Goal: Task Accomplishment & Management: Manage account settings

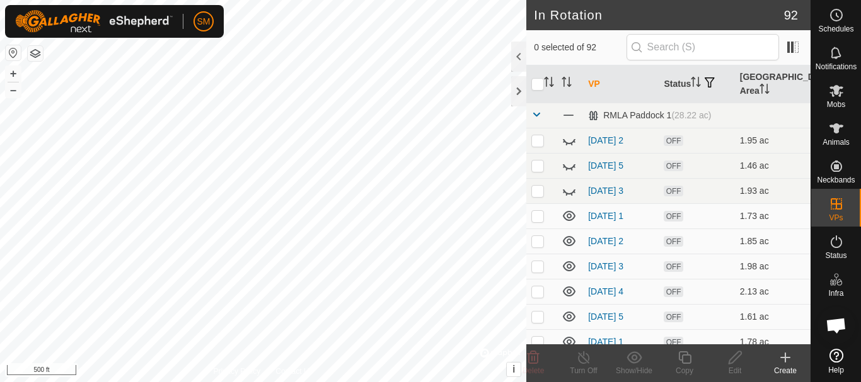
scroll to position [1347, 0]
click at [380, 382] on html "SM Schedules Notifications Mobs Animals Neckbands VPs Status Infra Heatmap Help…" at bounding box center [430, 191] width 861 height 382
checkbox input "true"
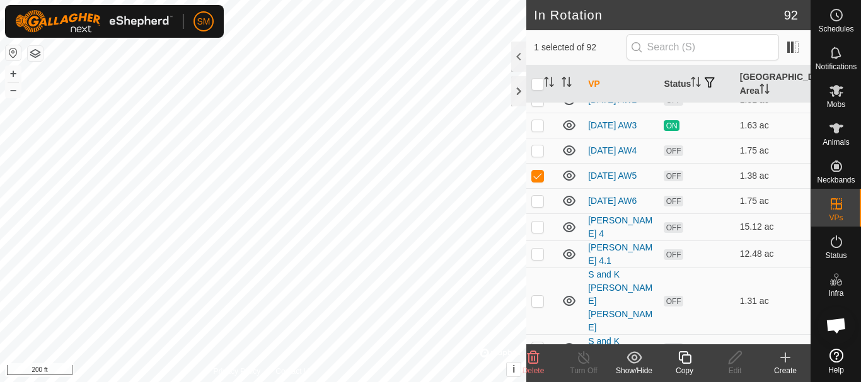
scroll to position [2142, 0]
click at [685, 363] on icon at bounding box center [684, 358] width 13 height 13
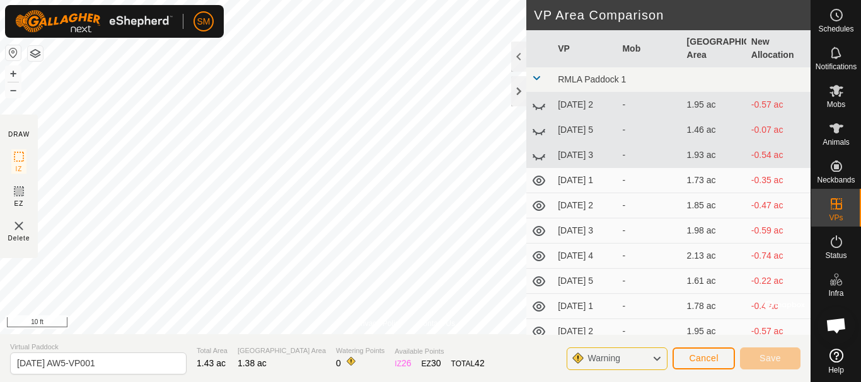
click at [432, 360] on div "Privacy Policy Contact Us [DATE] AW5 Status: OFF Type: Inclusion Zone + – ⇧ i ©…" at bounding box center [405, 191] width 810 height 382
click at [517, 93] on div at bounding box center [518, 91] width 15 height 30
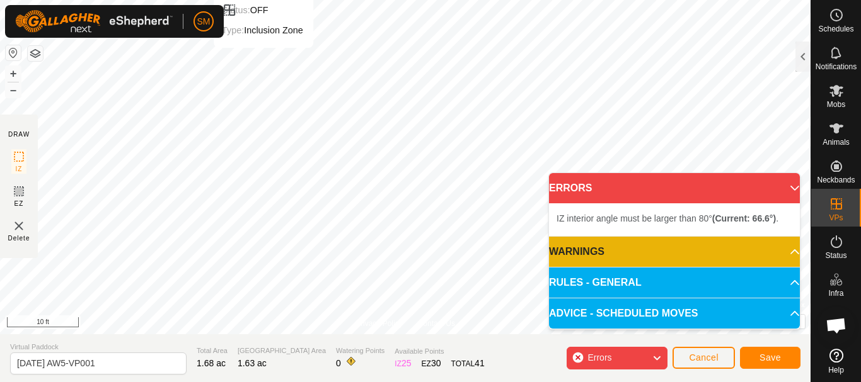
click at [311, 0] on html "SM Schedules Notifications Mobs Animals Neckbands VPs Status Infra Heatmap Help…" at bounding box center [430, 191] width 861 height 382
click at [413, 0] on html "SM Schedules Notifications Mobs Animals Neckbands VPs Status Infra Heatmap Help…" at bounding box center [430, 191] width 861 height 382
click at [431, 0] on html "SM Schedules Notifications Mobs Animals Neckbands VPs Status Infra Heatmap Help…" at bounding box center [430, 191] width 861 height 382
click at [428, 0] on html "SM Schedules Notifications Mobs Animals Neckbands VPs Status Infra Heatmap Help…" at bounding box center [430, 191] width 861 height 382
click at [699, 0] on html "SM Schedules Notifications Mobs Animals Neckbands VPs Status Infra Heatmap Help…" at bounding box center [430, 191] width 861 height 382
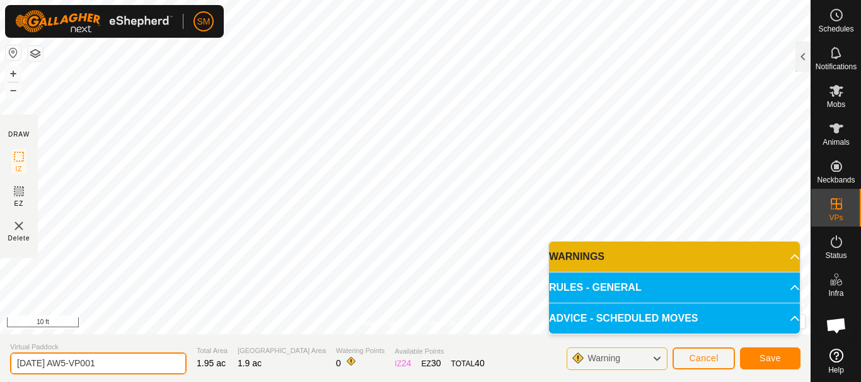
drag, startPoint x: 60, startPoint y: 360, endPoint x: 185, endPoint y: 368, distance: 125.6
click at [185, 368] on section "Virtual Paddock [DATE] AW5-VP001 Total Area 1.95 ac Grazing Area 1.9 ac Waterin…" at bounding box center [405, 359] width 810 height 48
type input "[DATE] AW4"
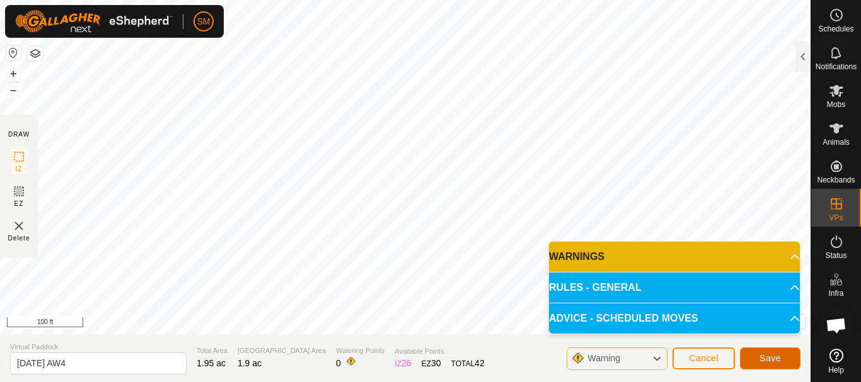
click at [783, 355] on button "Save" at bounding box center [770, 359] width 60 height 22
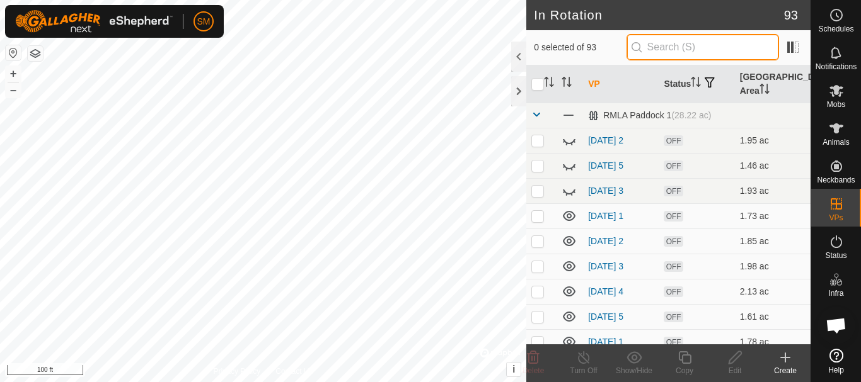
click at [711, 46] on input "text" at bounding box center [702, 47] width 152 height 26
paste input "1500001247302"
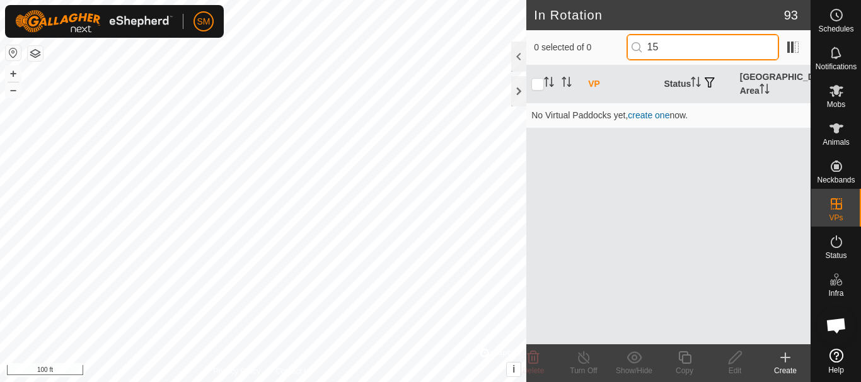
type input "1"
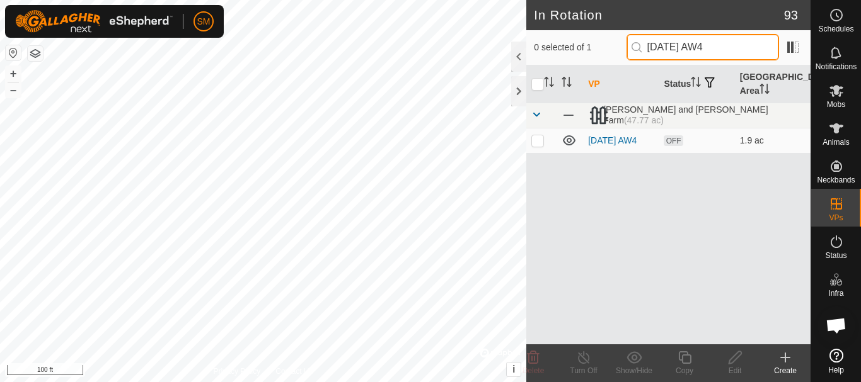
drag, startPoint x: 720, startPoint y: 45, endPoint x: 610, endPoint y: 54, distance: 110.0
click at [610, 54] on div "0 selected of 1 [DATE] AW4" at bounding box center [668, 47] width 269 height 26
type input "[DATE] AW4"
click at [541, 145] on p-checkbox at bounding box center [537, 140] width 13 height 10
checkbox input "true"
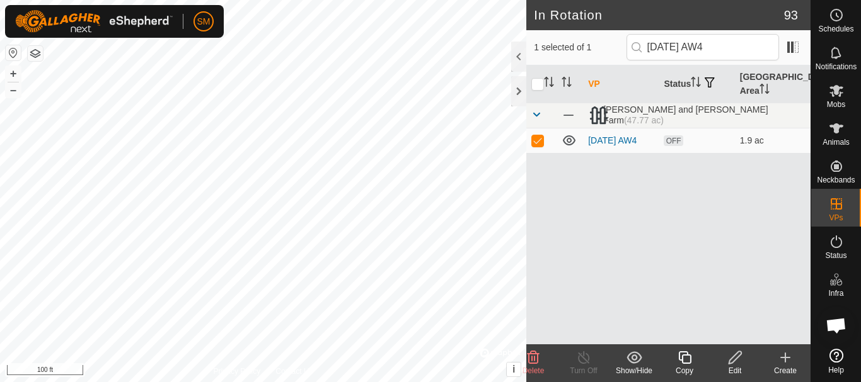
click at [689, 361] on icon at bounding box center [685, 357] width 16 height 15
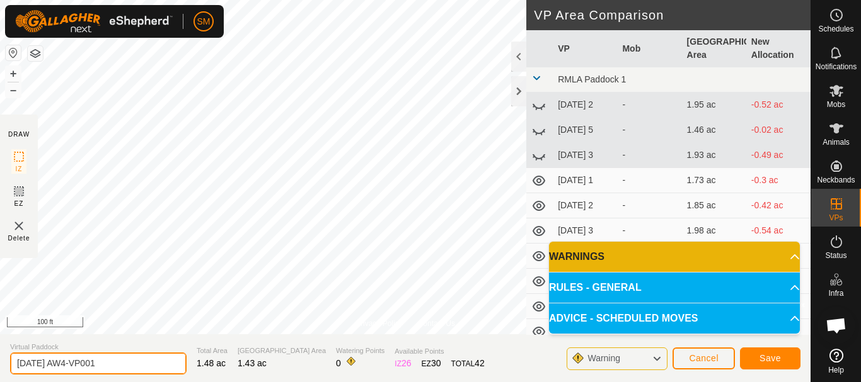
click at [125, 360] on input "[DATE] AW4-VP001" at bounding box center [98, 364] width 176 height 22
paste input "text"
type input "[DATE] AW5"
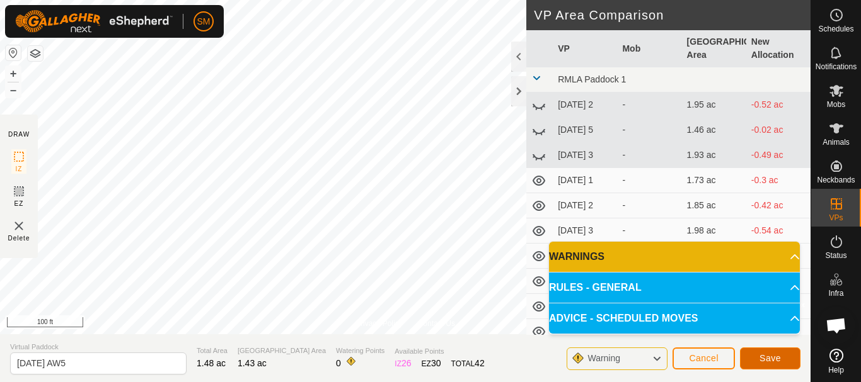
click at [787, 357] on button "Save" at bounding box center [770, 359] width 60 height 22
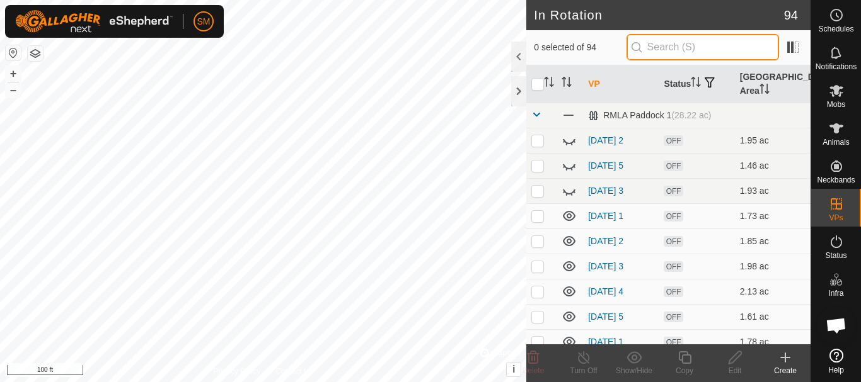
click at [695, 46] on input "text" at bounding box center [702, 47] width 152 height 26
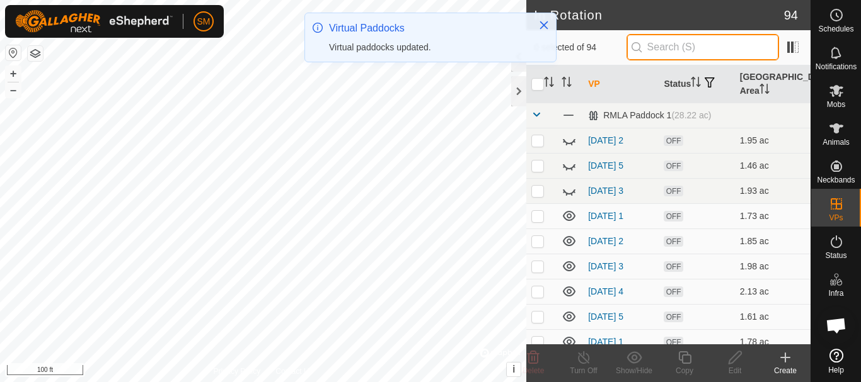
paste input "[DATE] AW"
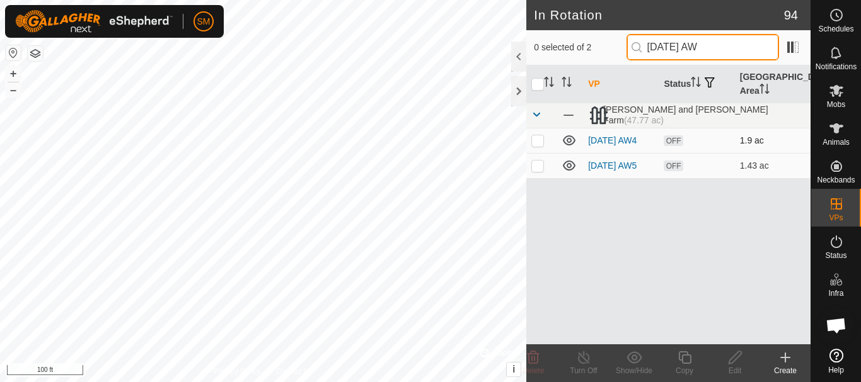
type input "[DATE] AW"
click at [539, 139] on p-checkbox at bounding box center [537, 140] width 13 height 10
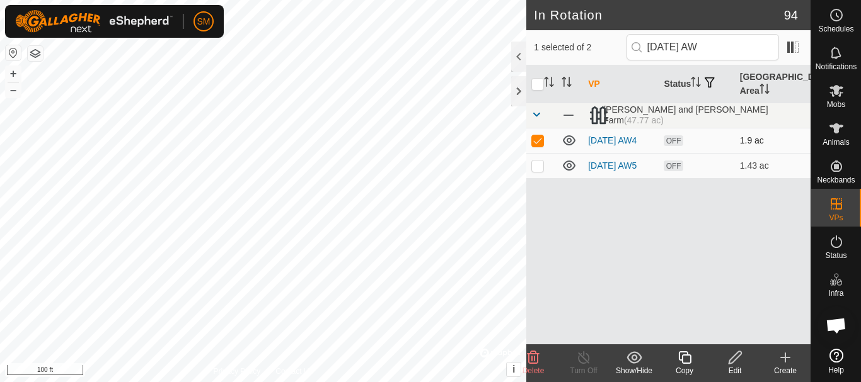
checkbox input "true"
click at [683, 359] on icon at bounding box center [685, 357] width 16 height 15
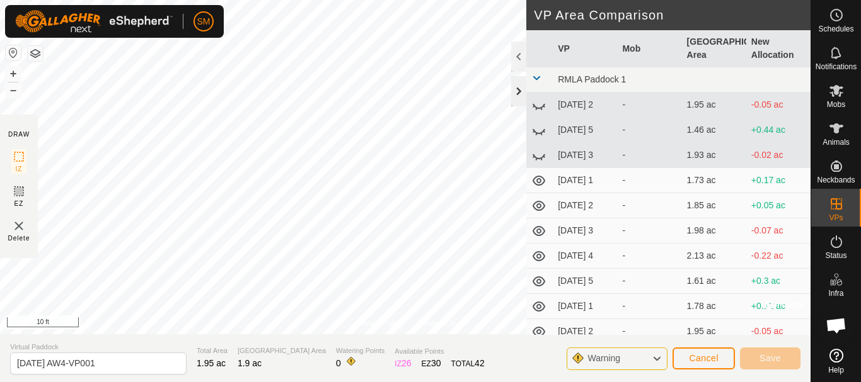
click at [521, 90] on div at bounding box center [518, 91] width 15 height 30
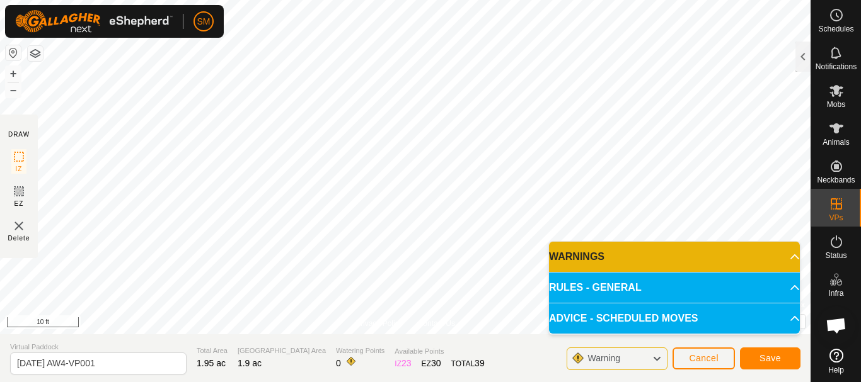
click at [664, 0] on html "SM Schedules Notifications Mobs Animals Neckbands VPs Status Infra Heatmap Help…" at bounding box center [430, 191] width 861 height 382
click at [446, 0] on html "SM Schedules Notifications Mobs Animals Neckbands VPs Status Infra Heatmap Help…" at bounding box center [430, 191] width 861 height 382
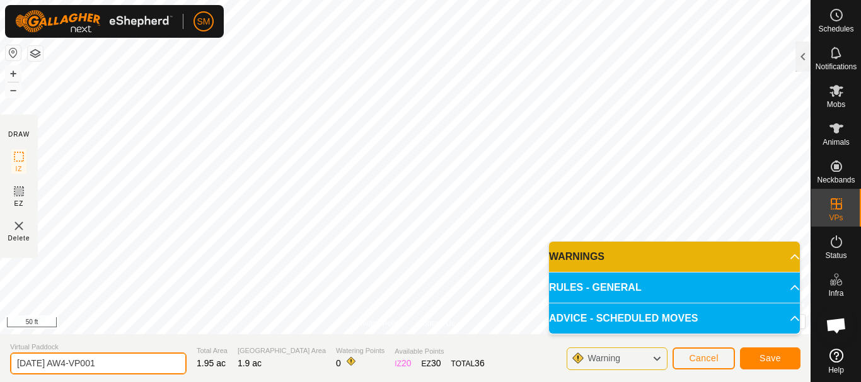
click at [137, 359] on input "[DATE] AW4-VP001" at bounding box center [98, 364] width 176 height 22
paste input "text"
type input "[DATE] AW6"
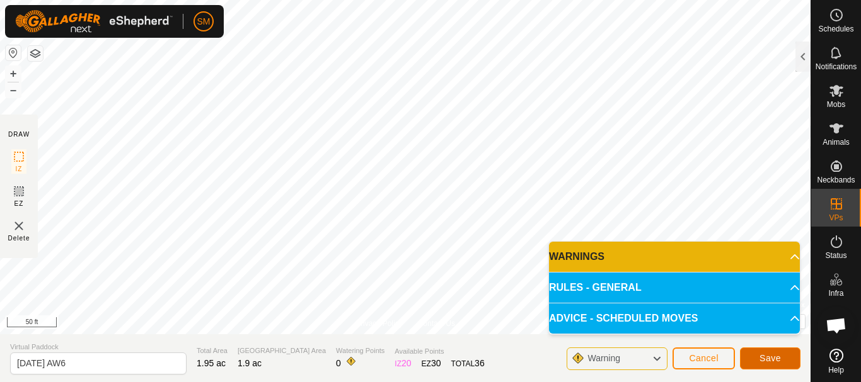
click at [762, 355] on span "Save" at bounding box center [769, 358] width 21 height 10
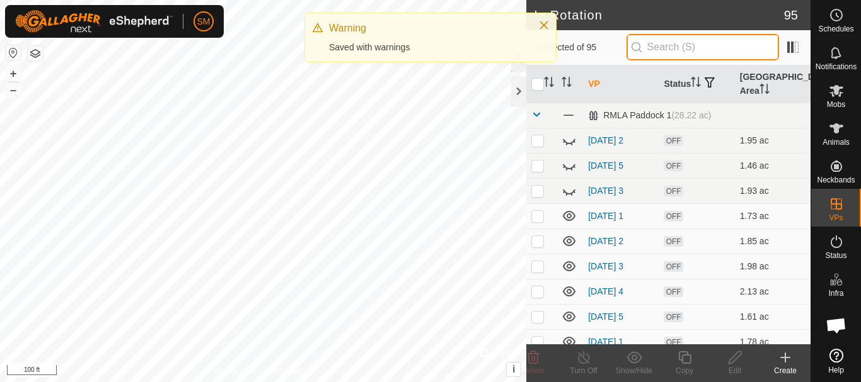
click at [680, 38] on input "text" at bounding box center [702, 47] width 152 height 26
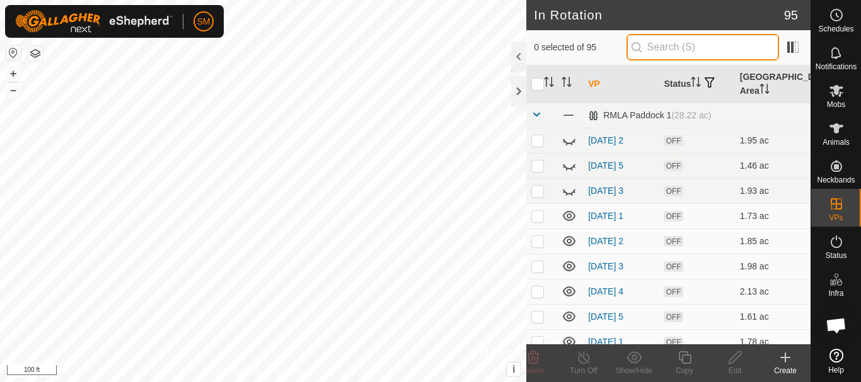
paste input "[DATE] AW"
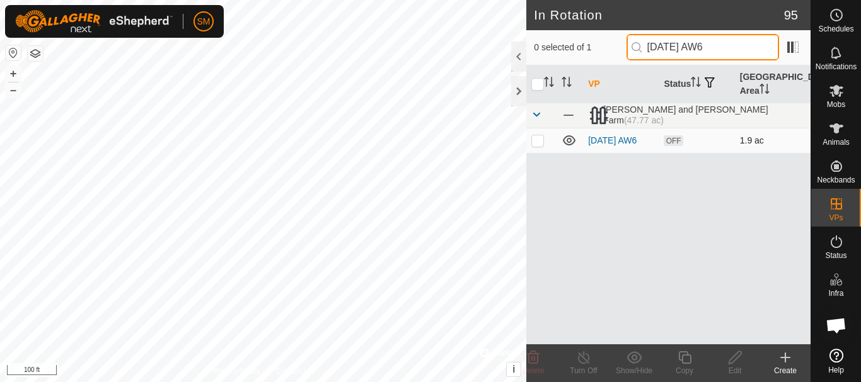
type input "[DATE] AW6"
click at [539, 144] on p-checkbox at bounding box center [537, 140] width 13 height 10
checkbox input "true"
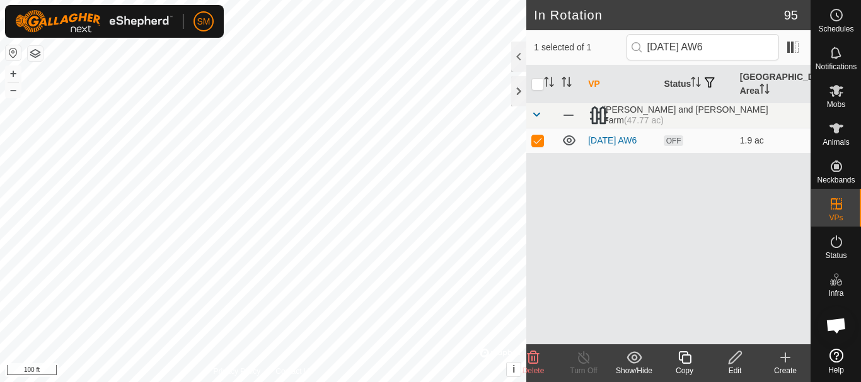
click at [680, 355] on icon at bounding box center [685, 357] width 16 height 15
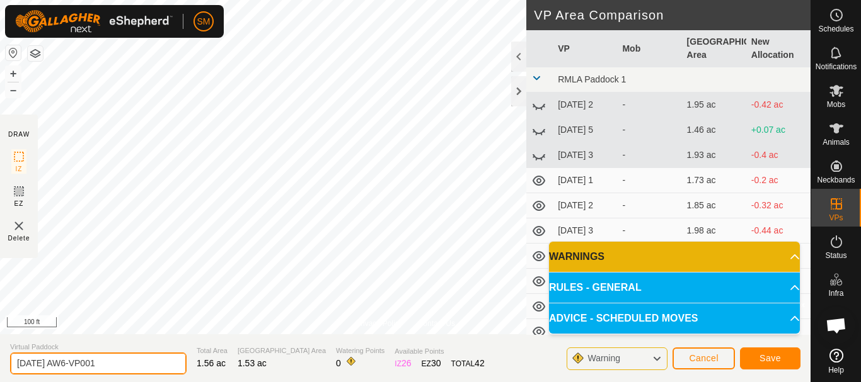
click at [121, 357] on input "[DATE] AW6-VP001" at bounding box center [98, 364] width 176 height 22
paste input "text"
type input "[DATE] AW1"
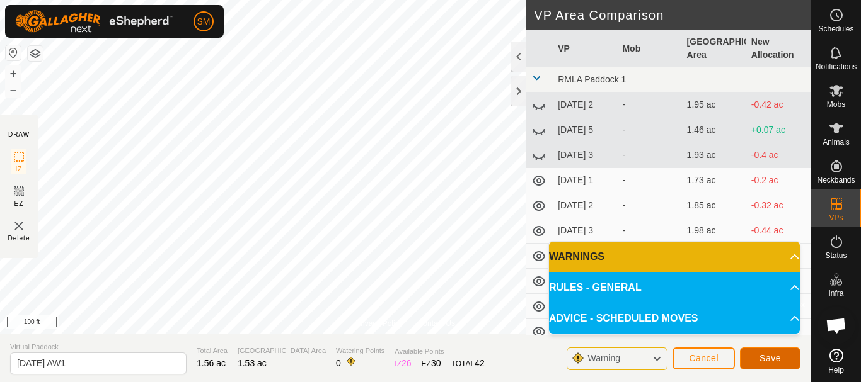
click at [783, 359] on button "Save" at bounding box center [770, 359] width 60 height 22
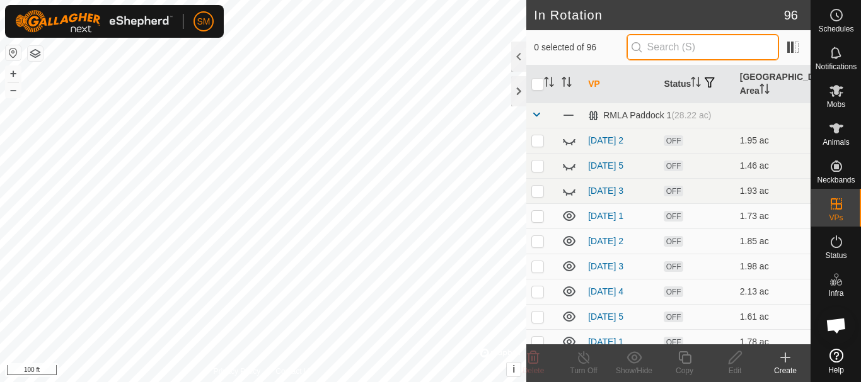
click at [692, 42] on input "text" at bounding box center [702, 47] width 152 height 26
paste input "[DATE] AW"
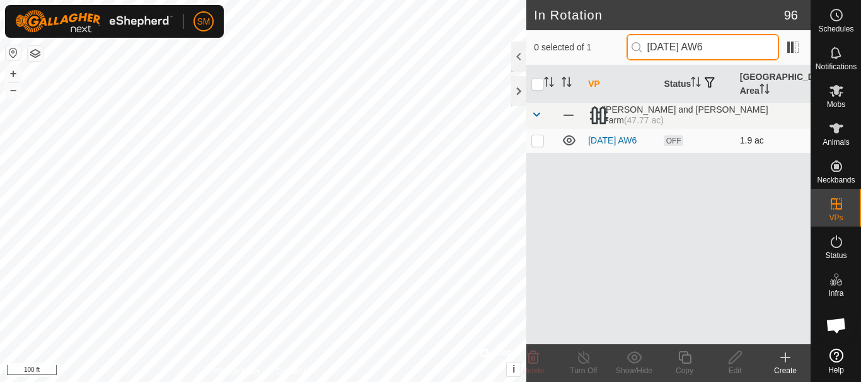
type input "[DATE] AW6"
click at [540, 144] on p-checkbox at bounding box center [537, 140] width 13 height 10
checkbox input "true"
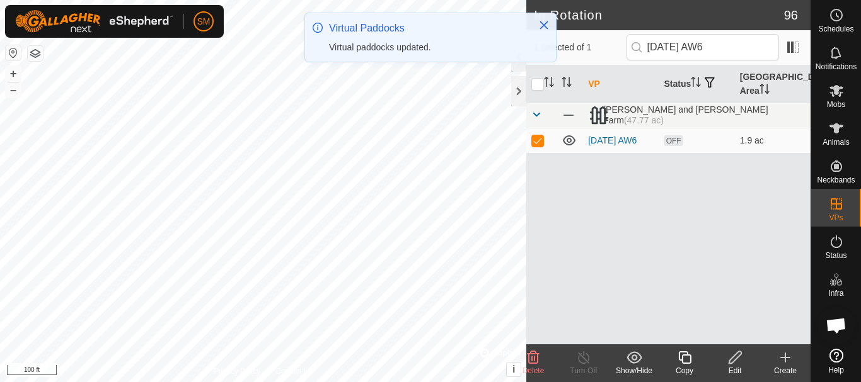
click at [687, 354] on icon at bounding box center [684, 358] width 13 height 13
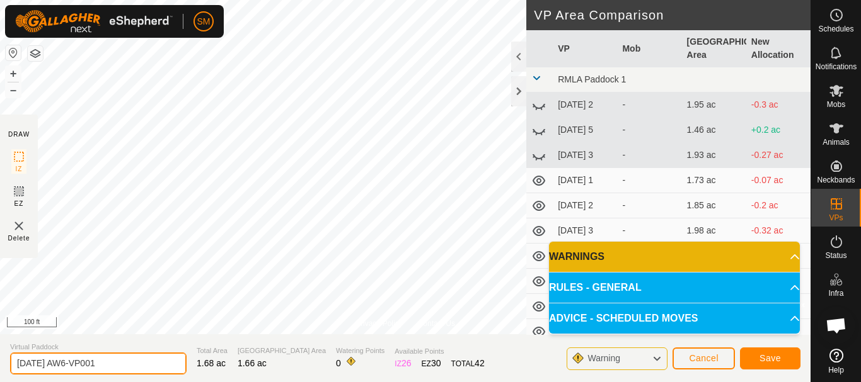
click at [127, 363] on input "[DATE] AW6-VP001" at bounding box center [98, 364] width 176 height 22
click at [127, 364] on input "[DATE] AW6-VP001" at bounding box center [98, 364] width 176 height 22
paste input "text"
type input "[DATE] AW2"
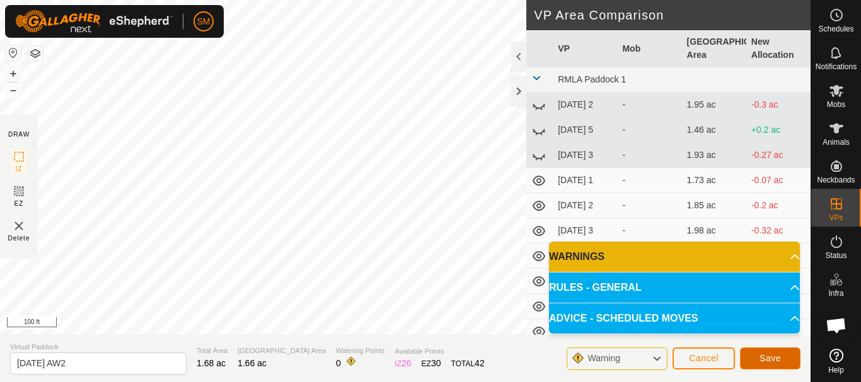
click at [773, 353] on button "Save" at bounding box center [770, 359] width 60 height 22
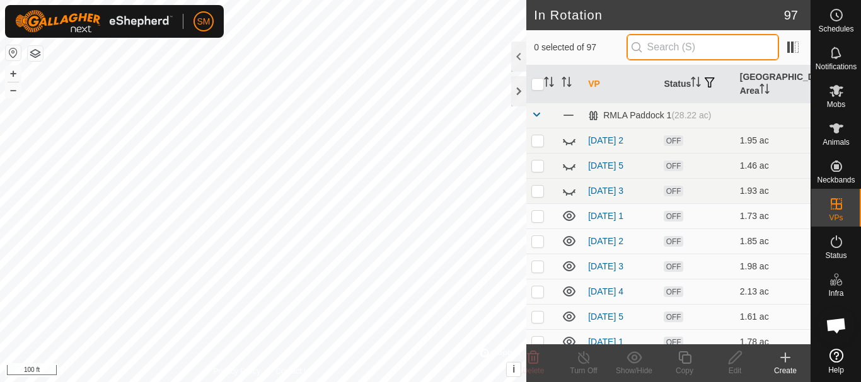
click at [695, 48] on input "text" at bounding box center [702, 47] width 152 height 26
paste input "[DATE] AW"
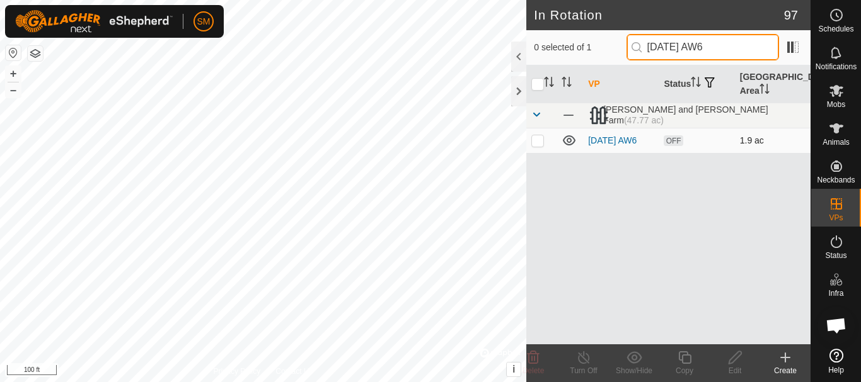
type input "[DATE] AW6"
click at [535, 138] on p-checkbox at bounding box center [537, 140] width 13 height 10
checkbox input "true"
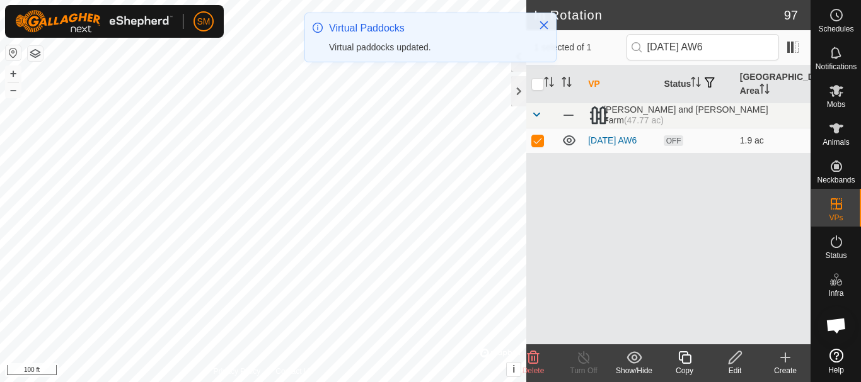
click at [684, 358] on icon at bounding box center [685, 357] width 16 height 15
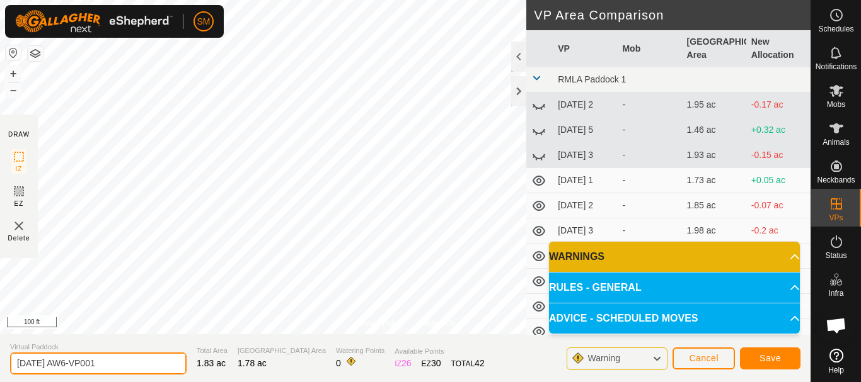
click at [154, 367] on input "[DATE] AW6-VP001" at bounding box center [98, 364] width 176 height 22
paste input "text"
type input "[DATE] AW3"
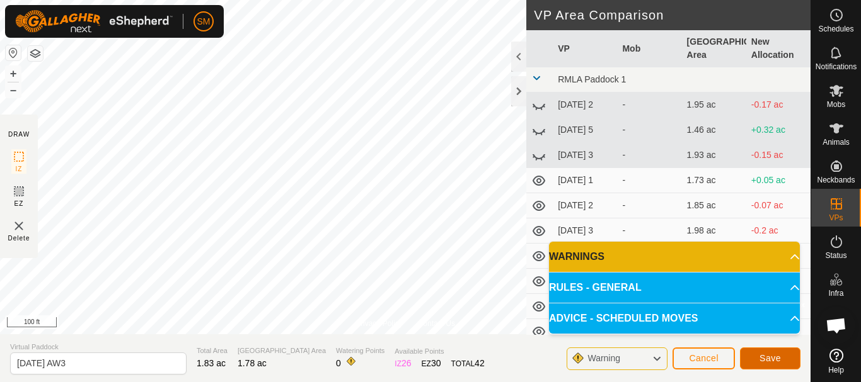
click at [777, 357] on span "Save" at bounding box center [769, 358] width 21 height 10
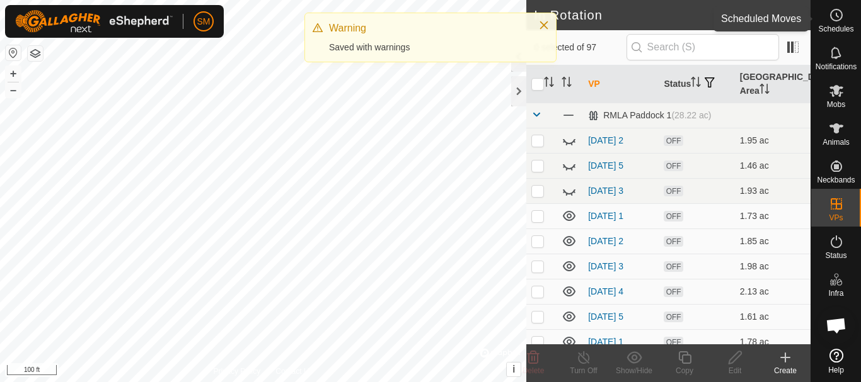
click at [830, 18] on circle at bounding box center [835, 14] width 11 height 11
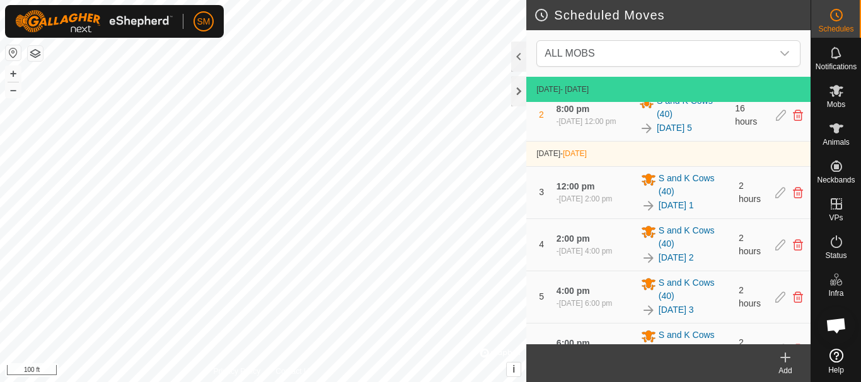
scroll to position [189, 0]
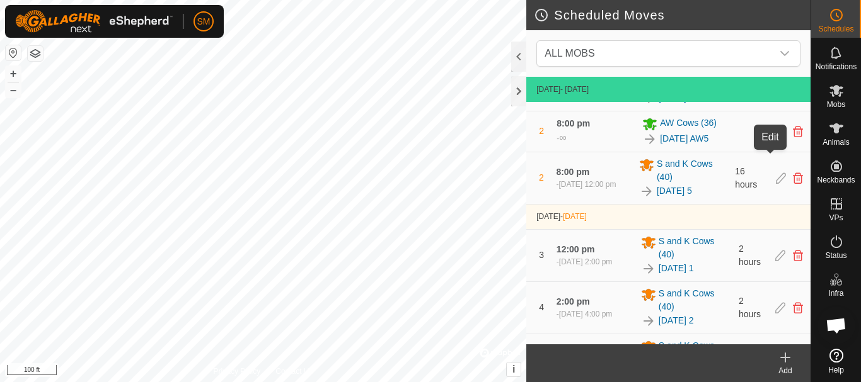
click at [774, 137] on icon at bounding box center [779, 131] width 10 height 11
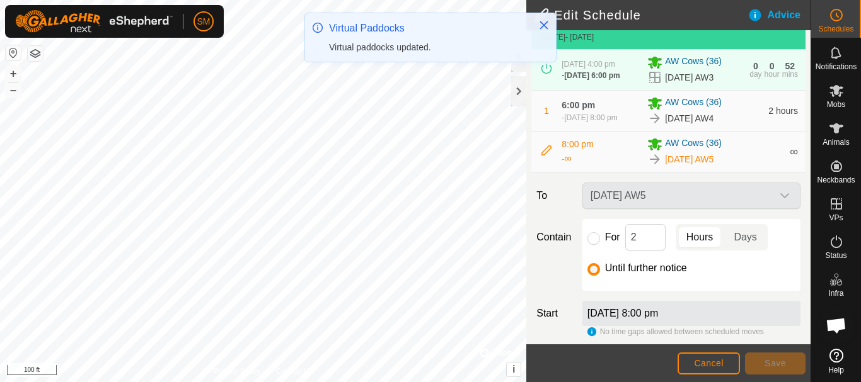
scroll to position [112, 0]
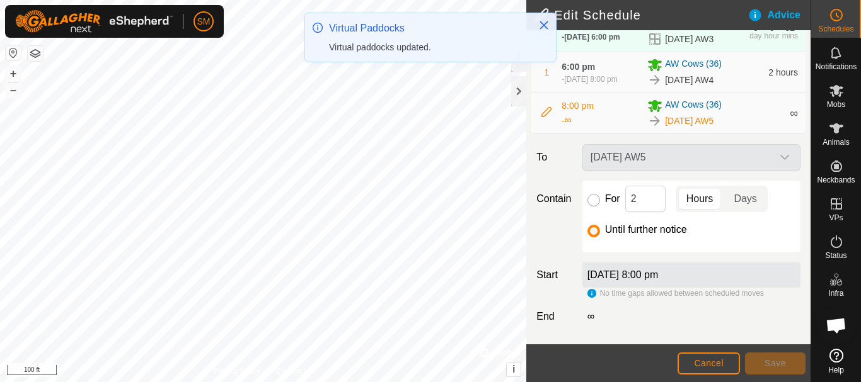
click at [595, 205] on input "For" at bounding box center [593, 200] width 13 height 13
radio input "true"
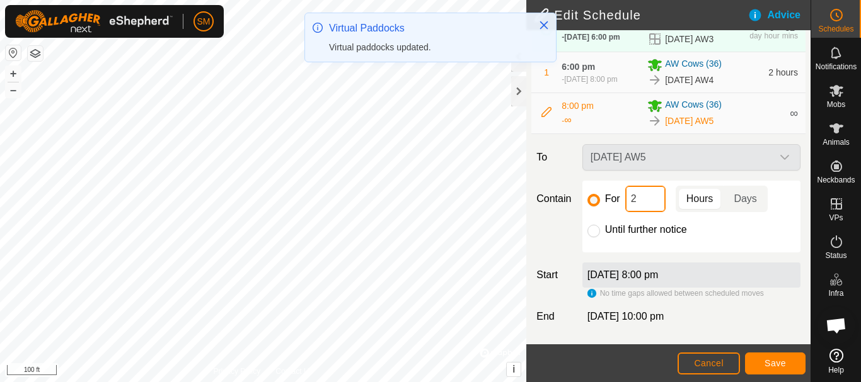
click at [634, 195] on input "2" at bounding box center [645, 199] width 40 height 26
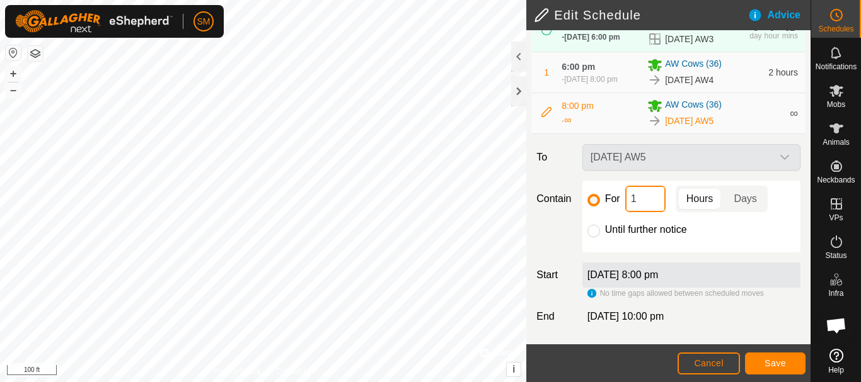
type input "16"
click at [771, 369] on button "Save" at bounding box center [775, 364] width 60 height 22
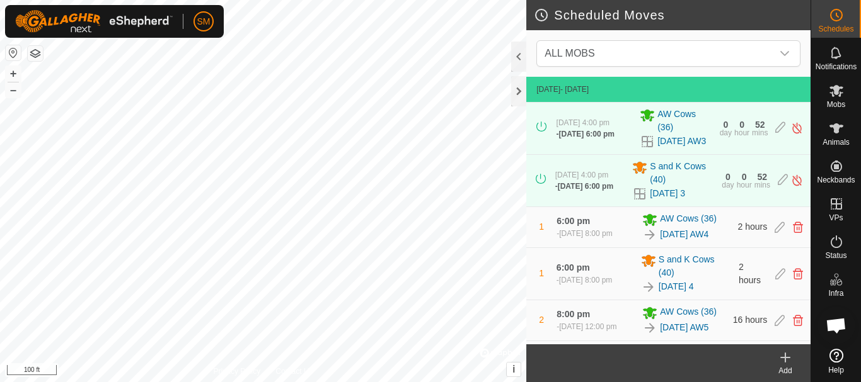
click at [785, 359] on icon at bounding box center [785, 357] width 0 height 9
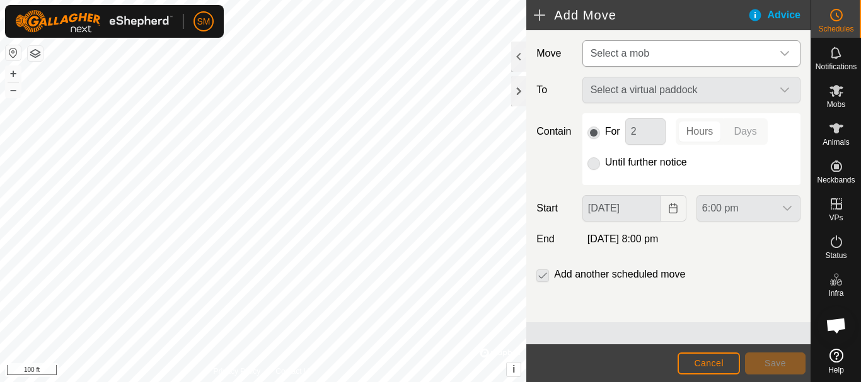
click at [640, 52] on span "Select a mob" at bounding box center [619, 53] width 59 height 11
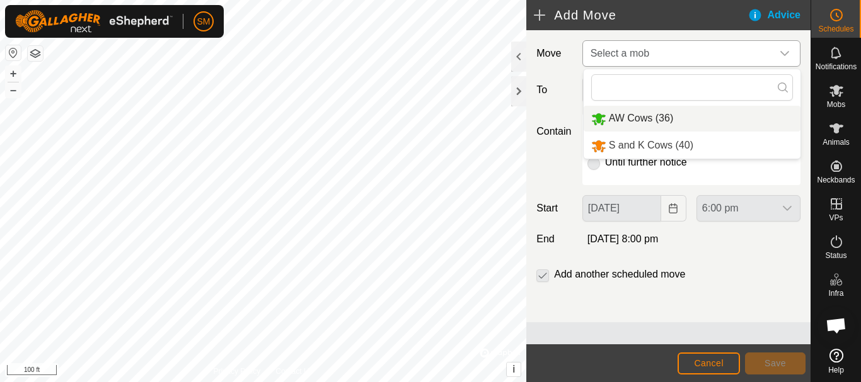
click at [643, 123] on li "AW Cows (36)" at bounding box center [691, 119] width 217 height 26
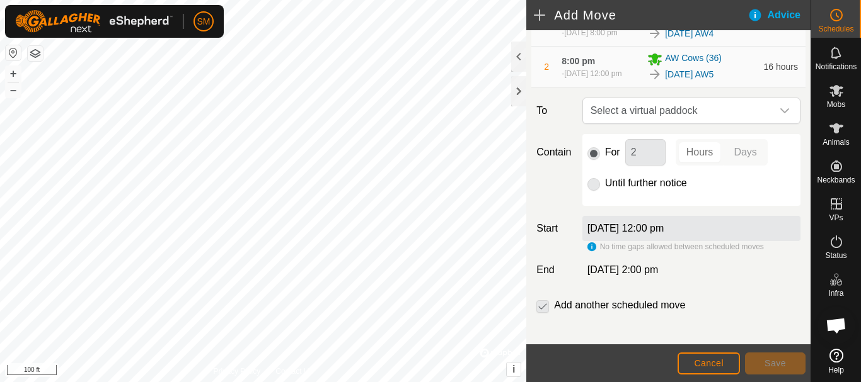
scroll to position [173, 0]
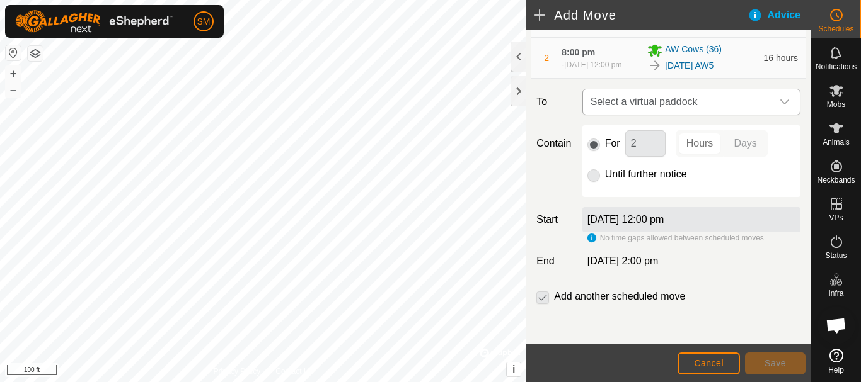
click at [772, 107] on div "dropdown trigger" at bounding box center [784, 101] width 25 height 25
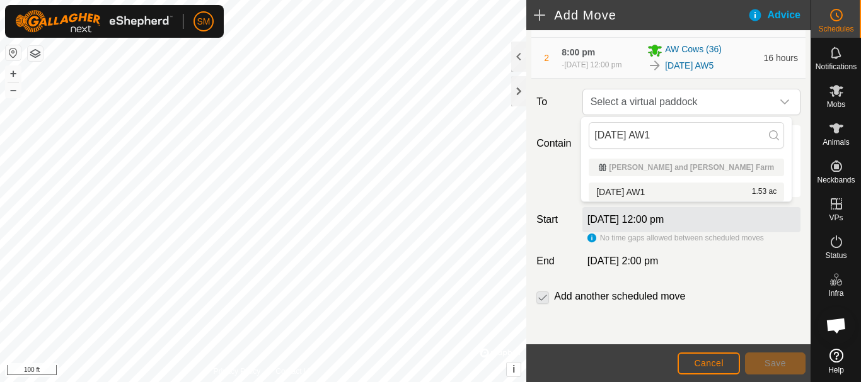
type input "[DATE] AW1"
click at [639, 193] on li "[DATE] AW1 1.53 ac" at bounding box center [685, 192] width 195 height 19
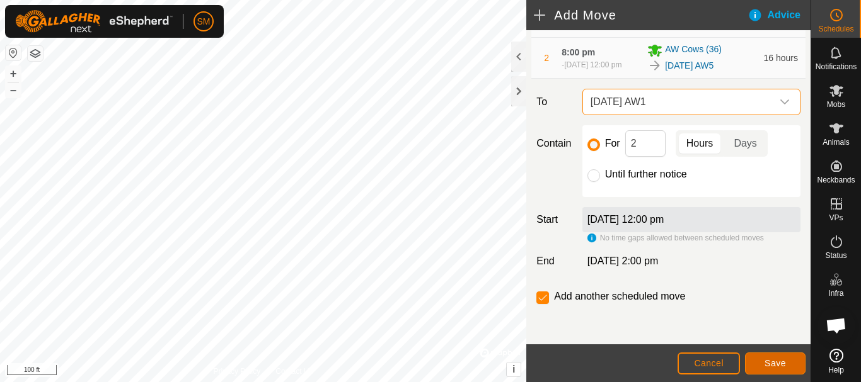
click at [777, 363] on span "Save" at bounding box center [774, 363] width 21 height 10
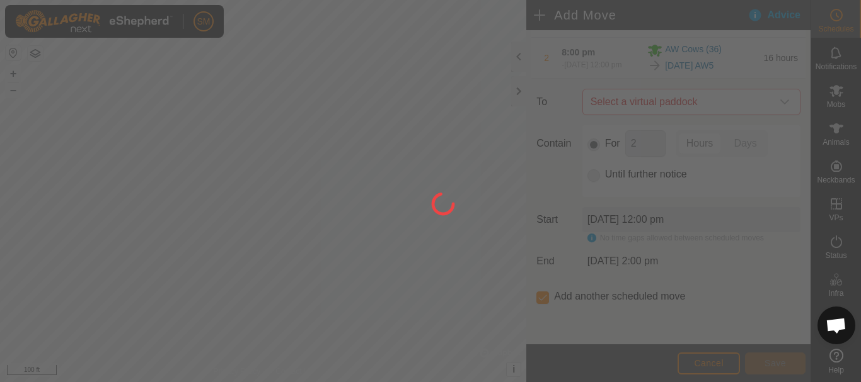
scroll to position [10, 0]
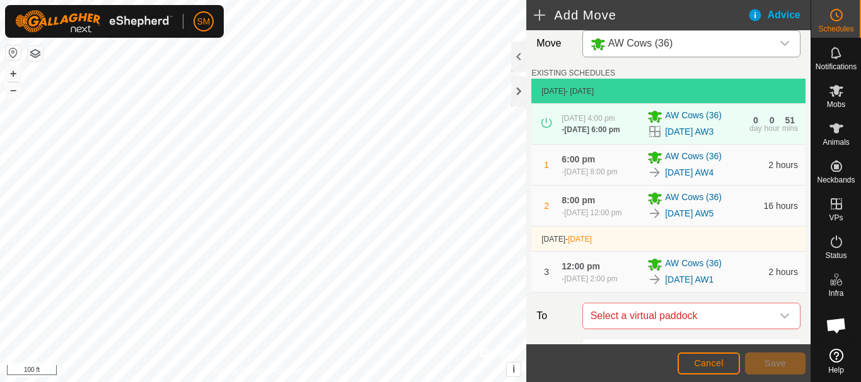
click at [774, 252] on td "[DATE] - [DATE]" at bounding box center [668, 239] width 274 height 25
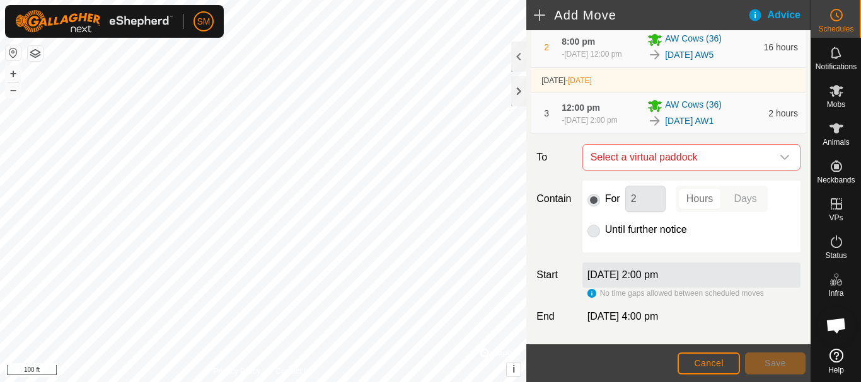
scroll to position [245, 0]
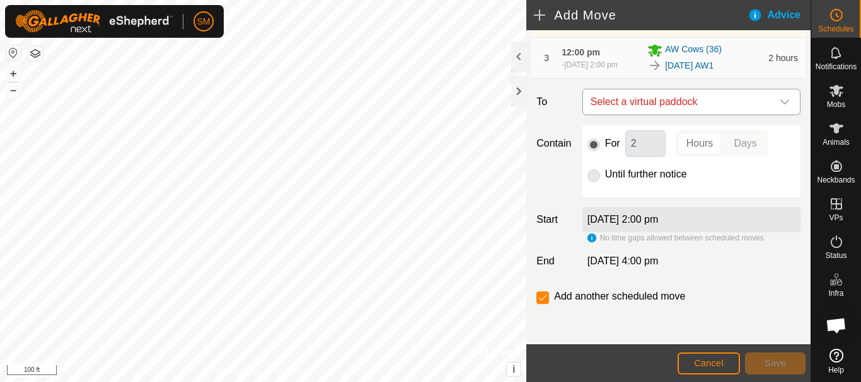
click at [772, 106] on div "dropdown trigger" at bounding box center [784, 101] width 25 height 25
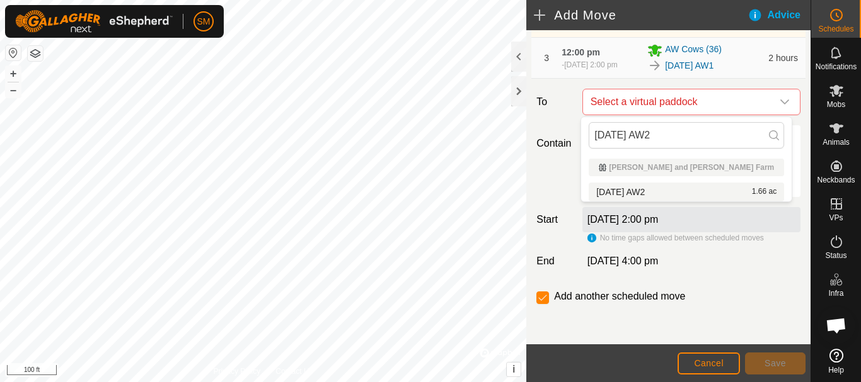
type input "[DATE] AW2"
click at [648, 195] on li "[DATE] AW2 1.66 ac" at bounding box center [685, 192] width 195 height 19
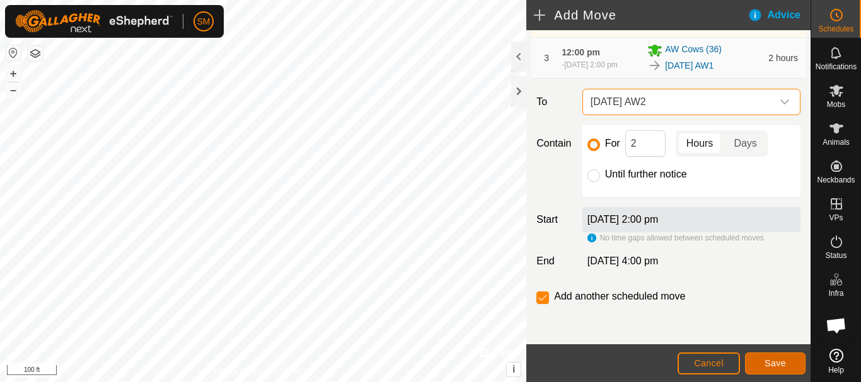
click at [785, 359] on span "Save" at bounding box center [774, 363] width 21 height 10
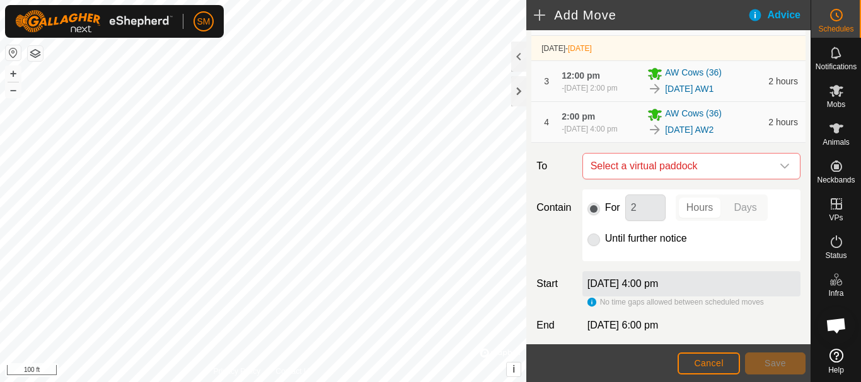
scroll to position [292, 0]
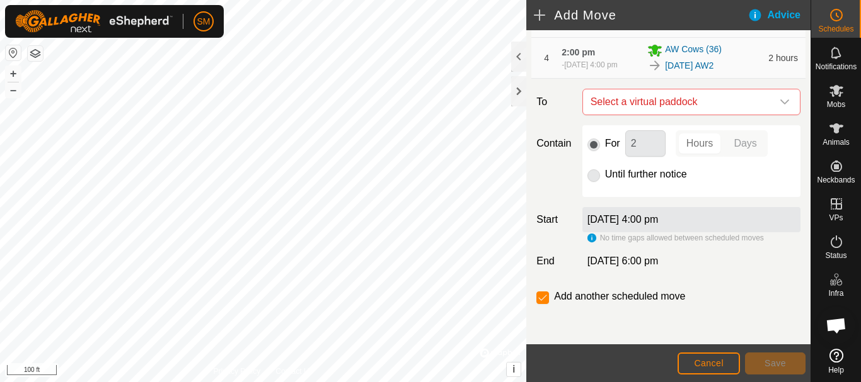
click at [777, 108] on div "dropdown trigger" at bounding box center [784, 101] width 25 height 25
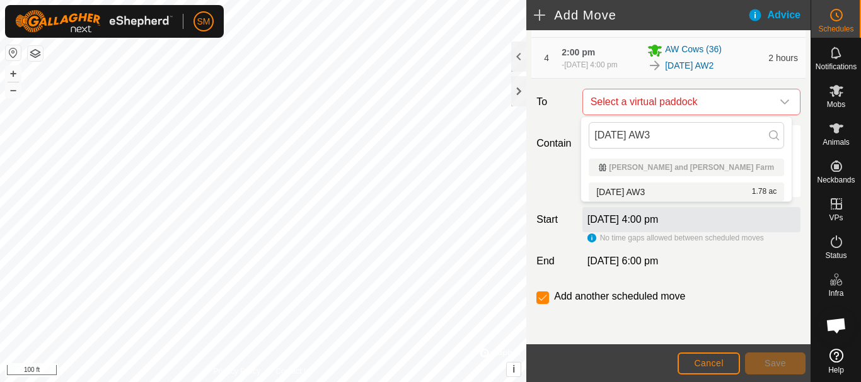
type input "[DATE] AW3"
click at [661, 193] on li "[DATE] AW3 1.78 ac" at bounding box center [685, 192] width 195 height 19
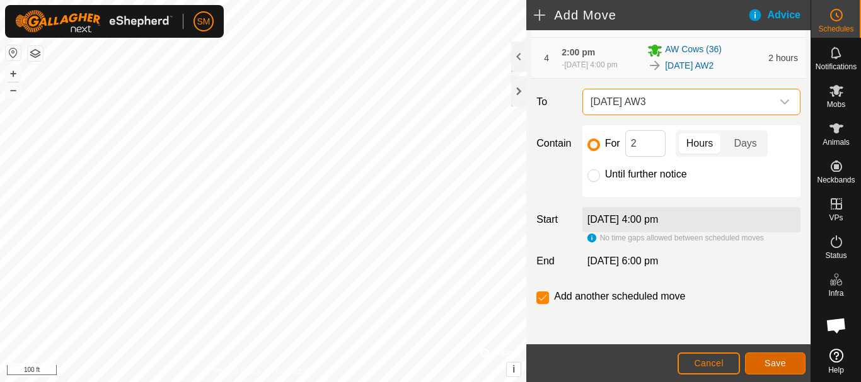
click at [771, 363] on span "Save" at bounding box center [774, 363] width 21 height 10
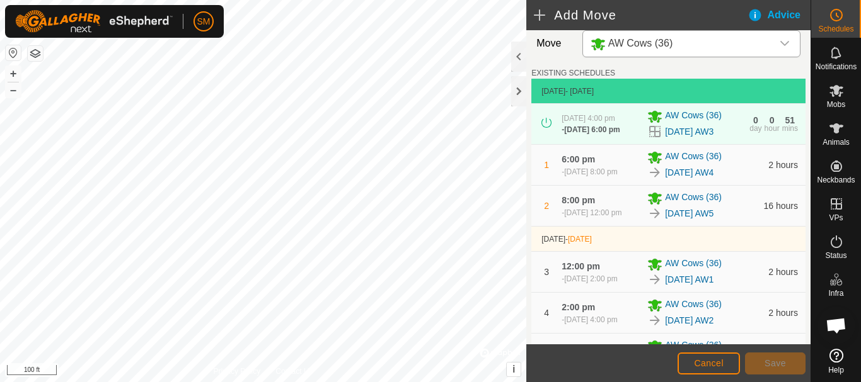
scroll to position [338, 0]
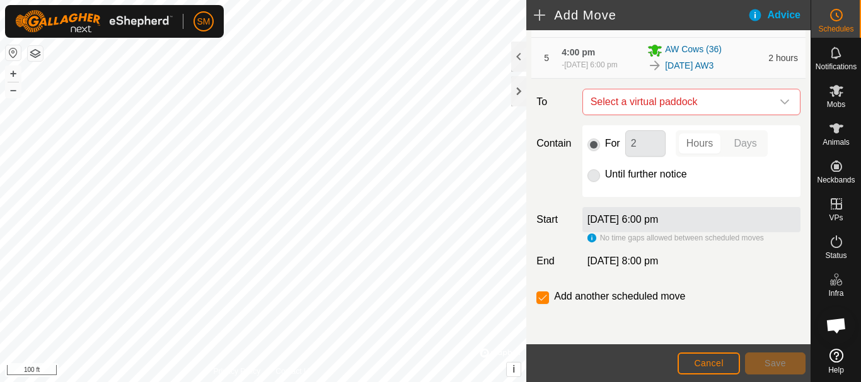
click at [779, 105] on icon "dropdown trigger" at bounding box center [784, 102] width 10 height 10
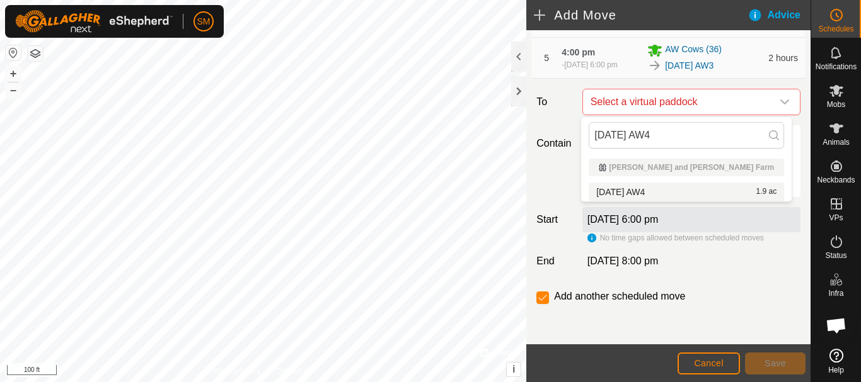
type input "[DATE] AW4"
click at [653, 192] on li "[DATE] AW4 1.9 ac" at bounding box center [685, 192] width 195 height 19
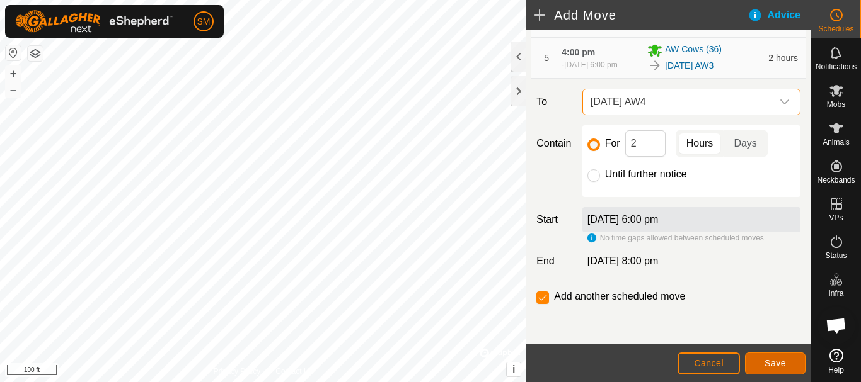
click at [776, 364] on span "Save" at bounding box center [774, 363] width 21 height 10
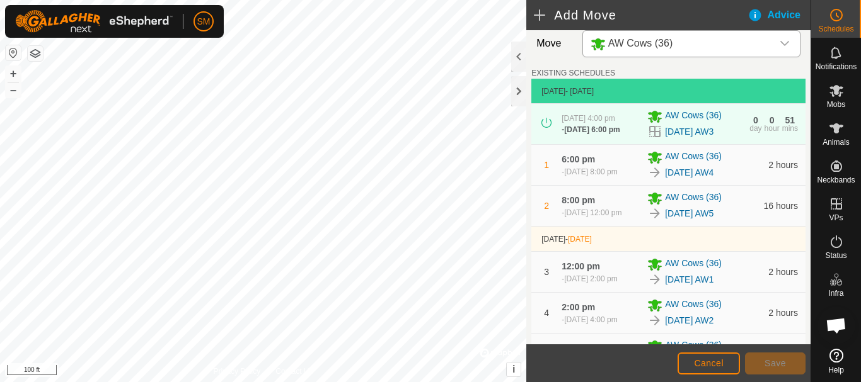
scroll to position [385, 0]
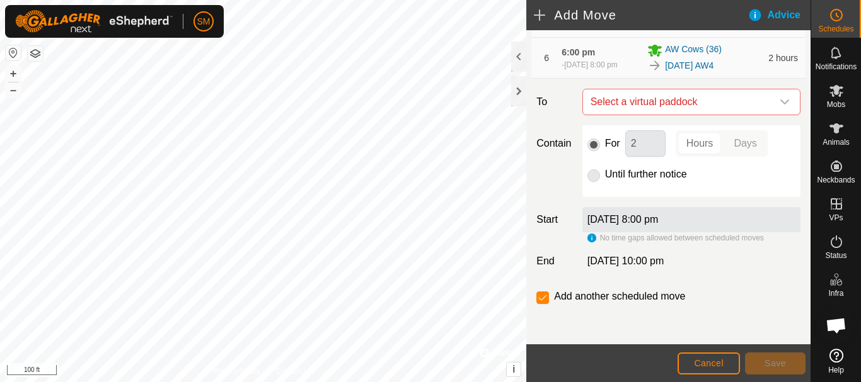
click at [779, 102] on icon "dropdown trigger" at bounding box center [784, 102] width 10 height 10
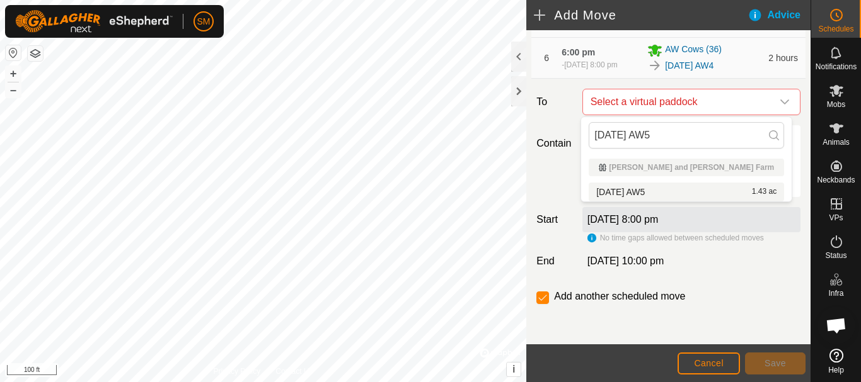
type input "[DATE] AW5"
click at [635, 192] on li "[DATE] AW5 1.43 ac" at bounding box center [685, 192] width 195 height 19
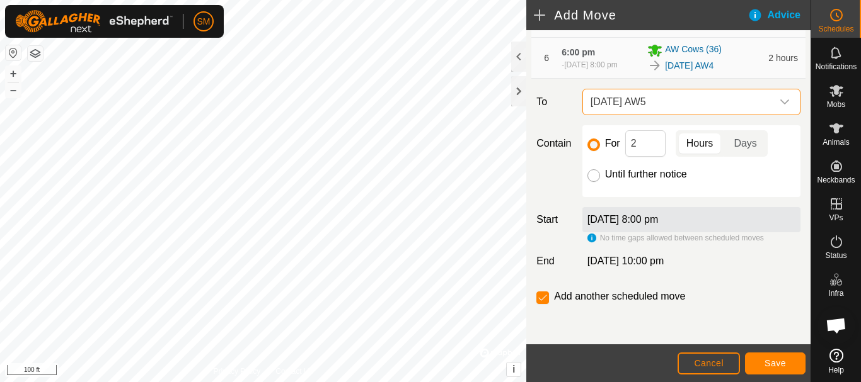
click at [587, 177] on input "Until further notice" at bounding box center [593, 175] width 13 height 13
radio input "true"
checkbox input "false"
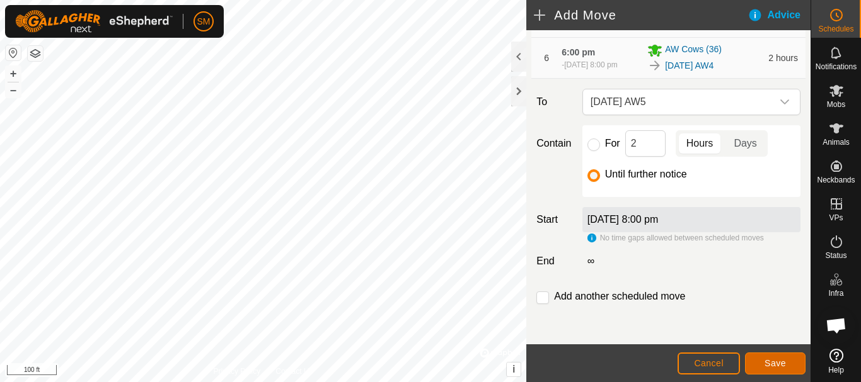
click at [772, 358] on button "Save" at bounding box center [775, 364] width 60 height 22
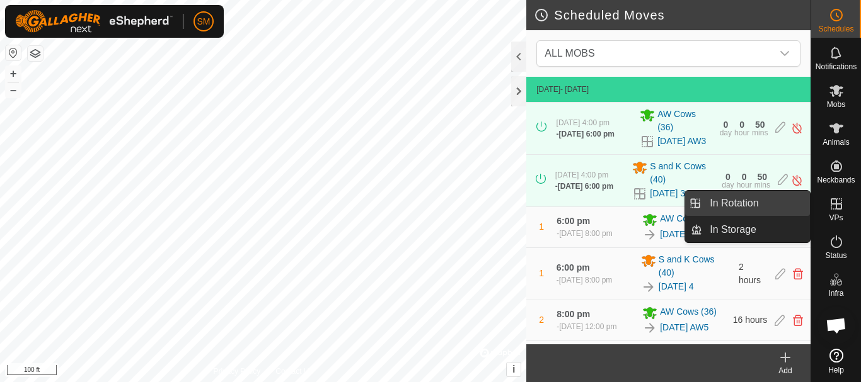
click at [757, 204] on link "In Rotation" at bounding box center [756, 203] width 108 height 25
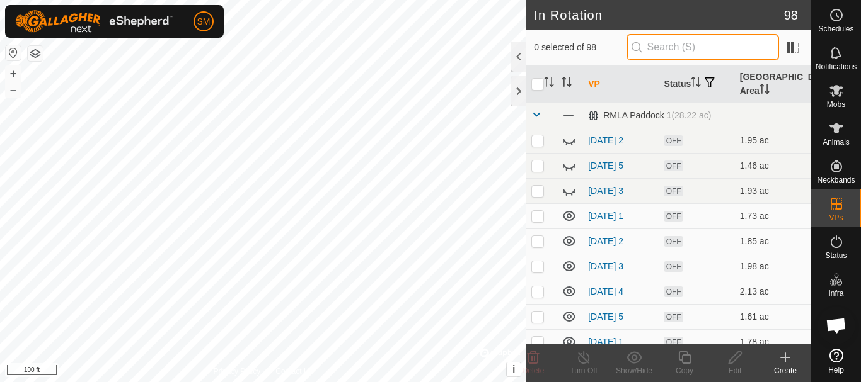
click at [680, 51] on input "text" at bounding box center [702, 47] width 152 height 26
paste input "[DATE] AW"
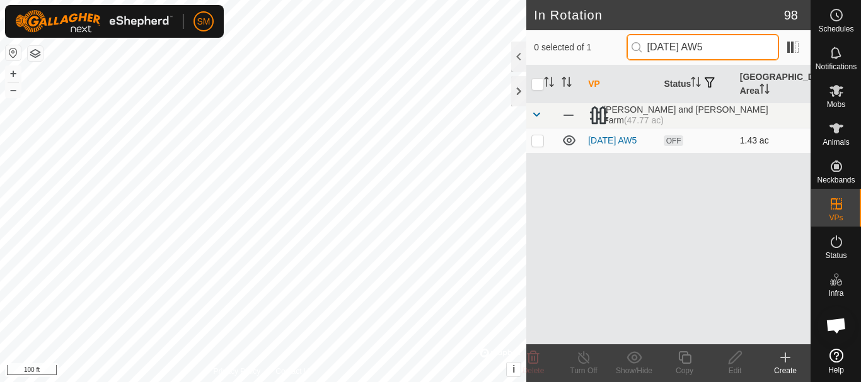
type input "[DATE] AW5"
click at [532, 145] on p-checkbox at bounding box center [537, 140] width 13 height 10
checkbox input "true"
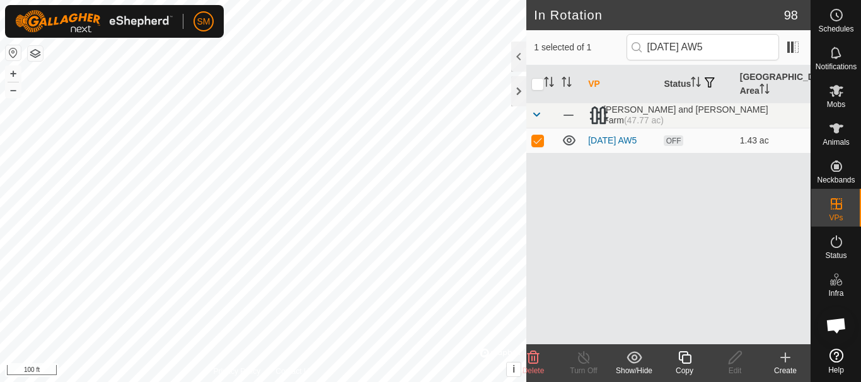
click at [688, 360] on icon at bounding box center [685, 357] width 16 height 15
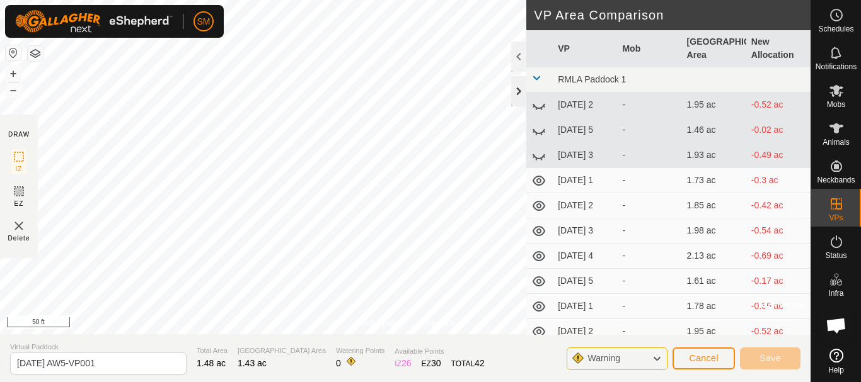
click at [518, 89] on div at bounding box center [518, 91] width 15 height 30
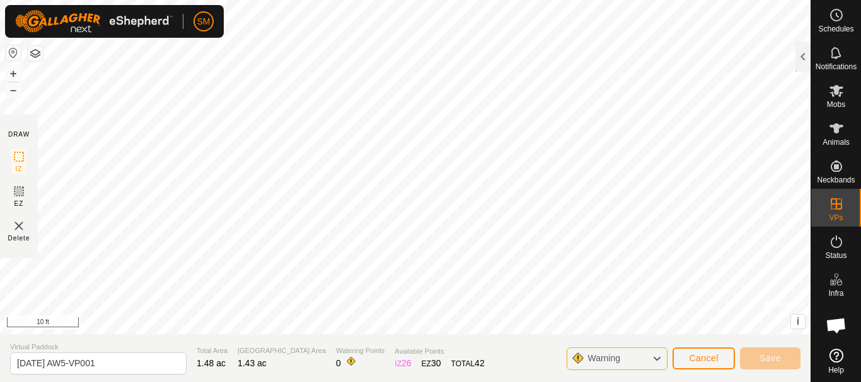
click at [366, 382] on html "SM Schedules Notifications Mobs Animals Neckbands VPs Status Infra Heatmap Help…" at bounding box center [430, 191] width 861 height 382
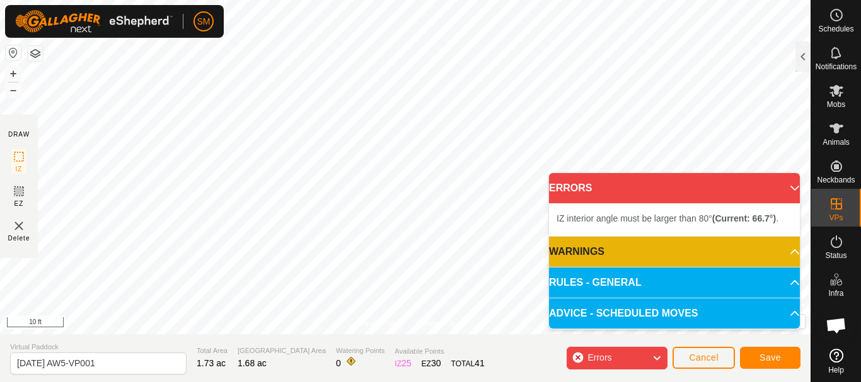
click at [360, 0] on html "SM Schedules Notifications Mobs Animals Neckbands VPs Status Infra Heatmap Help…" at bounding box center [430, 191] width 861 height 382
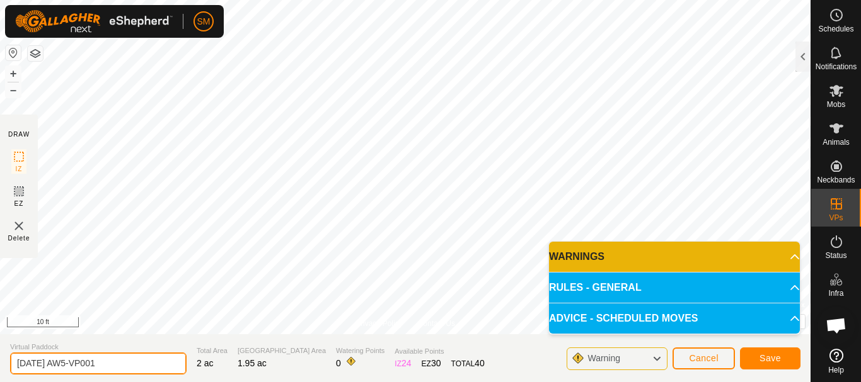
click at [121, 355] on input "[DATE] AW5-VP001" at bounding box center [98, 364] width 176 height 22
paste input "text"
click at [58, 365] on input "[DATE] AW" at bounding box center [98, 364] width 176 height 22
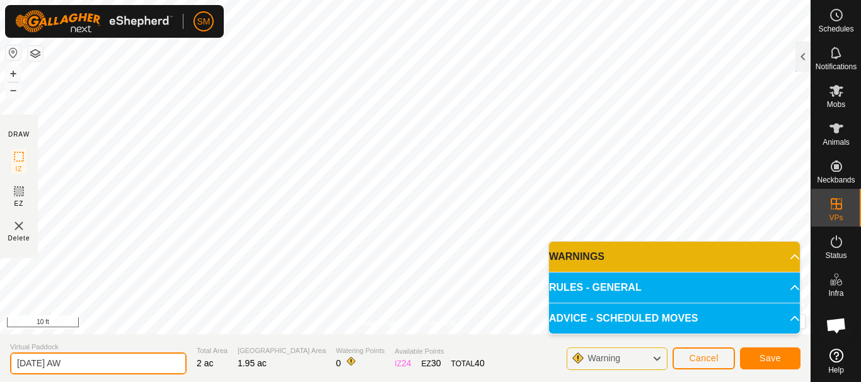
click at [98, 362] on input "[DATE] AW" at bounding box center [98, 364] width 176 height 22
type input "[DATE] AW4"
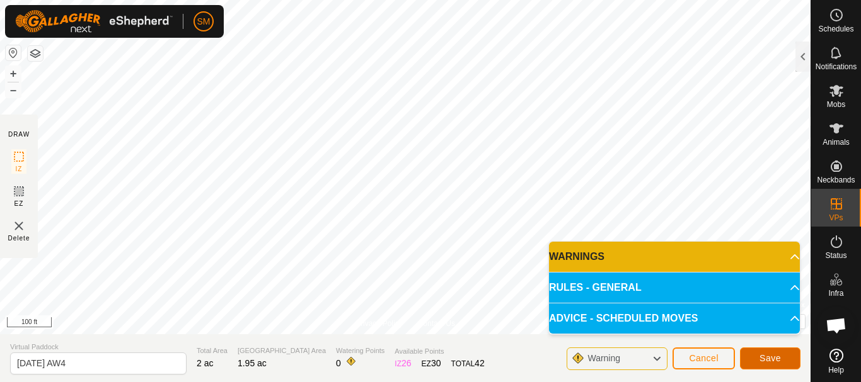
click at [769, 357] on span "Save" at bounding box center [769, 358] width 21 height 10
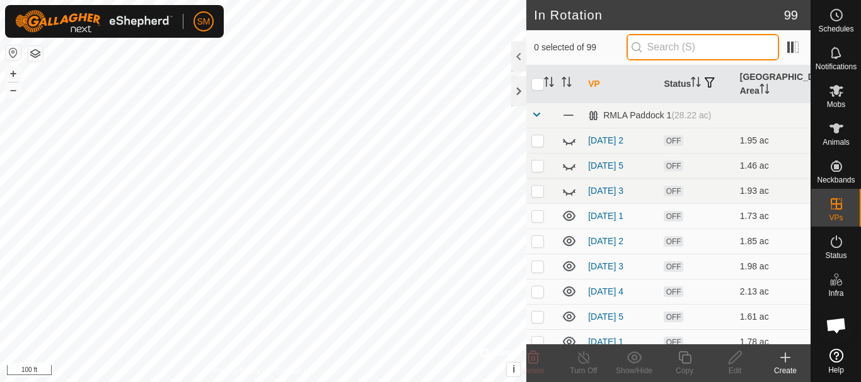
click at [689, 49] on input "text" at bounding box center [702, 47] width 152 height 26
paste input "[DATE] AW"
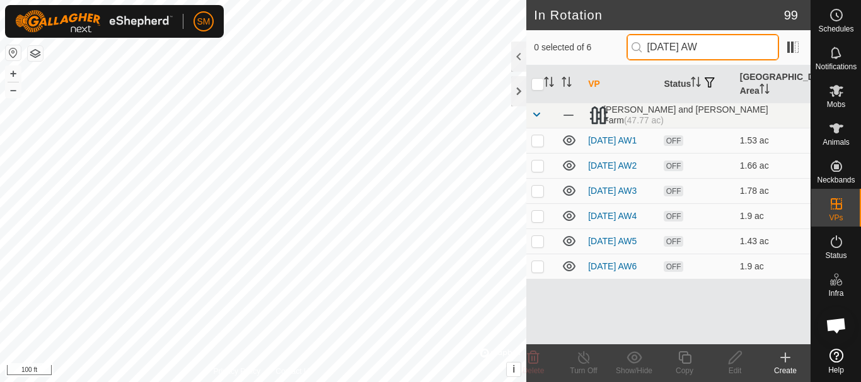
click at [699, 50] on input "[DATE] AW" at bounding box center [702, 47] width 152 height 26
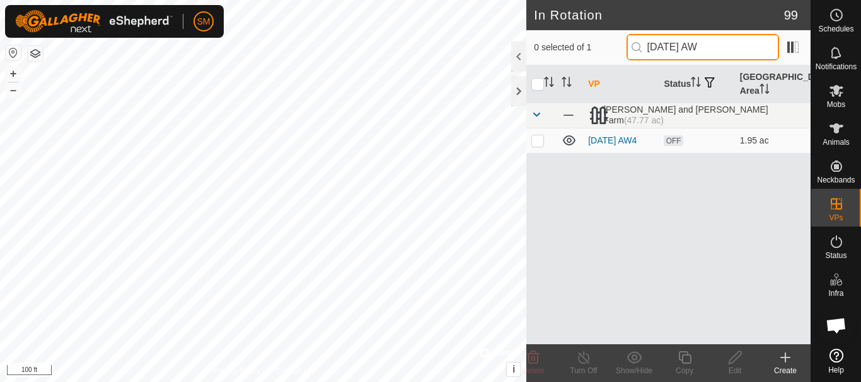
drag, startPoint x: 718, startPoint y: 48, endPoint x: 551, endPoint y: 47, distance: 166.3
click at [551, 47] on div "0 selected of 1 [DATE] AW" at bounding box center [668, 47] width 269 height 26
type input "[DATE] AW"
click at [533, 144] on p-checkbox at bounding box center [537, 140] width 13 height 10
checkbox input "true"
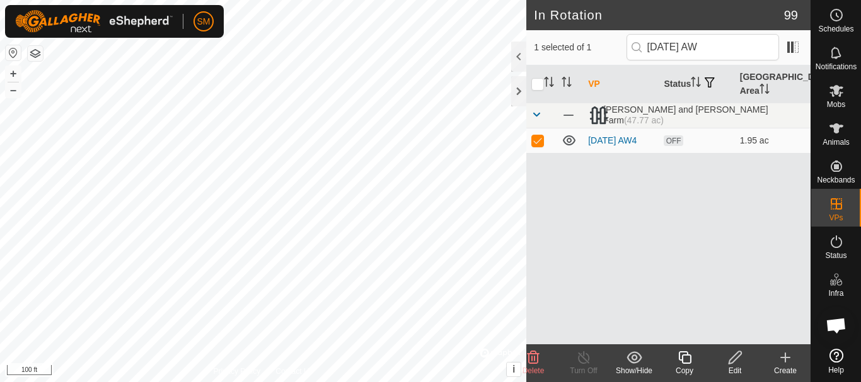
click at [687, 364] on icon at bounding box center [684, 358] width 13 height 13
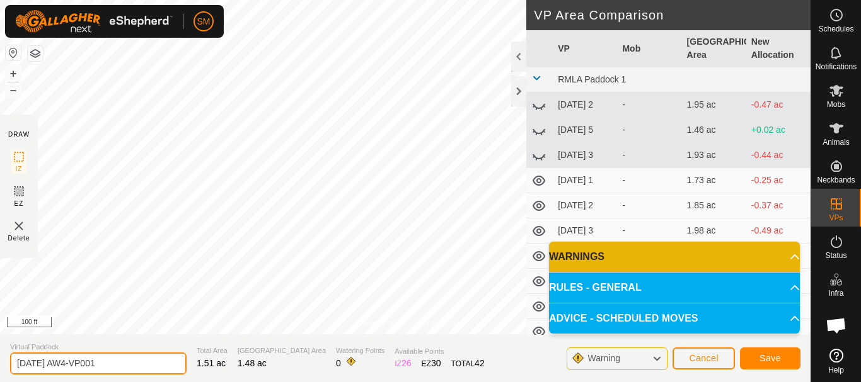
click at [166, 372] on input "[DATE] AW4-VP001" at bounding box center [98, 364] width 176 height 22
paste input "text"
type input "[DATE] AW5"
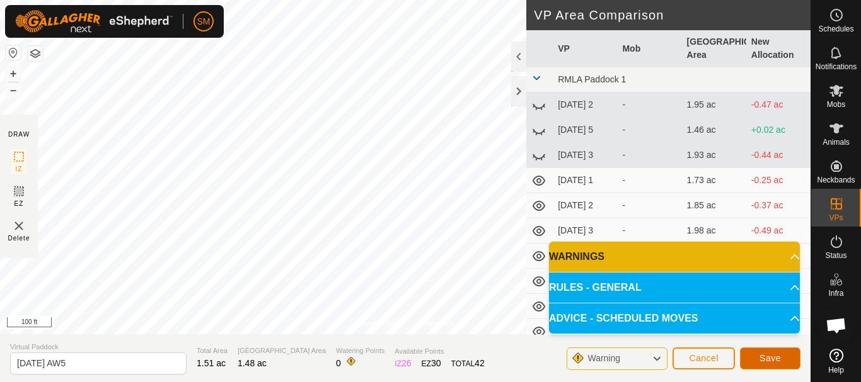
click at [768, 359] on span "Save" at bounding box center [769, 358] width 21 height 10
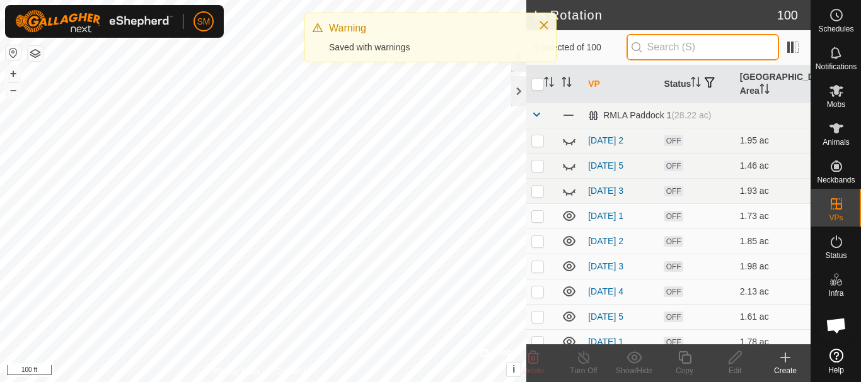
click at [666, 50] on input "text" at bounding box center [702, 47] width 152 height 26
paste input "[DATE] AW"
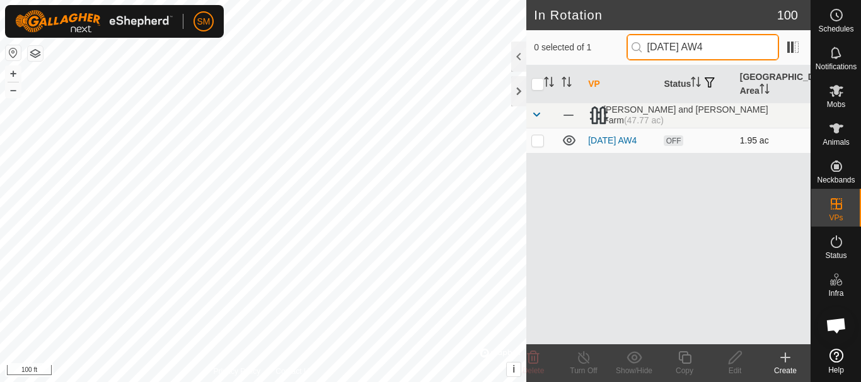
type input "[DATE] AW4"
click at [530, 143] on td at bounding box center [541, 140] width 30 height 25
checkbox input "true"
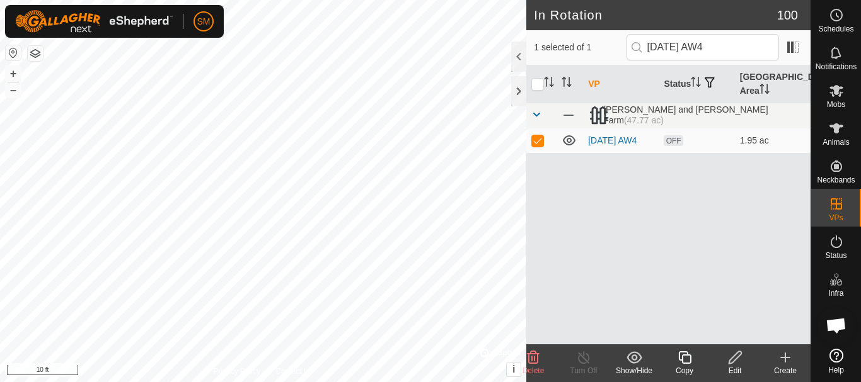
click at [545, 382] on html "SM Schedules Notifications Mobs Animals Neckbands VPs Status Infra Heatmap Help…" at bounding box center [430, 191] width 861 height 382
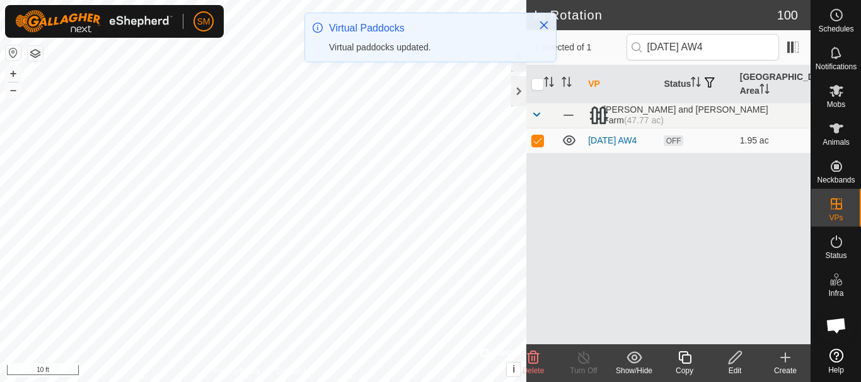
click at [688, 359] on icon at bounding box center [685, 357] width 16 height 15
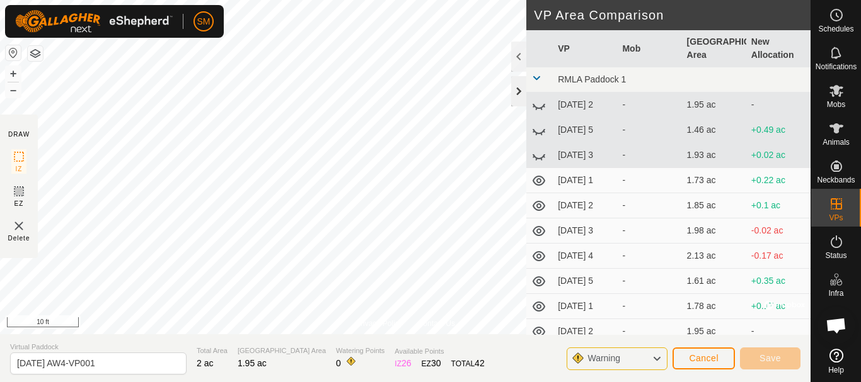
click at [521, 95] on div at bounding box center [518, 91] width 15 height 30
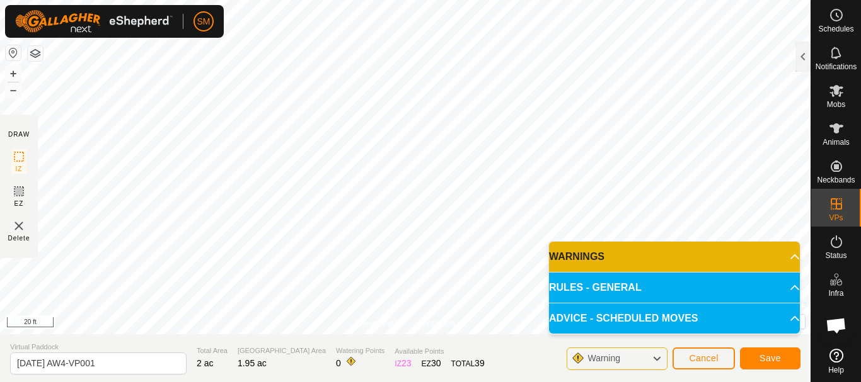
click at [163, 14] on div "SM Schedules Notifications Mobs Animals Neckbands VPs Status Infra Heatmap Help…" at bounding box center [430, 191] width 861 height 382
click at [643, 0] on html "SM Schedules Notifications Mobs Animals Neckbands VPs Status Infra Heatmap Help…" at bounding box center [430, 191] width 861 height 382
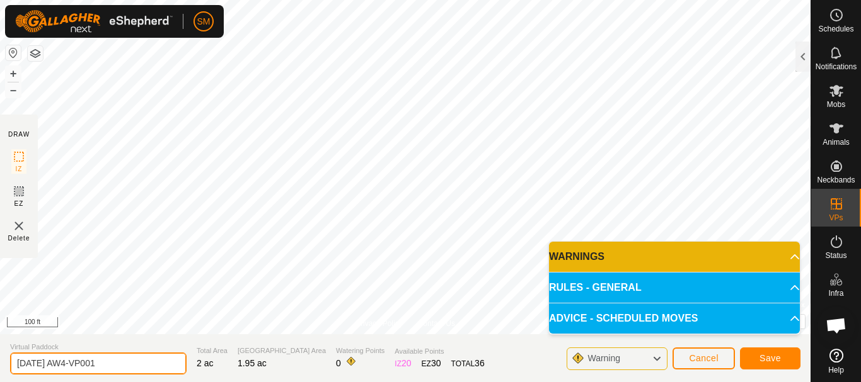
click at [139, 365] on input "[DATE] AW4-VP001" at bounding box center [98, 364] width 176 height 22
click at [139, 366] on input "[DATE] AW4-VP001" at bounding box center [98, 364] width 176 height 22
paste input "text"
type input "[DATE] AW6"
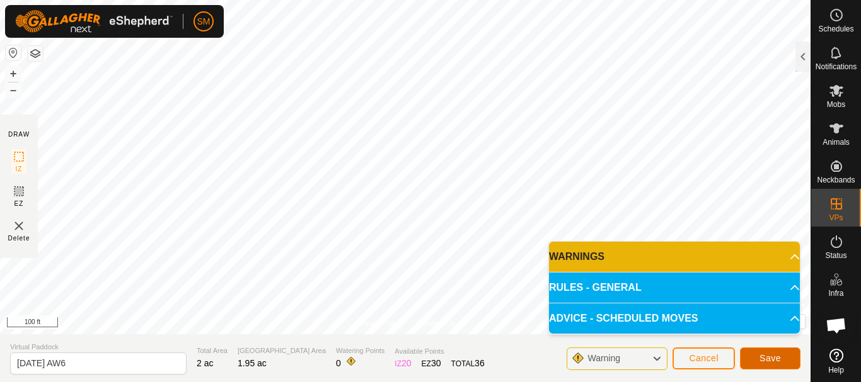
click at [753, 355] on button "Save" at bounding box center [770, 359] width 60 height 22
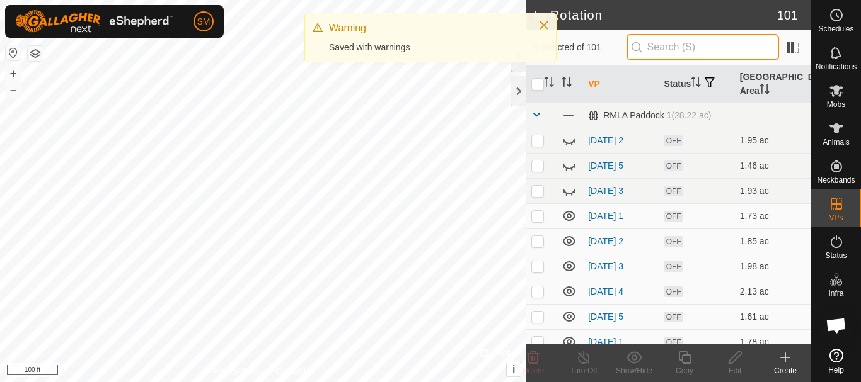
click at [711, 50] on input "text" at bounding box center [702, 47] width 152 height 26
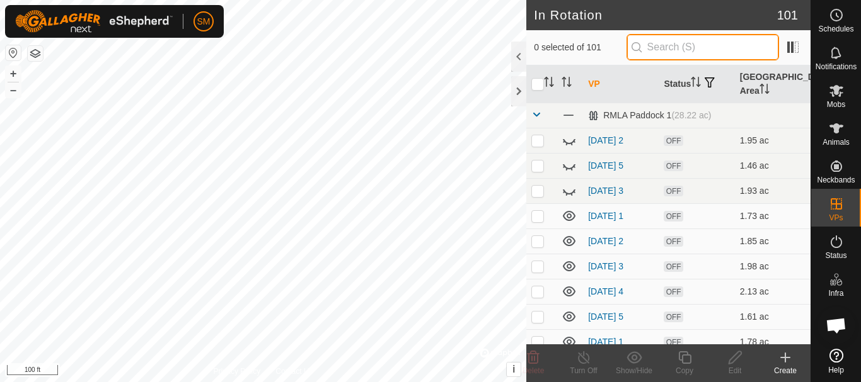
paste input "[DATE] AW"
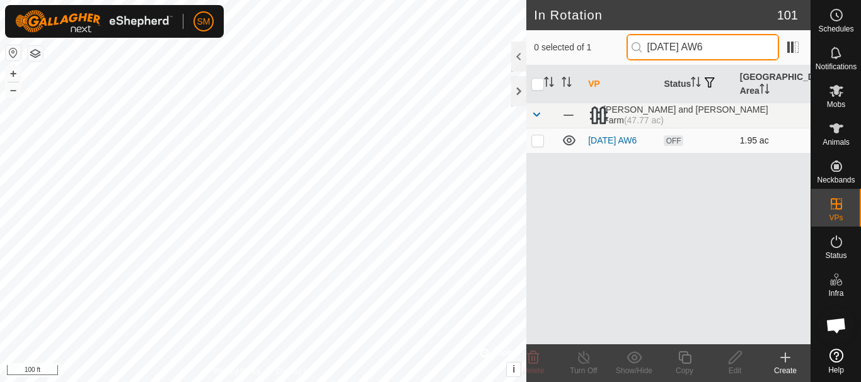
type input "[DATE] AW6"
click at [539, 139] on p-checkbox at bounding box center [537, 140] width 13 height 10
checkbox input "true"
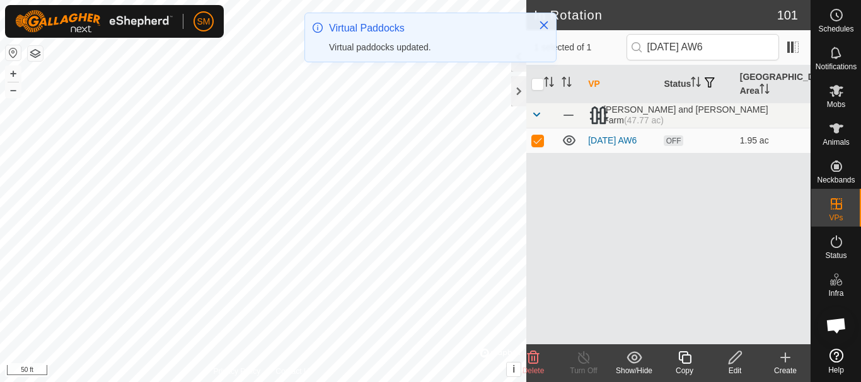
click at [681, 361] on icon at bounding box center [684, 358] width 13 height 13
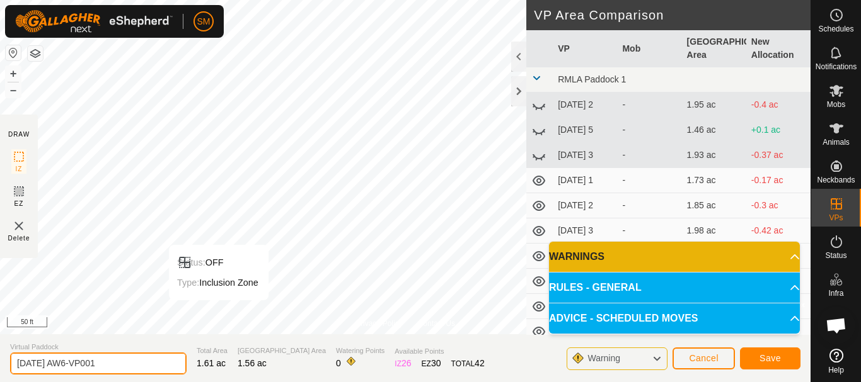
click at [142, 361] on input "[DATE] AW6-VP001" at bounding box center [98, 364] width 176 height 22
paste input "text"
type input "[DATE] AW1"
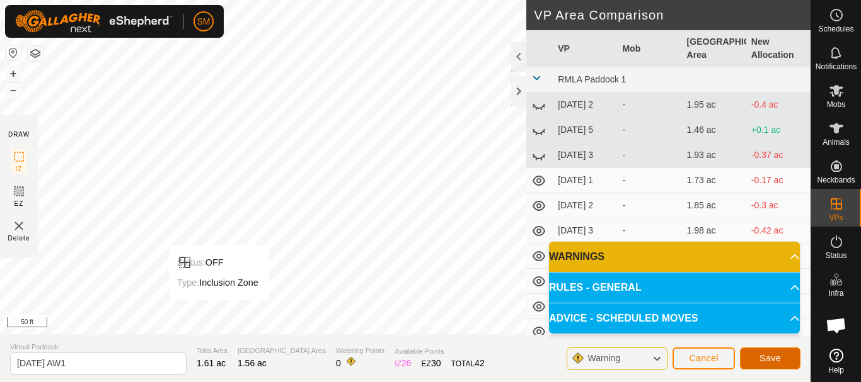
click at [776, 362] on span "Save" at bounding box center [769, 358] width 21 height 10
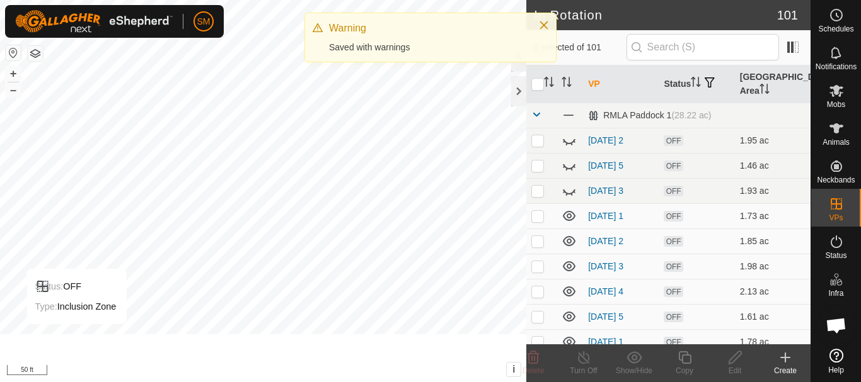
click at [676, 43] on input "text" at bounding box center [702, 47] width 152 height 26
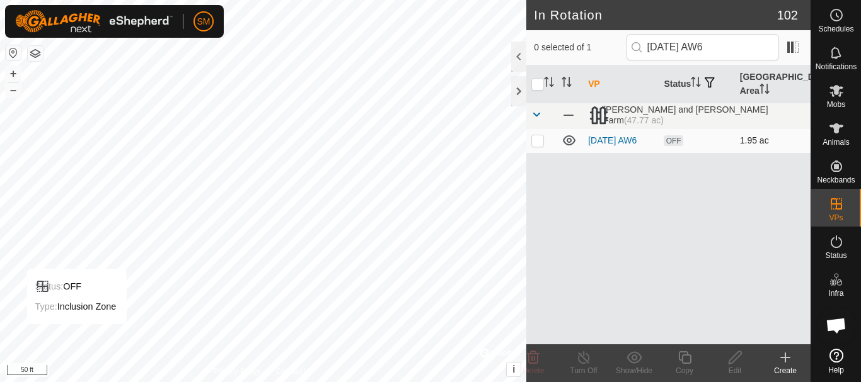
type input "[DATE] AW6"
click at [535, 145] on p-checkbox at bounding box center [537, 140] width 13 height 10
checkbox input "true"
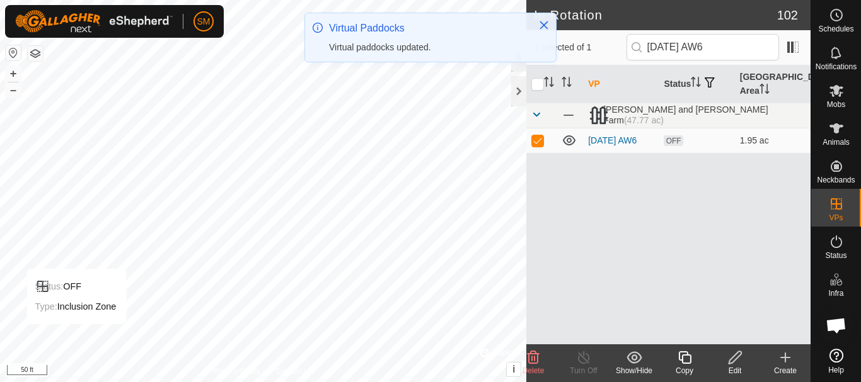
click at [687, 362] on icon at bounding box center [685, 357] width 16 height 15
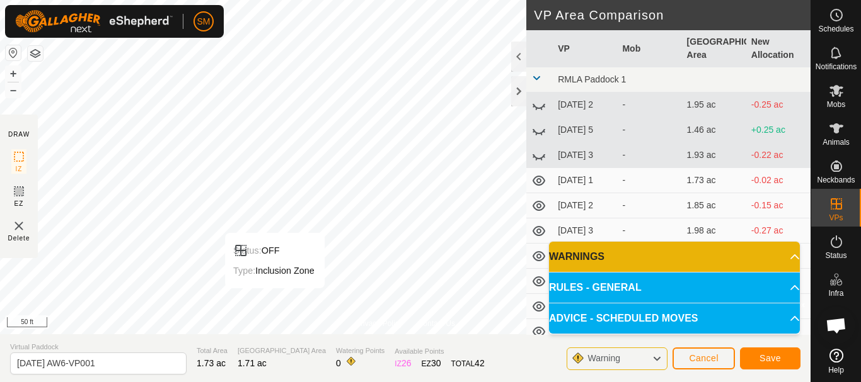
click at [134, 376] on section "Virtual Paddock [DATE] AW6-VP001 Total Area 1.73 ac Grazing Area 1.71 ac Wateri…" at bounding box center [405, 359] width 810 height 48
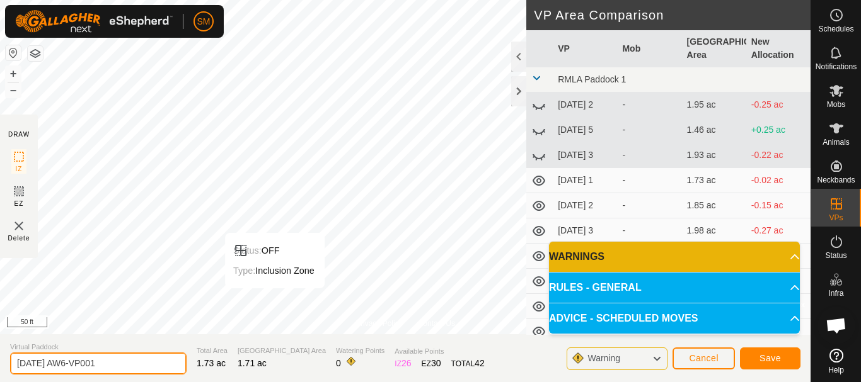
click at [130, 370] on input "[DATE] AW6-VP001" at bounding box center [98, 364] width 176 height 22
paste input "text"
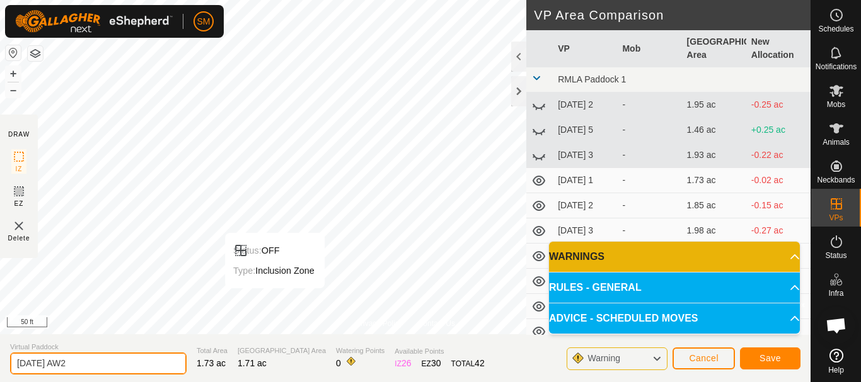
type input "[DATE] AW2"
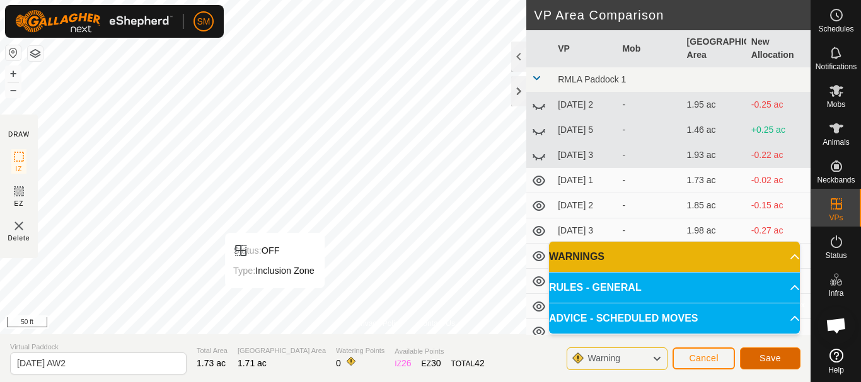
click at [779, 357] on span "Save" at bounding box center [769, 358] width 21 height 10
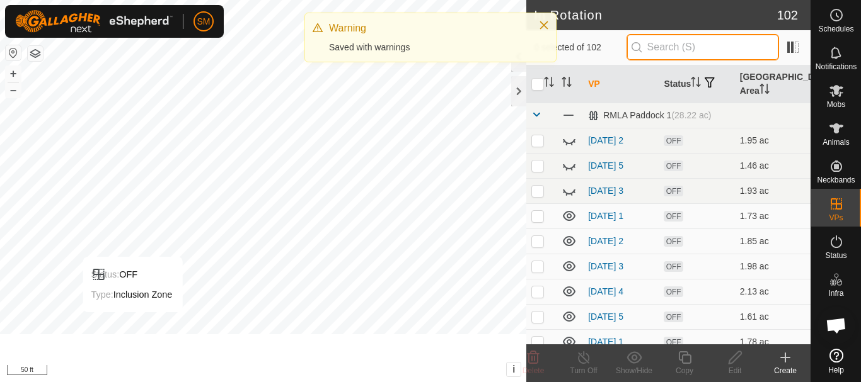
click at [700, 46] on input "text" at bounding box center [702, 47] width 152 height 26
paste input "[DATE] AW"
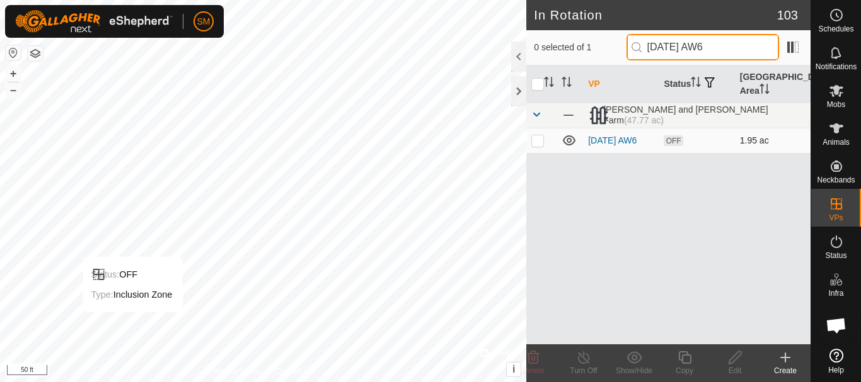
type input "[DATE] AW6"
click at [542, 144] on p-checkbox at bounding box center [537, 140] width 13 height 10
checkbox input "true"
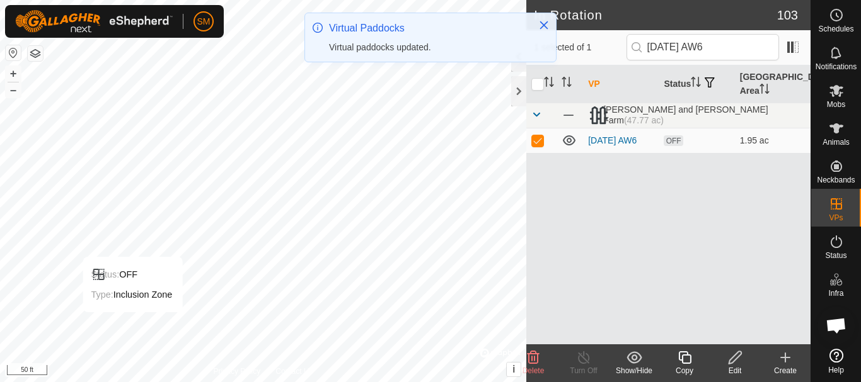
click at [686, 357] on icon at bounding box center [685, 357] width 16 height 15
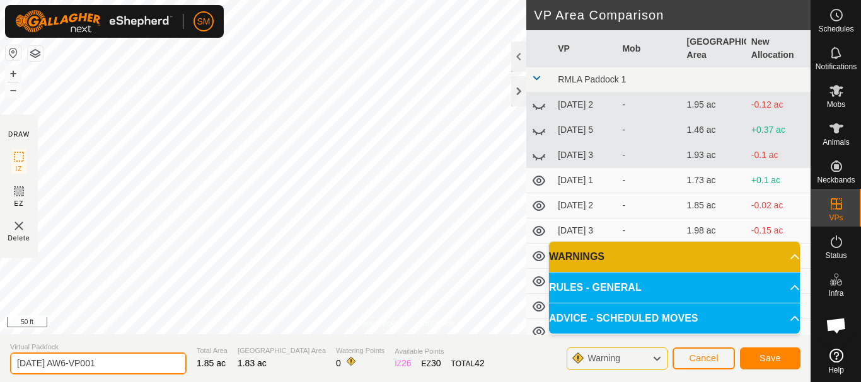
click at [120, 362] on input "[DATE] AW6-VP001" at bounding box center [98, 364] width 176 height 22
paste input "text"
type input "[DATE] AW3"
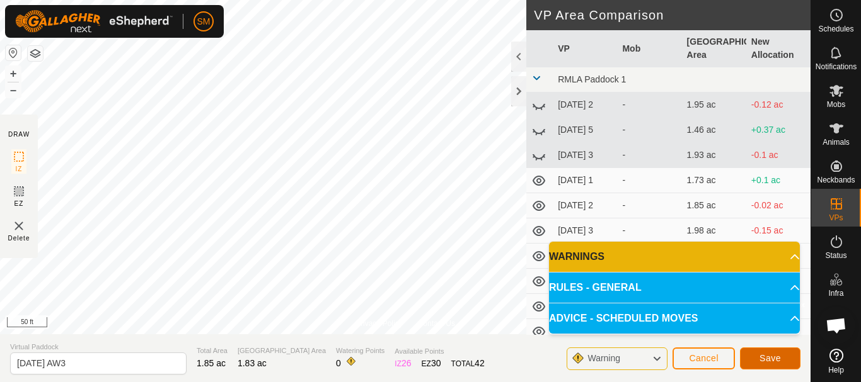
click at [780, 364] on button "Save" at bounding box center [770, 359] width 60 height 22
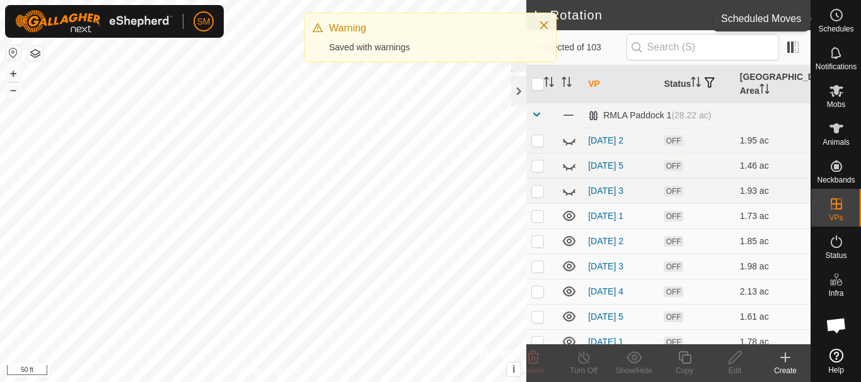
click at [844, 9] on es-schedule-vp-svg-icon at bounding box center [836, 15] width 23 height 20
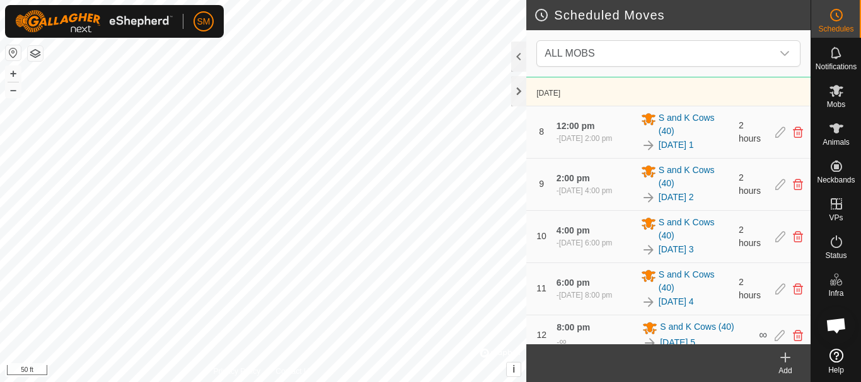
scroll to position [773, 0]
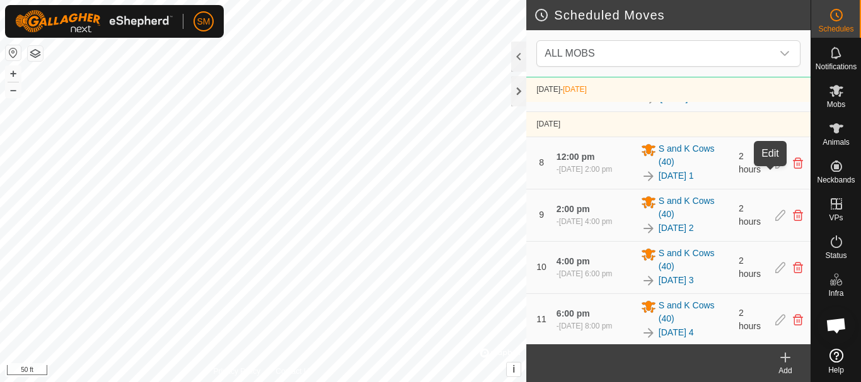
click at [774, 97] on icon at bounding box center [779, 91] width 10 height 11
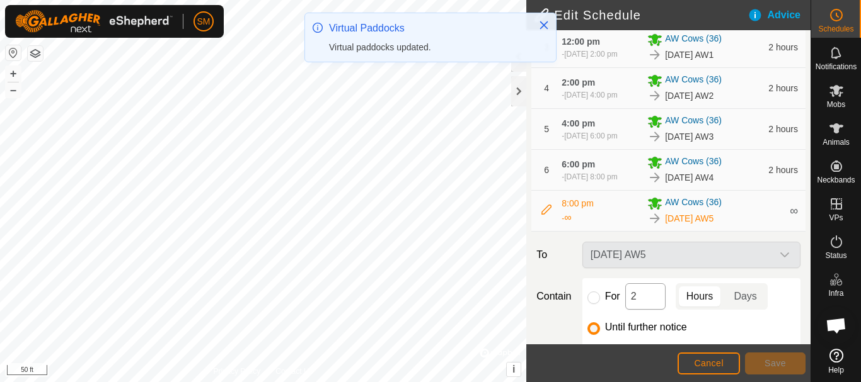
scroll to position [370, 0]
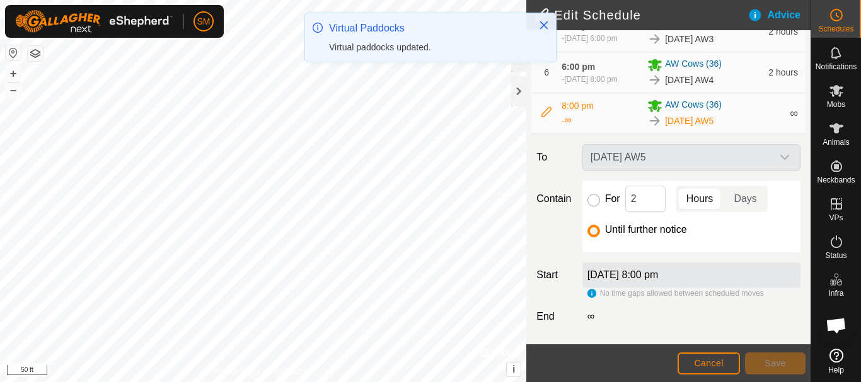
click at [593, 202] on input "For" at bounding box center [593, 200] width 13 height 13
radio input "true"
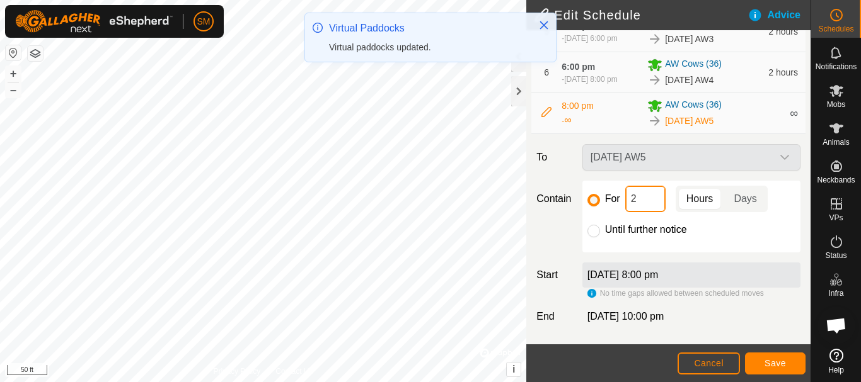
click at [633, 197] on input "2" at bounding box center [645, 199] width 40 height 26
type input "16"
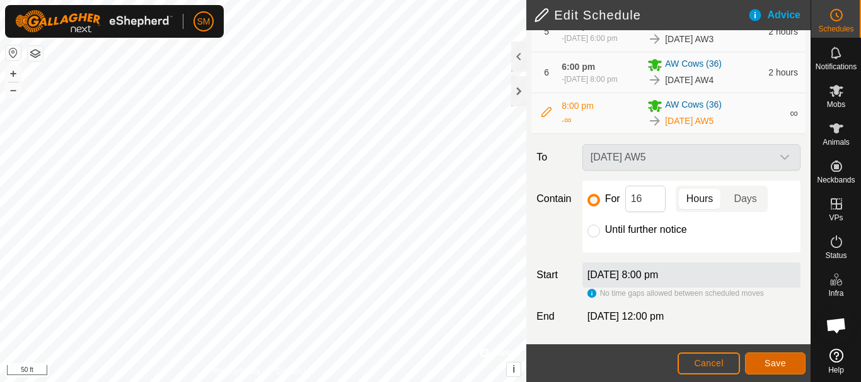
click at [786, 363] on button "Save" at bounding box center [775, 364] width 60 height 22
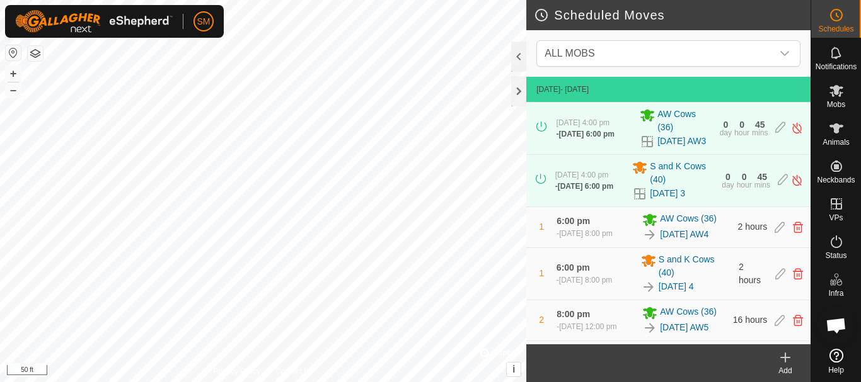
click at [786, 363] on icon at bounding box center [784, 357] width 15 height 15
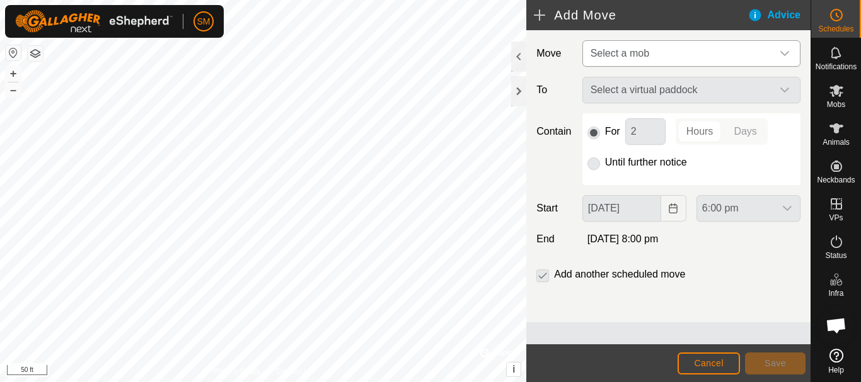
click at [736, 65] on span "Select a mob" at bounding box center [678, 53] width 186 height 25
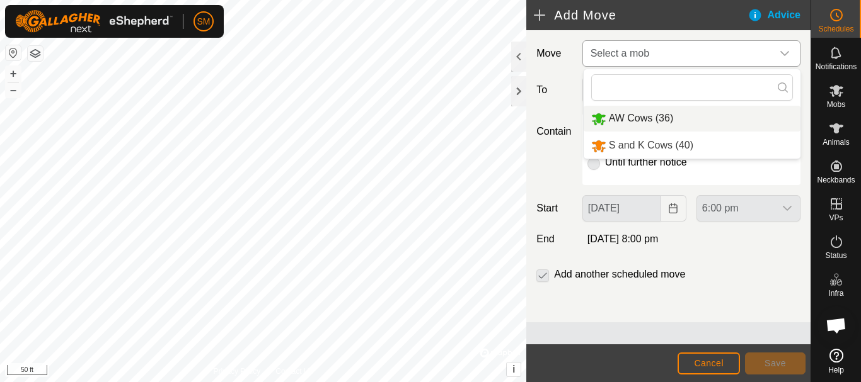
click at [679, 117] on li "AW Cows (36)" at bounding box center [691, 119] width 217 height 26
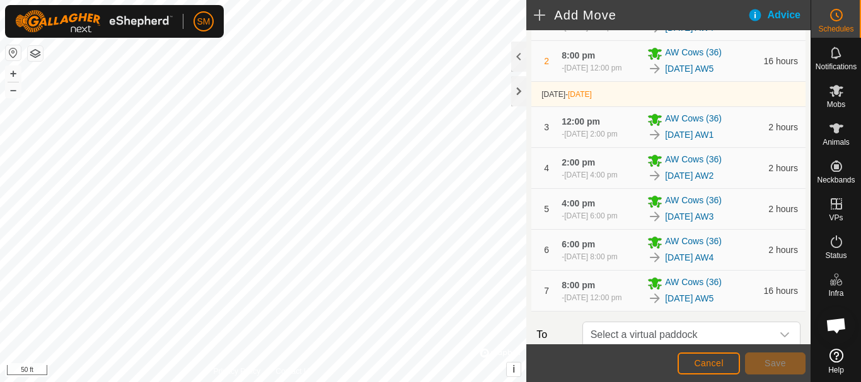
scroll to position [432, 0]
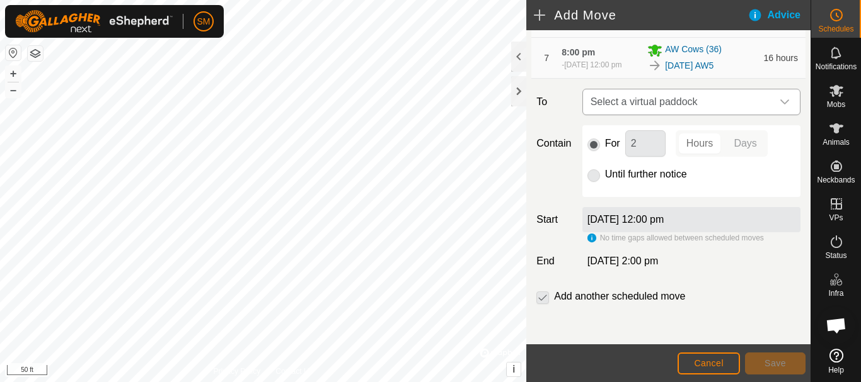
click at [784, 104] on div "dropdown trigger" at bounding box center [784, 101] width 25 height 25
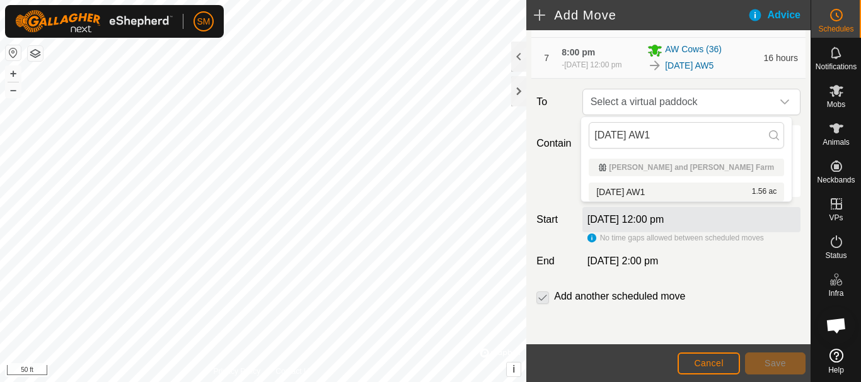
type input "[DATE] AW1"
click at [641, 192] on li "[DATE] AW1 1.56 ac" at bounding box center [685, 192] width 195 height 19
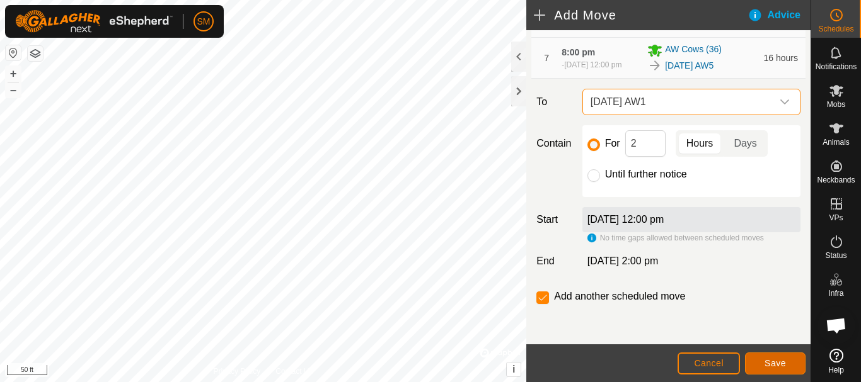
click at [777, 363] on span "Save" at bounding box center [774, 363] width 21 height 10
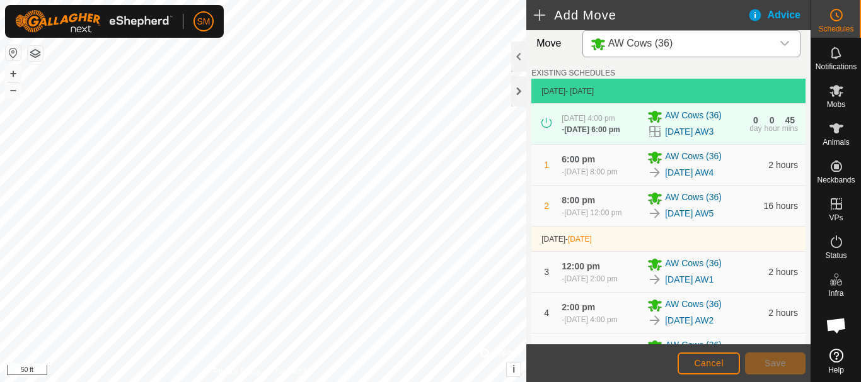
scroll to position [503, 0]
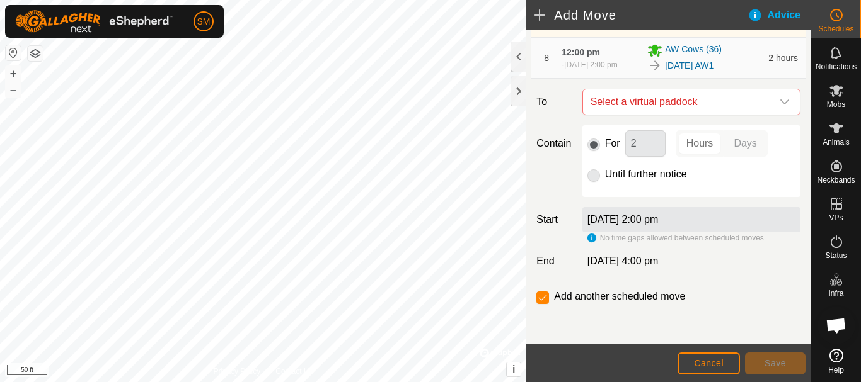
click at [779, 100] on icon "dropdown trigger" at bounding box center [784, 102] width 10 height 10
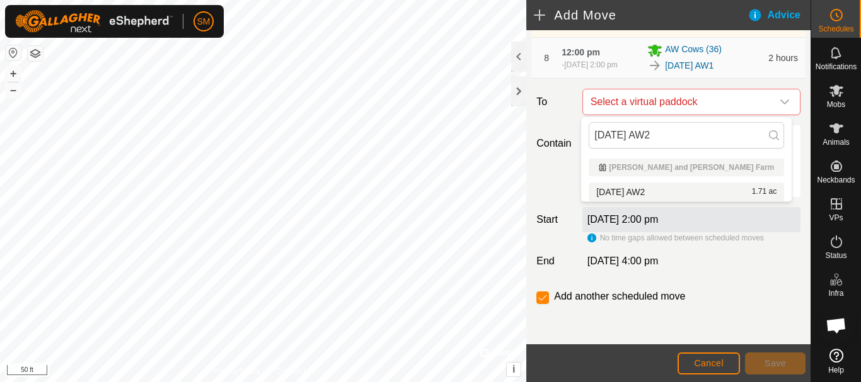
type input "[DATE] AW2"
click at [645, 188] on li "[DATE] AW2 1.71 ac" at bounding box center [685, 192] width 195 height 19
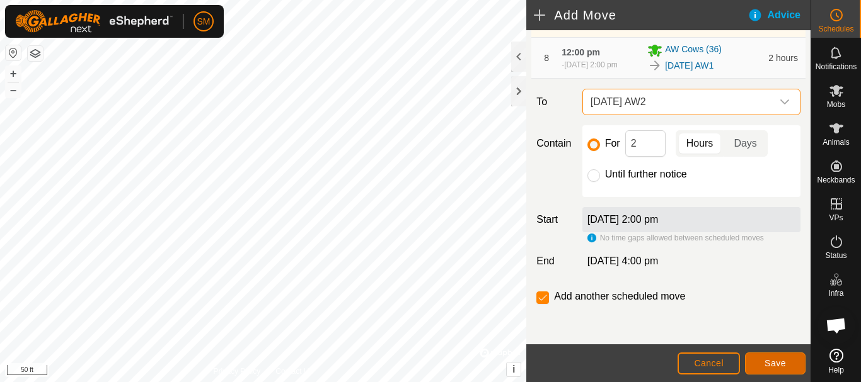
click at [774, 362] on span "Save" at bounding box center [774, 363] width 21 height 10
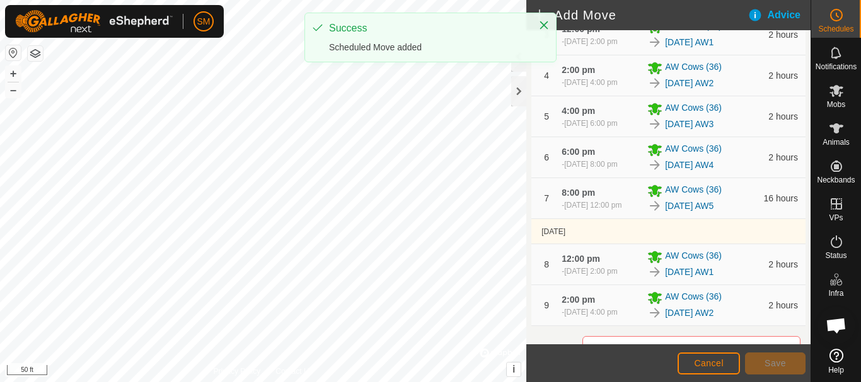
scroll to position [550, 0]
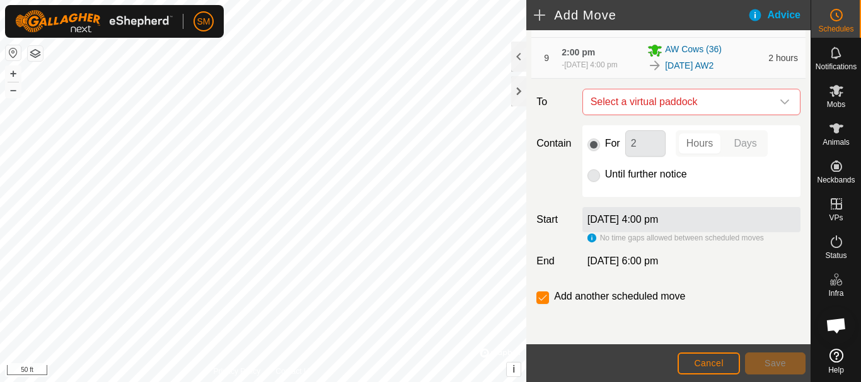
click at [779, 101] on icon "dropdown trigger" at bounding box center [784, 102] width 10 height 10
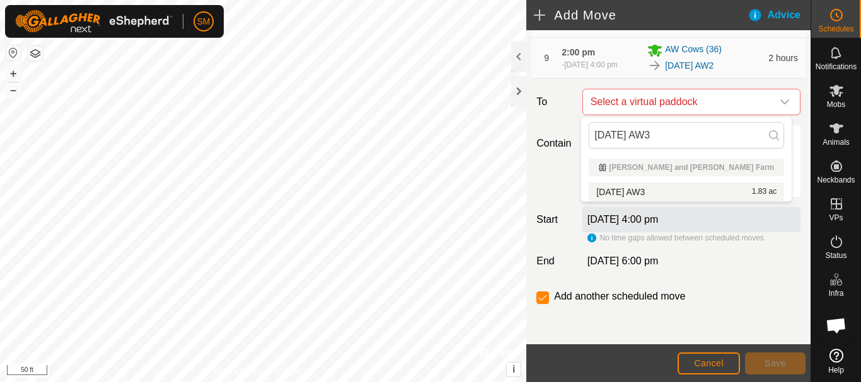
type input "[DATE] AW3"
click at [649, 193] on li "[DATE] AW3 1.83 ac" at bounding box center [685, 192] width 195 height 19
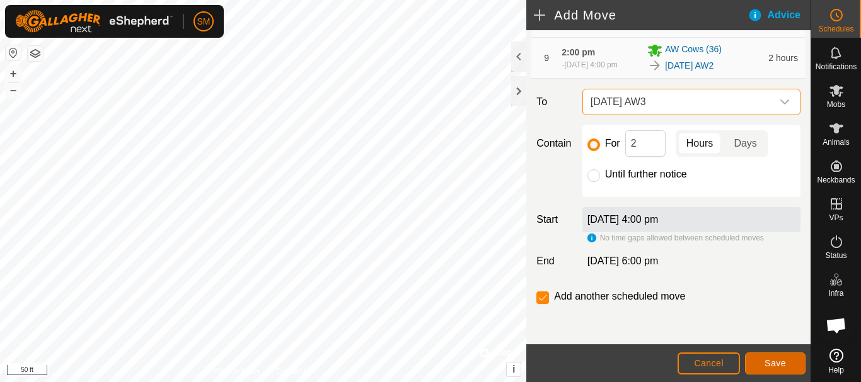
click at [770, 364] on span "Save" at bounding box center [774, 363] width 21 height 10
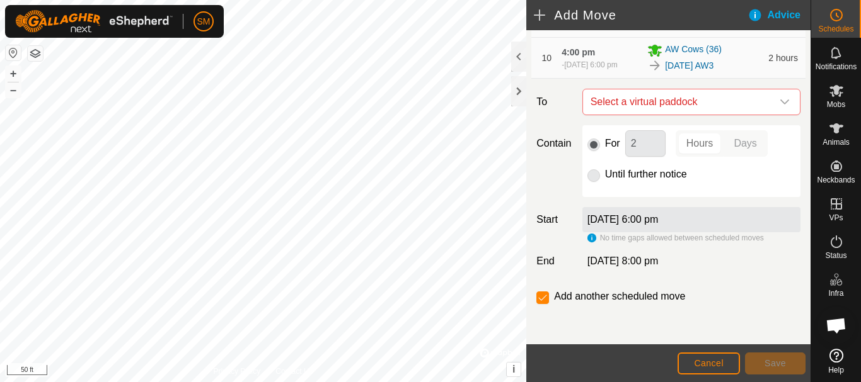
scroll to position [597, 0]
click at [779, 103] on icon "dropdown trigger" at bounding box center [784, 102] width 10 height 10
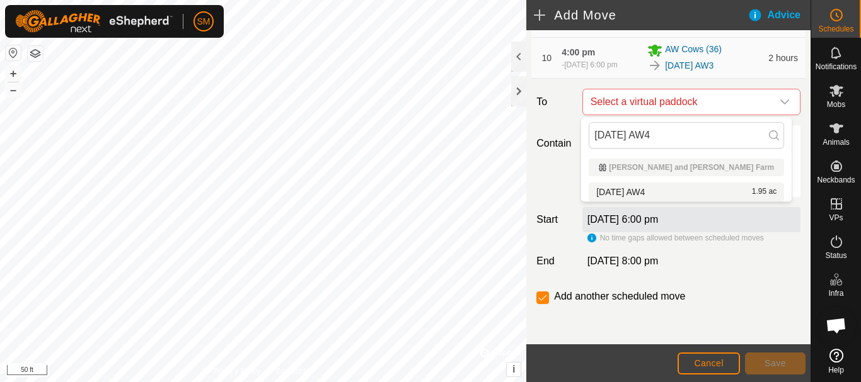
type input "[DATE] AW4"
click at [636, 190] on li "[DATE] AW4 1.95 ac" at bounding box center [685, 192] width 195 height 19
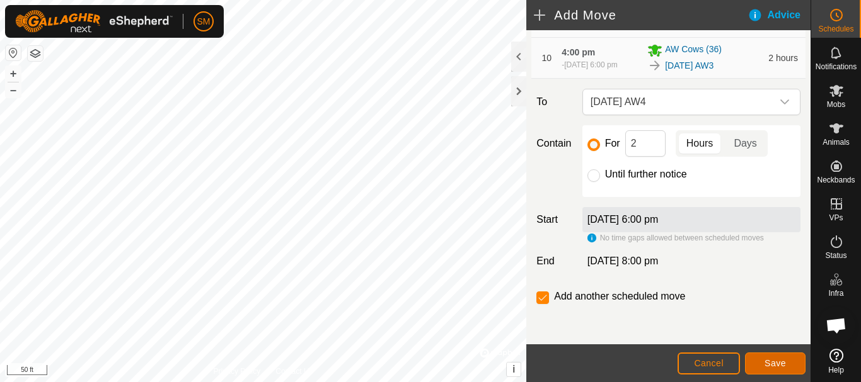
click at [788, 367] on button "Save" at bounding box center [775, 364] width 60 height 22
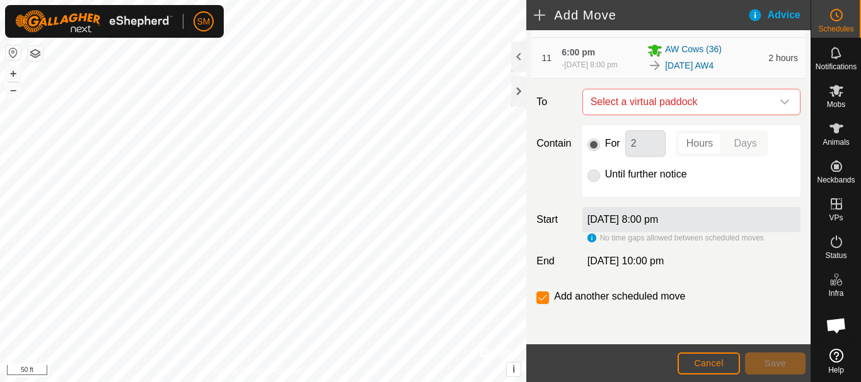
scroll to position [643, 0]
click at [779, 101] on icon "dropdown trigger" at bounding box center [784, 102] width 10 height 10
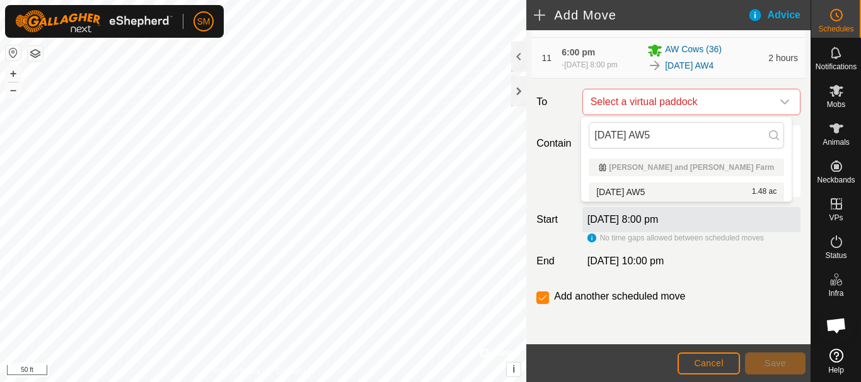
type input "[DATE] AW5"
click at [646, 194] on li "[DATE] AW5 1.48 ac" at bounding box center [685, 192] width 195 height 19
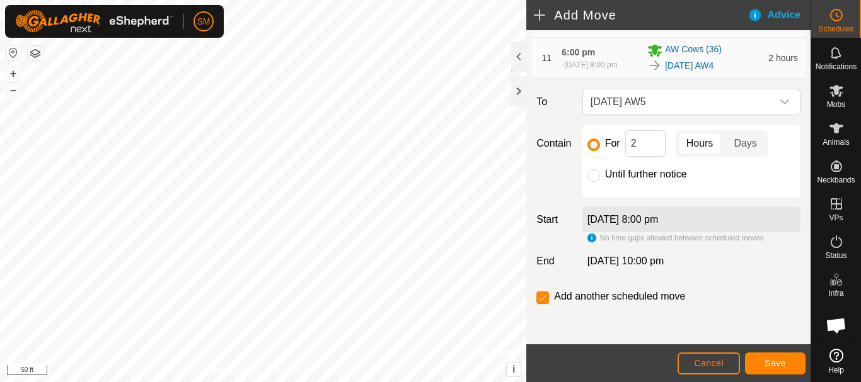
click at [584, 174] on div "For 2 Hours Days Until further notice" at bounding box center [691, 161] width 218 height 72
click at [596, 176] on input "Until further notice" at bounding box center [593, 175] width 13 height 13
radio input "true"
checkbox input "false"
click at [785, 366] on span "Save" at bounding box center [774, 363] width 21 height 10
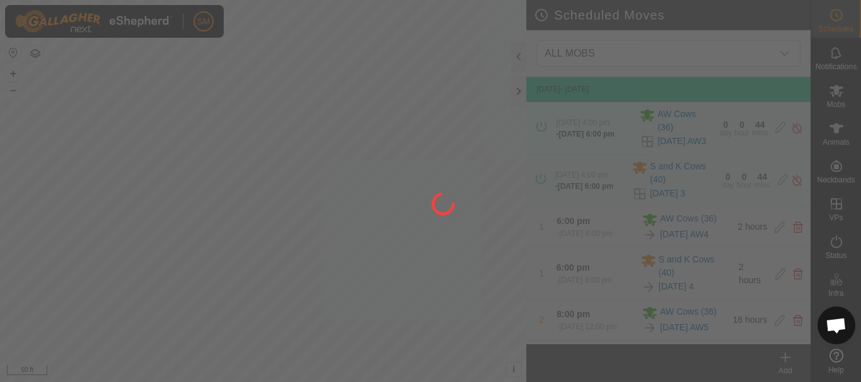
drag, startPoint x: 428, startPoint y: 295, endPoint x: 317, endPoint y: 317, distance: 113.0
click at [317, 317] on div at bounding box center [430, 191] width 861 height 382
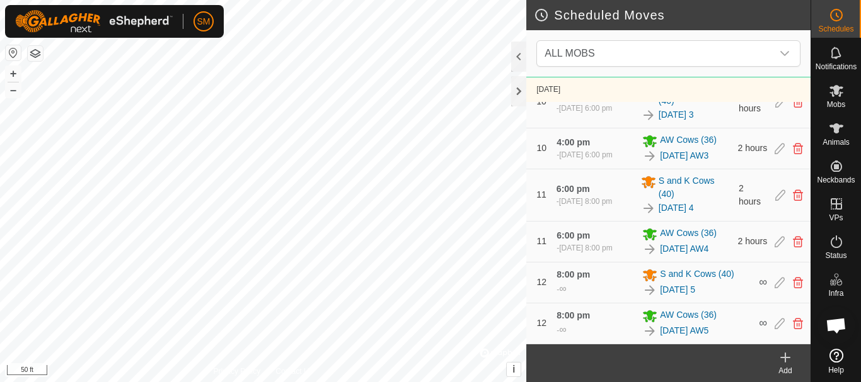
scroll to position [1160, 0]
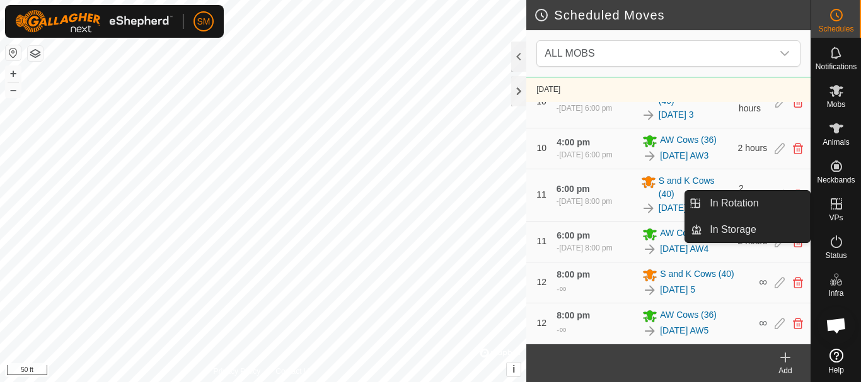
click at [748, 206] on link "In Rotation" at bounding box center [756, 203] width 108 height 25
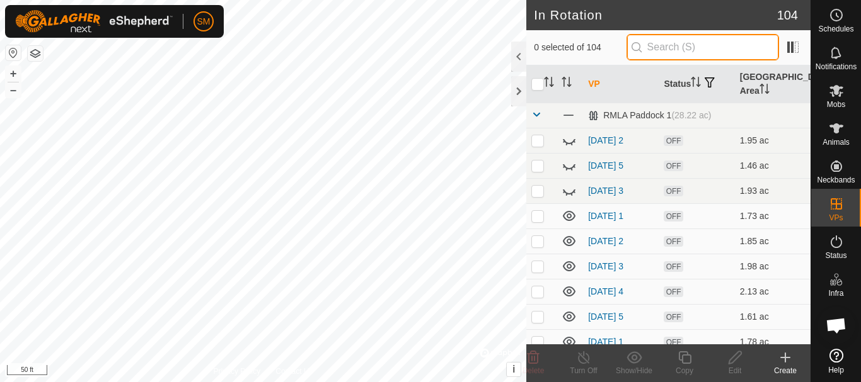
click at [689, 50] on input "text" at bounding box center [702, 47] width 152 height 26
paste input "[DATE] AW"
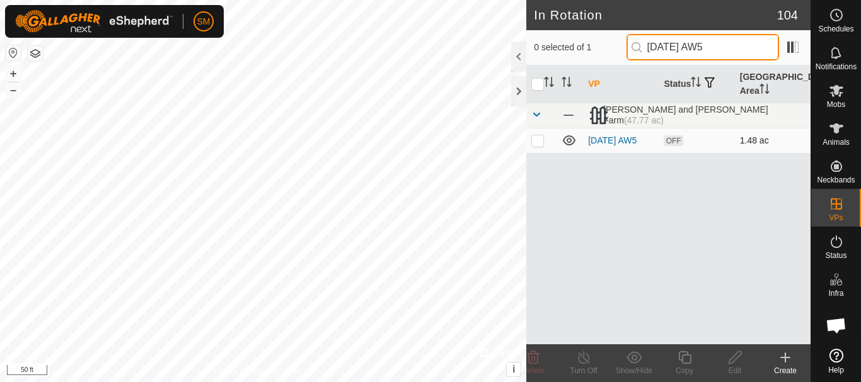
type input "[DATE] AW5"
click at [540, 142] on p-checkbox at bounding box center [537, 140] width 13 height 10
checkbox input "true"
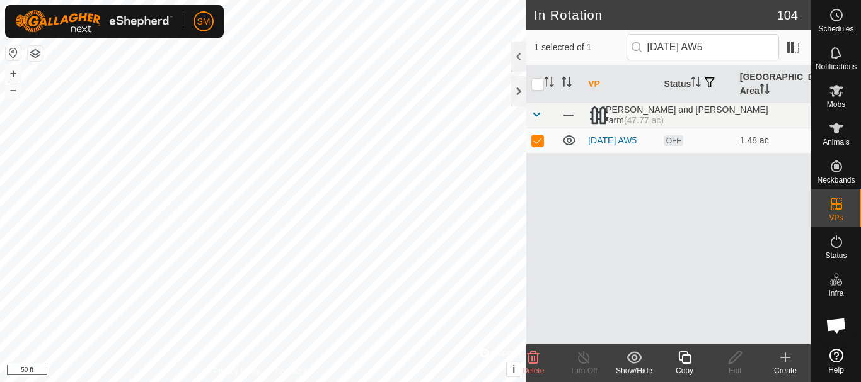
click at [684, 361] on icon at bounding box center [685, 357] width 16 height 15
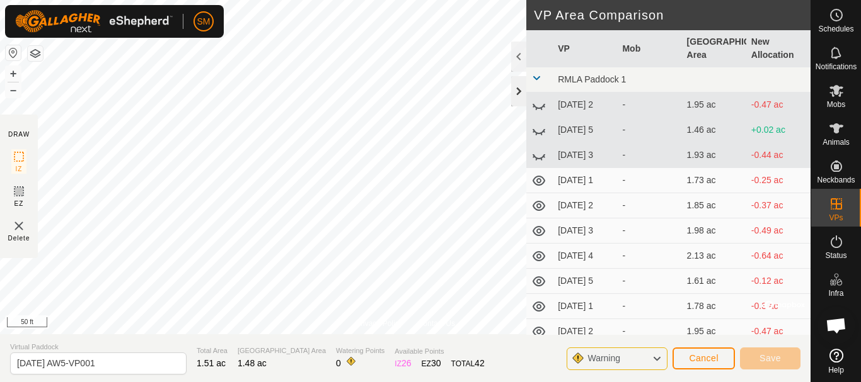
click at [525, 86] on div at bounding box center [518, 91] width 15 height 30
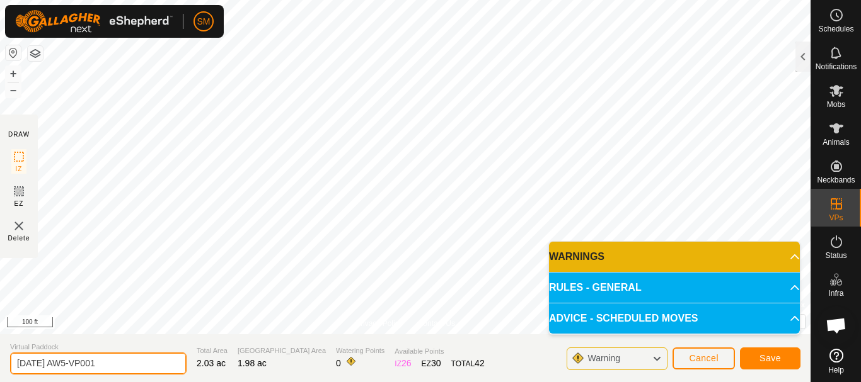
click at [110, 366] on input "[DATE] AW5-VP001" at bounding box center [98, 364] width 176 height 22
paste input "text"
click at [59, 363] on input "[DATE] AW" at bounding box center [98, 364] width 176 height 22
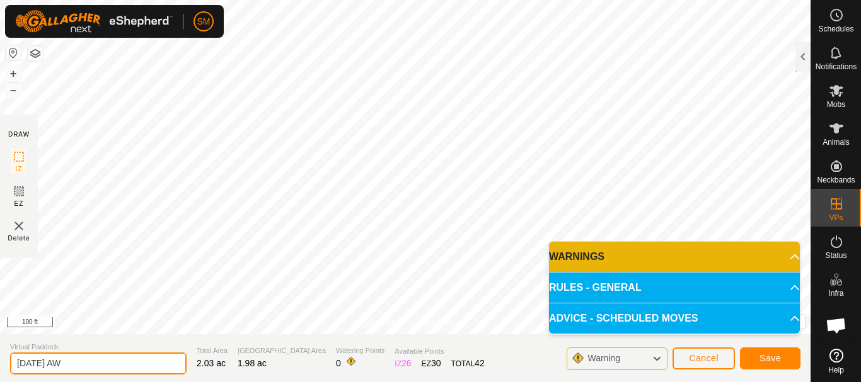
drag, startPoint x: 105, startPoint y: 362, endPoint x: 0, endPoint y: 356, distance: 105.4
click at [0, 356] on section "Virtual Paddock [DATE] AW Total Area 2.03 ac Grazing Area 1.98 ac Watering Poin…" at bounding box center [405, 359] width 810 height 48
click at [89, 361] on input "[DATE] AW" at bounding box center [98, 364] width 176 height 22
type input "[DATE] AW4"
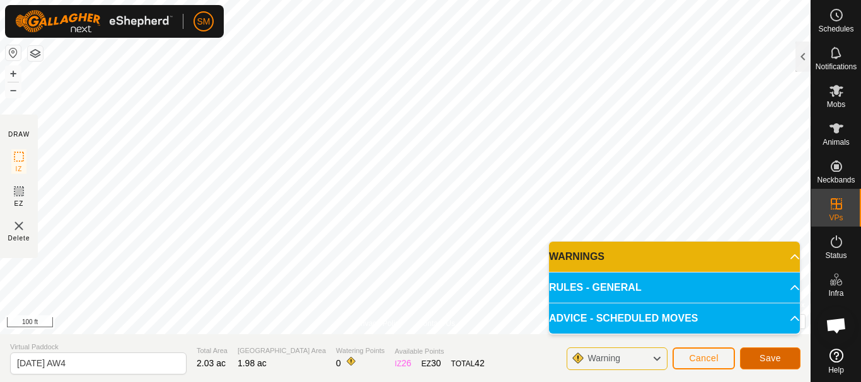
click at [767, 358] on span "Save" at bounding box center [769, 358] width 21 height 10
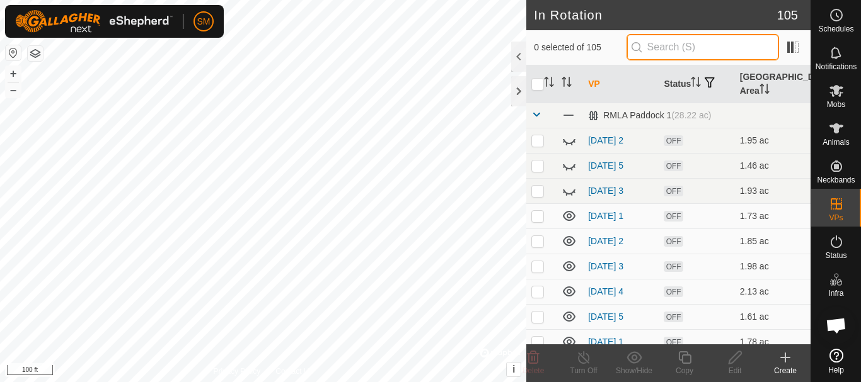
click at [716, 45] on input "text" at bounding box center [702, 47] width 152 height 26
paste input "[DATE] AW"
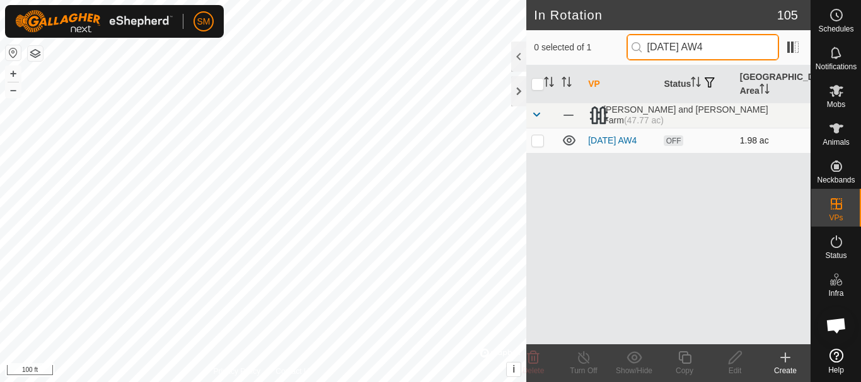
type input "[DATE] AW4"
click at [542, 146] on p-tablecheckbox at bounding box center [537, 140] width 13 height 10
checkbox input "true"
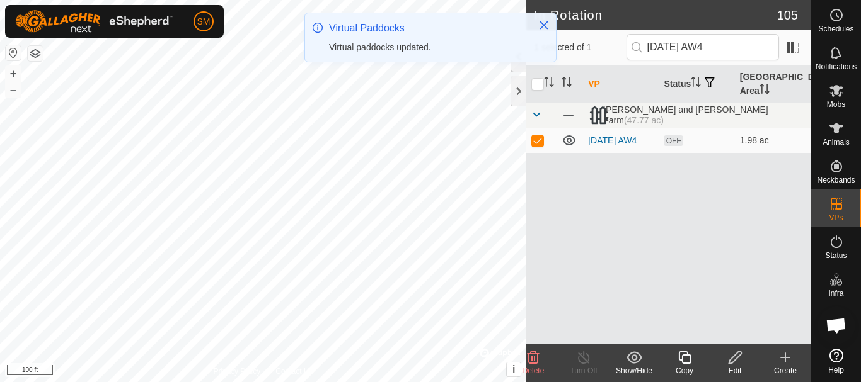
click at [683, 362] on icon at bounding box center [685, 357] width 16 height 15
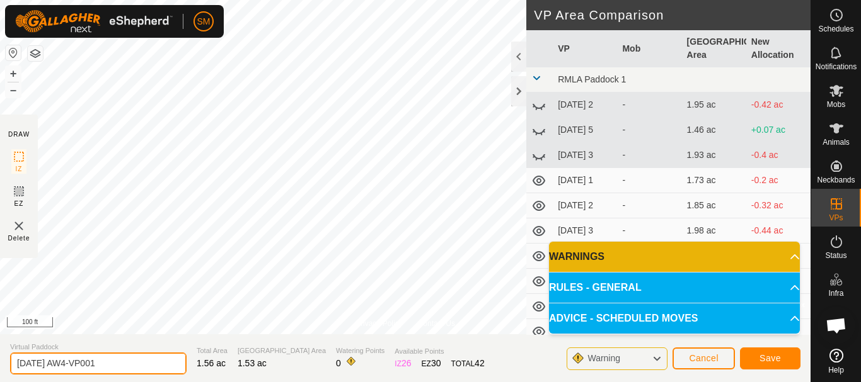
click at [144, 365] on input "[DATE] AW4-VP001" at bounding box center [98, 364] width 176 height 22
paste input "text"
type input "[DATE] AW5"
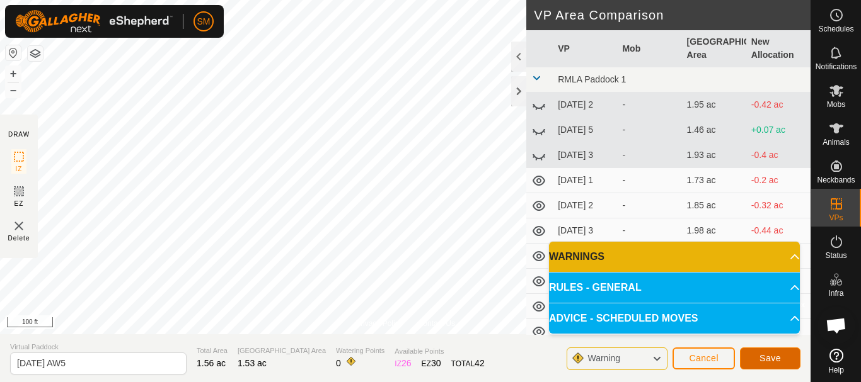
click at [764, 358] on span "Save" at bounding box center [769, 358] width 21 height 10
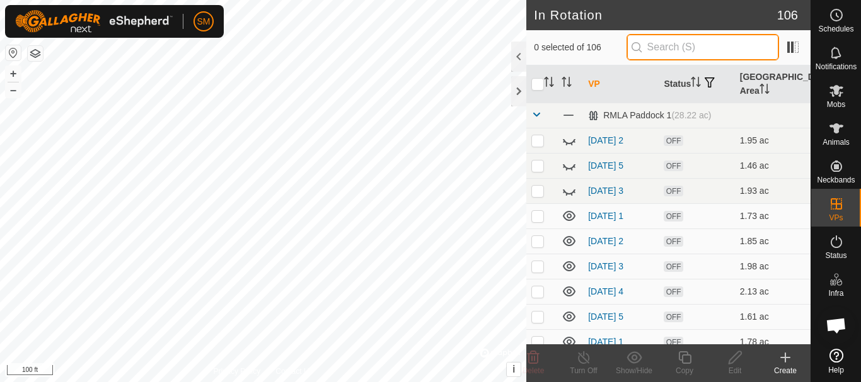
click at [688, 43] on input "text" at bounding box center [702, 47] width 152 height 26
paste input "[DATE] AW"
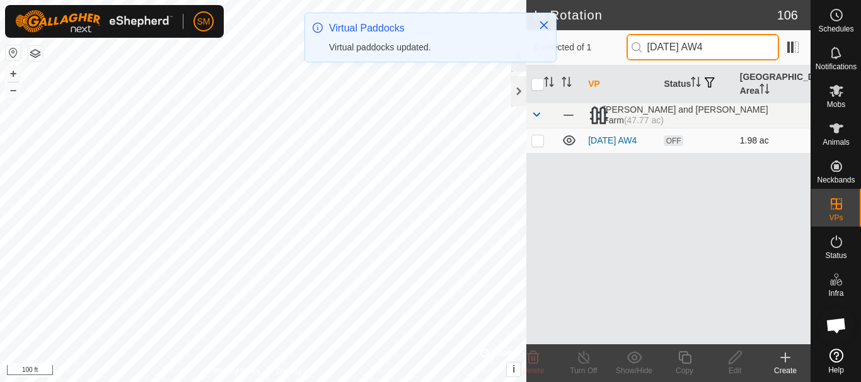
type input "[DATE] AW4"
click at [535, 138] on p-checkbox at bounding box center [537, 140] width 13 height 10
checkbox input "true"
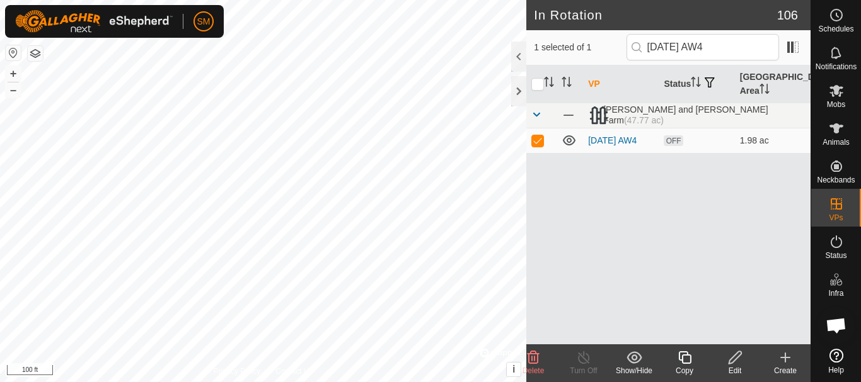
click at [686, 360] on icon at bounding box center [685, 357] width 16 height 15
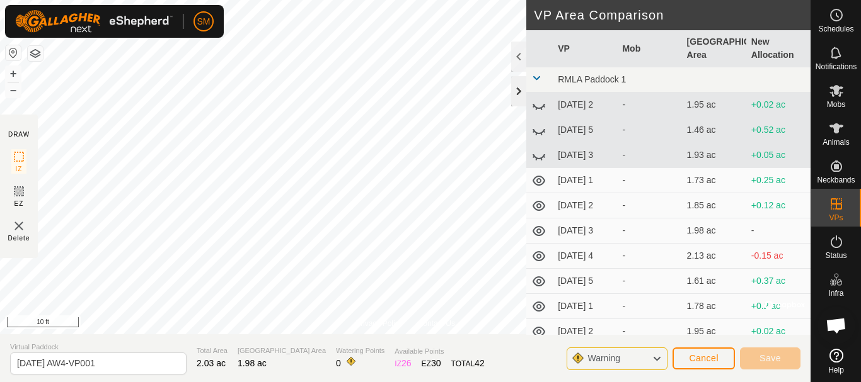
click at [515, 86] on div at bounding box center [518, 91] width 15 height 30
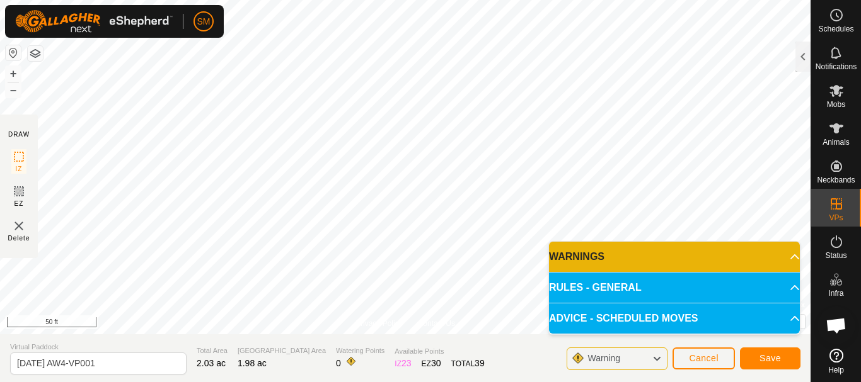
click at [380, 0] on html "SM Schedules Notifications Mobs Animals Neckbands VPs Status Infra Heatmap Help…" at bounding box center [430, 191] width 861 height 382
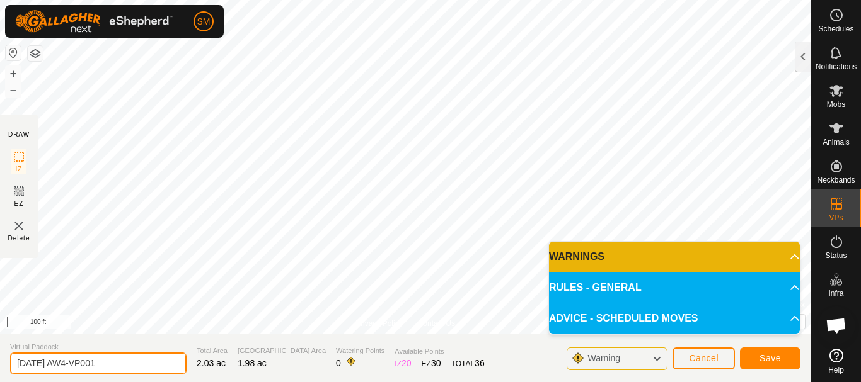
click at [138, 359] on input "[DATE] AW4-VP001" at bounding box center [98, 364] width 176 height 22
paste input "text"
type input "[DATE] AW6"
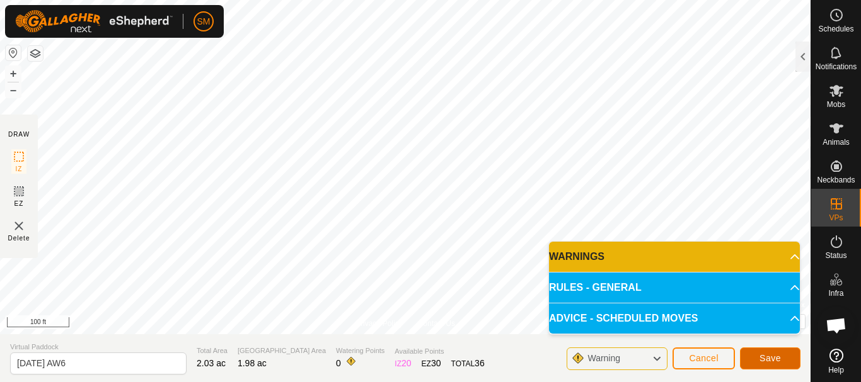
click at [784, 356] on button "Save" at bounding box center [770, 359] width 60 height 22
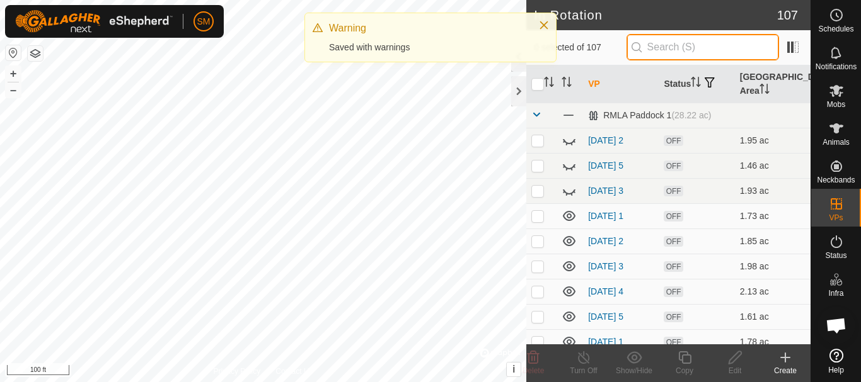
click at [685, 46] on input "text" at bounding box center [702, 47] width 152 height 26
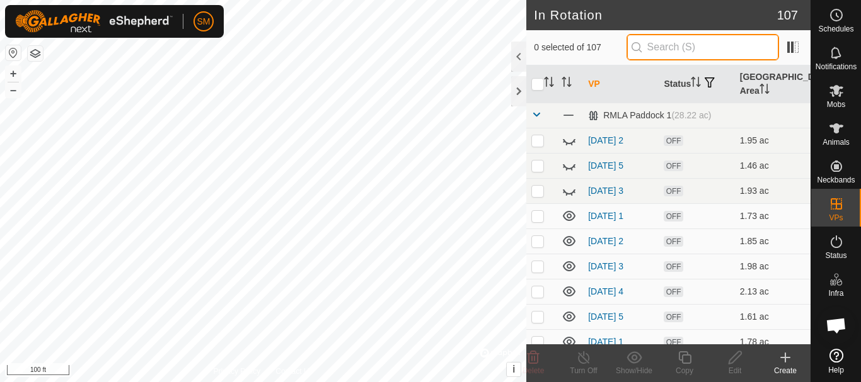
paste input "[DATE] AW"
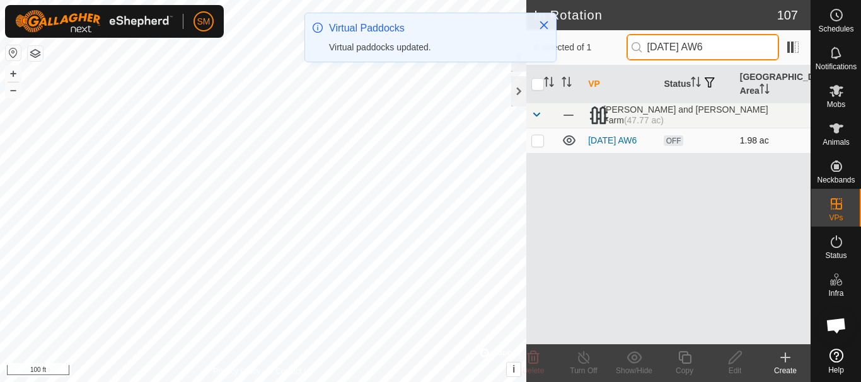
type input "[DATE] AW6"
click at [536, 145] on p-checkbox at bounding box center [537, 140] width 13 height 10
checkbox input "true"
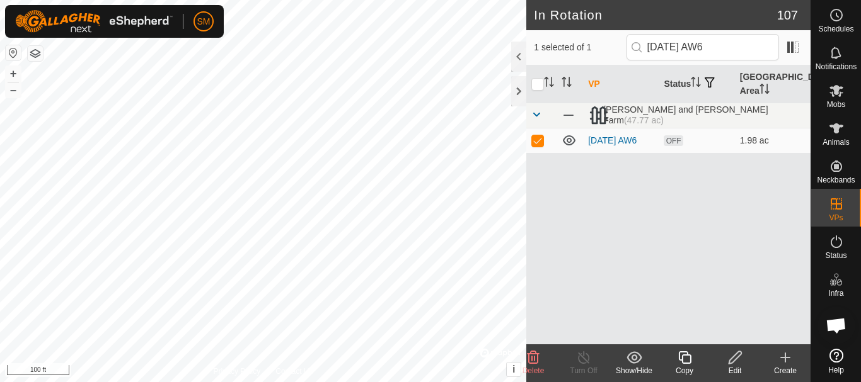
click at [685, 366] on div "Copy" at bounding box center [684, 370] width 50 height 11
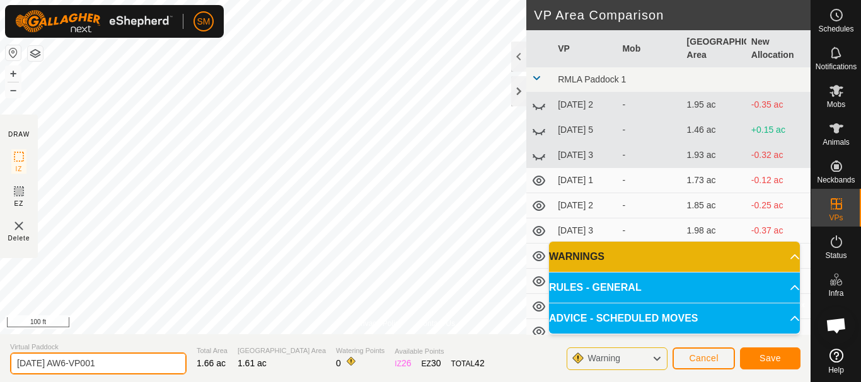
click at [154, 364] on input "[DATE] AW6-VP001" at bounding box center [98, 364] width 176 height 22
paste input "text"
type input "[DATE] AW1"
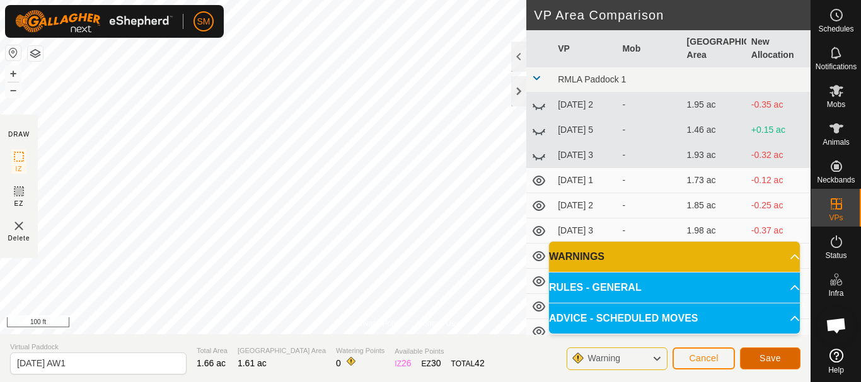
click at [774, 358] on span "Save" at bounding box center [769, 358] width 21 height 10
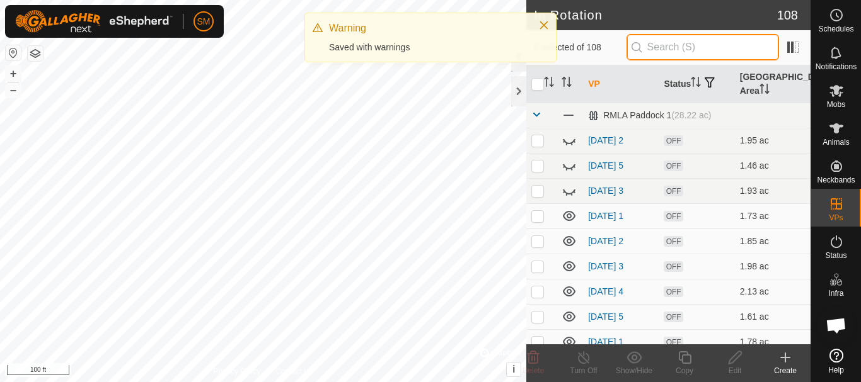
click at [682, 47] on input "text" at bounding box center [702, 47] width 152 height 26
paste input "[DATE] AW"
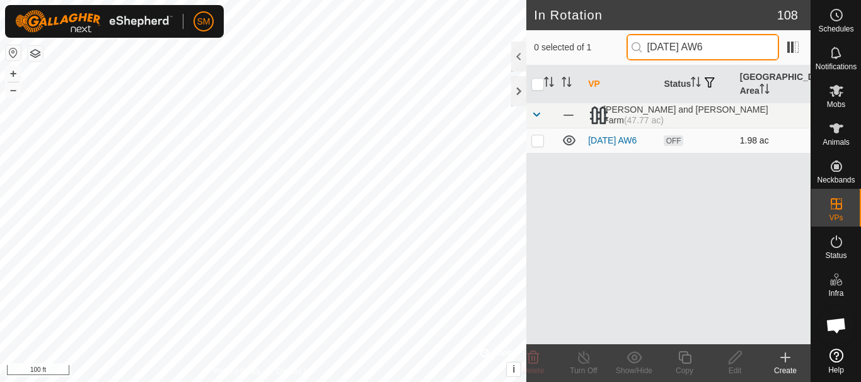
type input "[DATE] AW6"
click at [535, 137] on p-checkbox at bounding box center [537, 140] width 13 height 10
checkbox input "true"
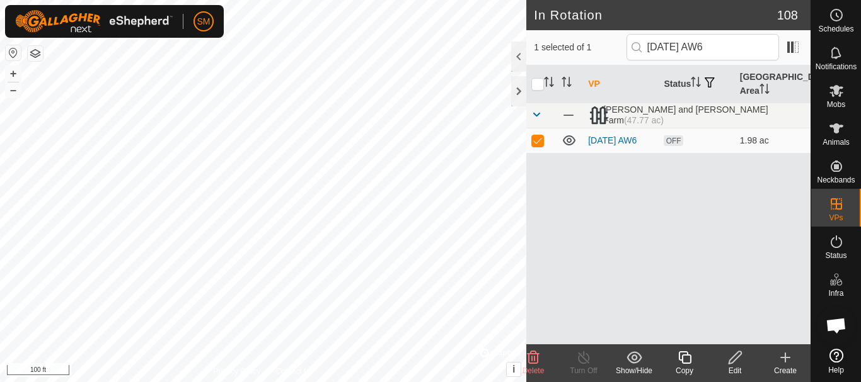
click at [686, 361] on icon at bounding box center [685, 357] width 16 height 15
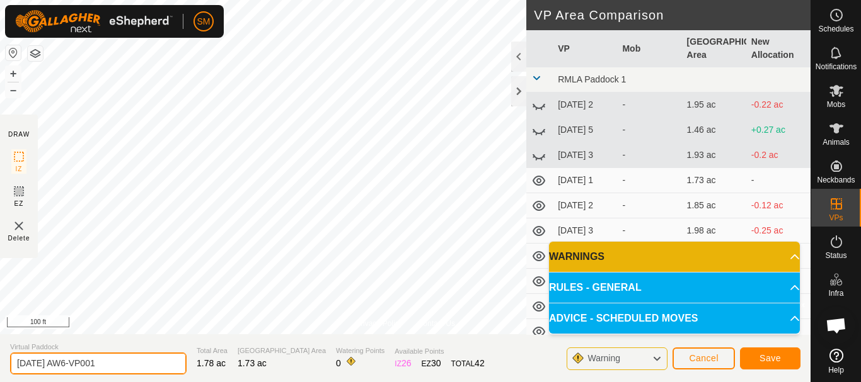
click at [156, 358] on input "[DATE] AW6-VP001" at bounding box center [98, 364] width 176 height 22
paste input "text"
type input "[DATE] AW2"
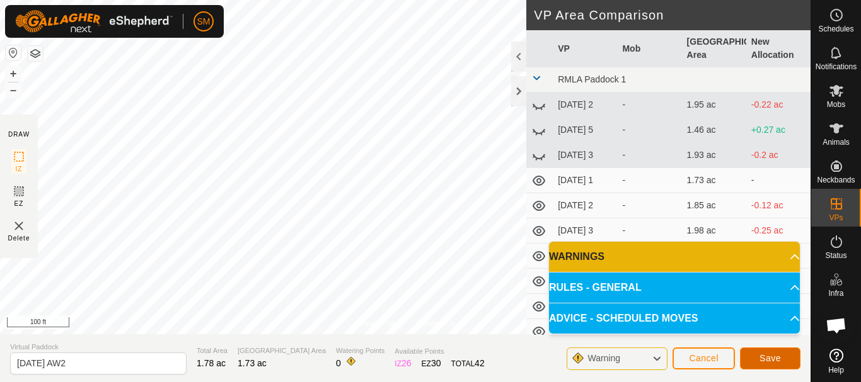
click at [774, 358] on span "Save" at bounding box center [769, 358] width 21 height 10
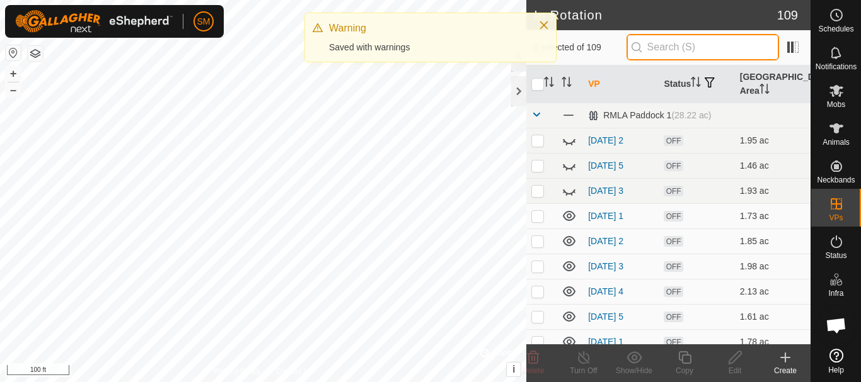
click at [694, 47] on input "text" at bounding box center [702, 47] width 152 height 26
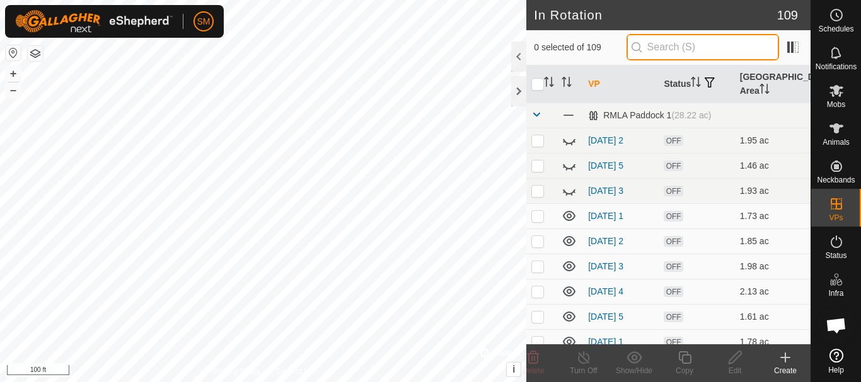
paste input "[DATE] AW"
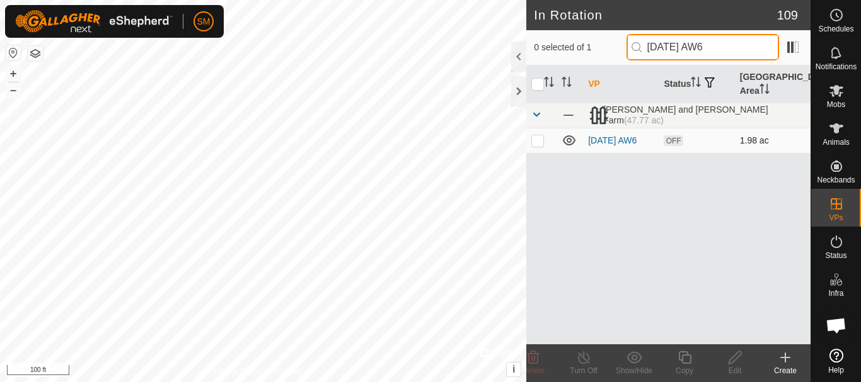
type input "[DATE] AW6"
click at [539, 140] on p-checkbox at bounding box center [537, 140] width 13 height 10
checkbox input "true"
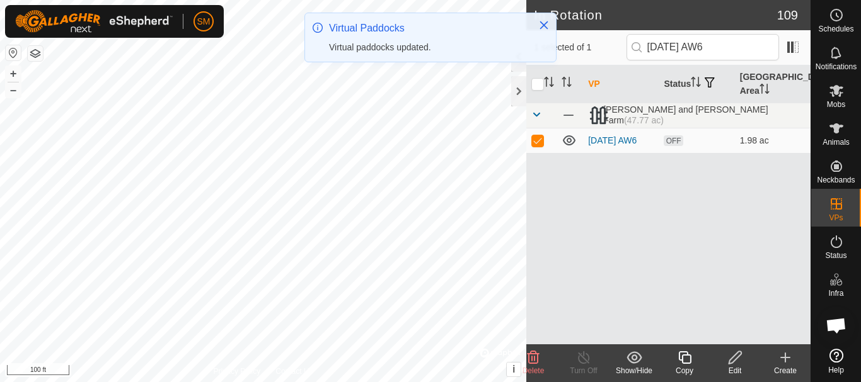
click at [683, 357] on icon at bounding box center [685, 357] width 16 height 15
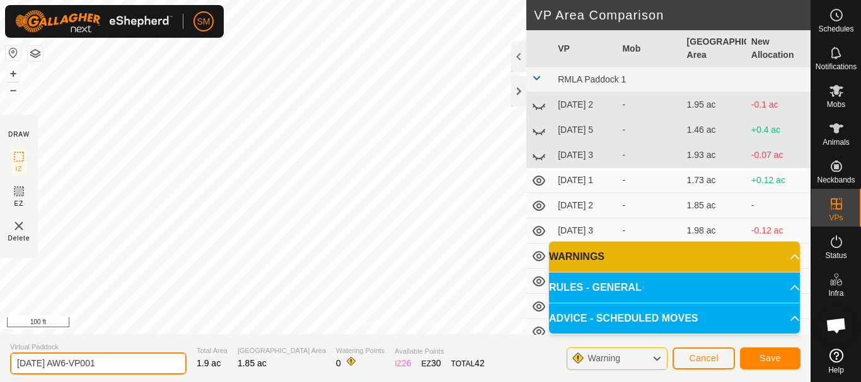
click at [120, 362] on input "[DATE] AW6-VP001" at bounding box center [98, 364] width 176 height 22
click at [120, 363] on input "[DATE] AW6-VP001" at bounding box center [98, 364] width 176 height 22
paste input "text"
type input "[DATE] AW3"
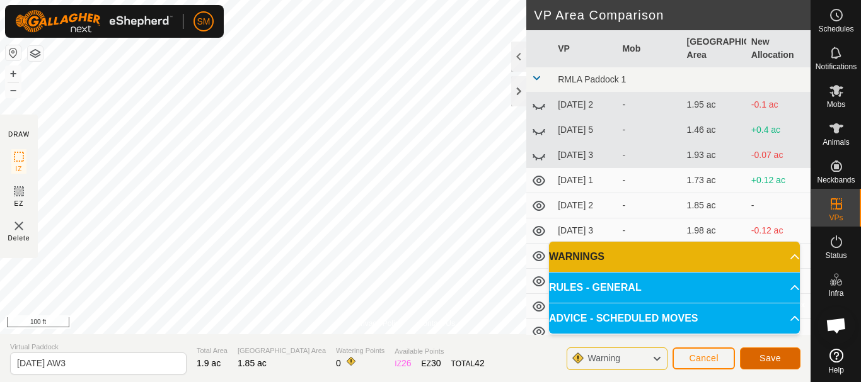
click at [788, 358] on button "Save" at bounding box center [770, 359] width 60 height 22
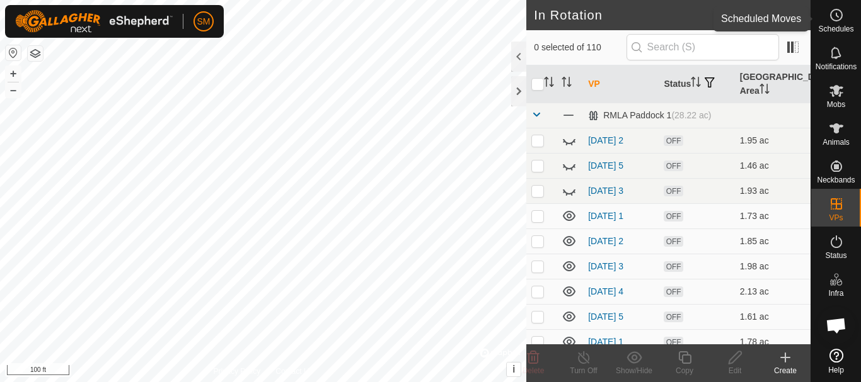
click at [837, 14] on icon at bounding box center [835, 15] width 15 height 15
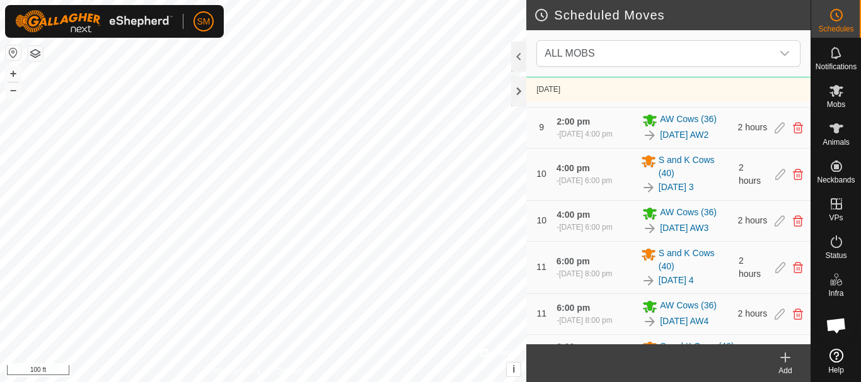
scroll to position [1160, 0]
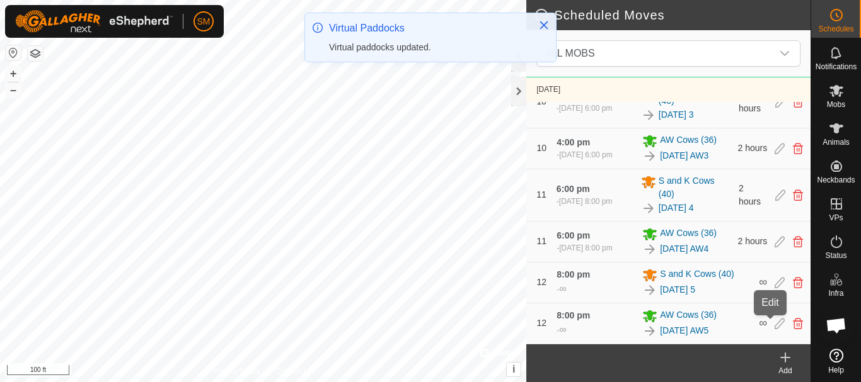
click at [774, 324] on icon at bounding box center [779, 323] width 10 height 11
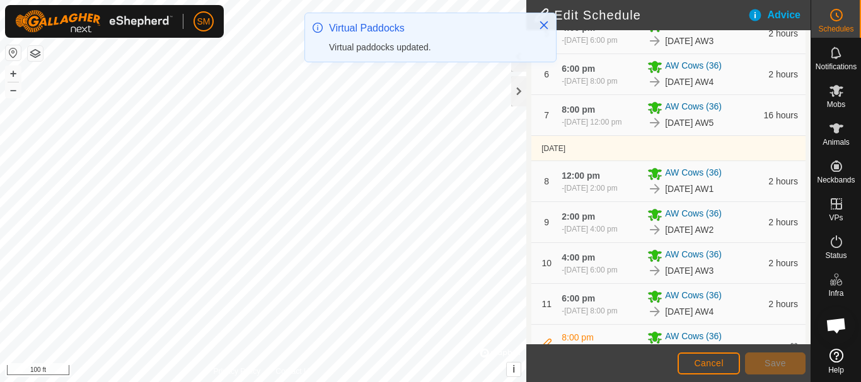
scroll to position [629, 0]
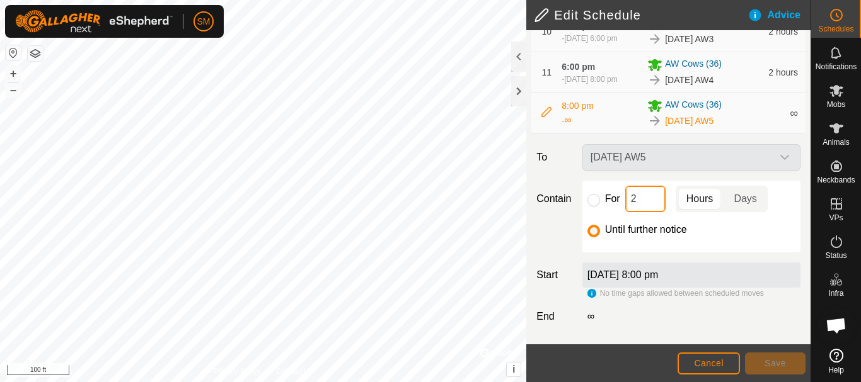
click at [634, 192] on input "2" at bounding box center [645, 199] width 40 height 26
type input "16"
click at [591, 205] on input "For" at bounding box center [593, 200] width 13 height 13
radio input "true"
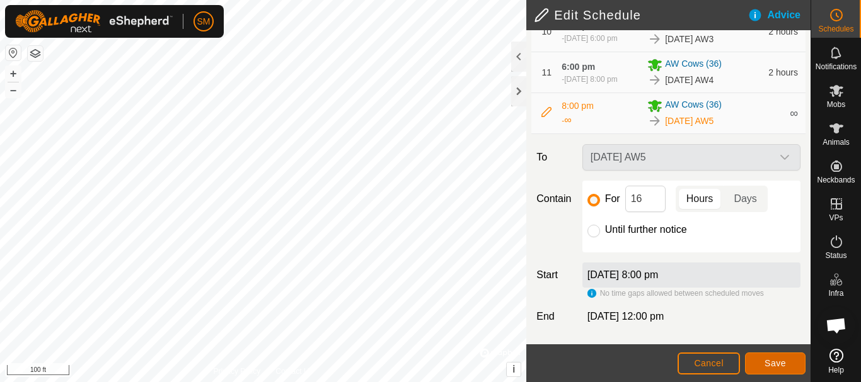
click at [777, 366] on span "Save" at bounding box center [774, 363] width 21 height 10
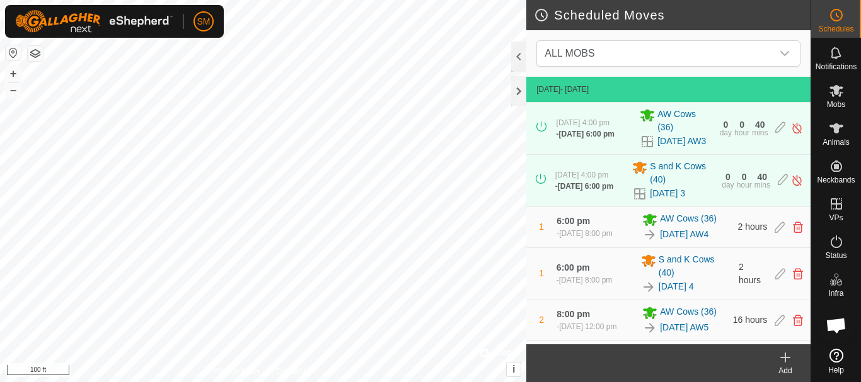
click at [785, 362] on icon at bounding box center [785, 357] width 0 height 9
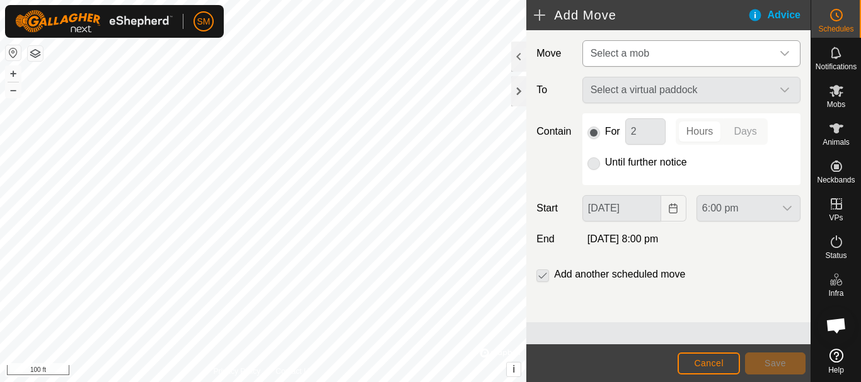
click at [786, 49] on icon "dropdown trigger" at bounding box center [784, 54] width 10 height 10
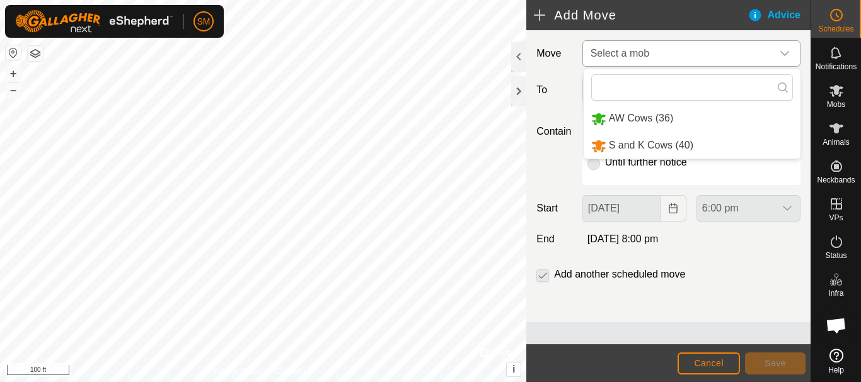
click at [648, 120] on li "AW Cows (36)" at bounding box center [691, 119] width 217 height 26
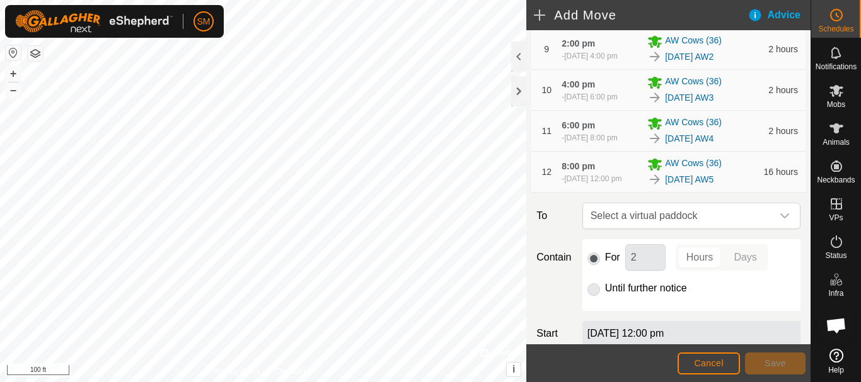
scroll to position [690, 0]
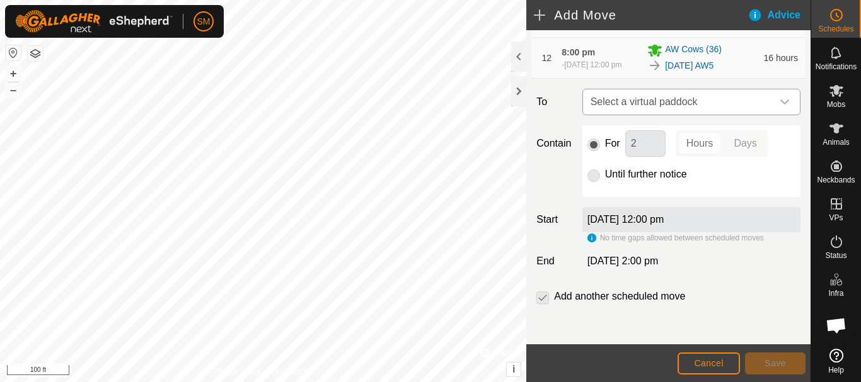
click at [772, 105] on div "dropdown trigger" at bounding box center [784, 101] width 25 height 25
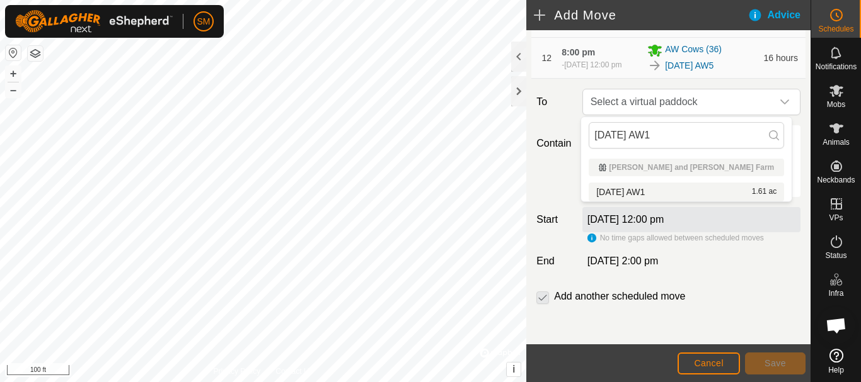
type input "[DATE] AW1"
click at [647, 191] on li "[DATE] AW1 1.61 ac" at bounding box center [685, 192] width 195 height 19
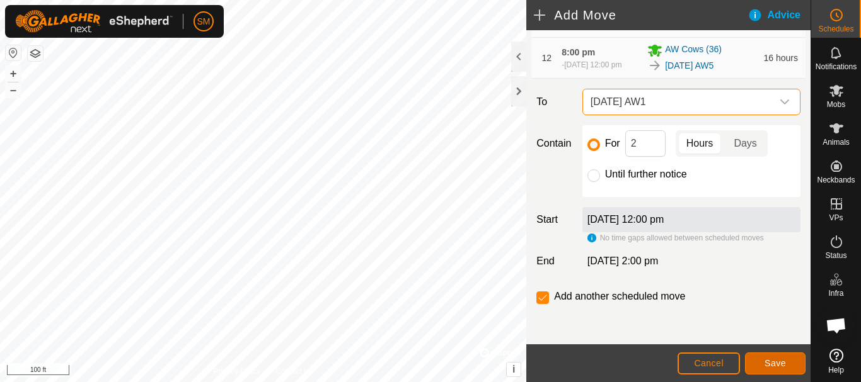
click at [784, 363] on span "Save" at bounding box center [774, 363] width 21 height 10
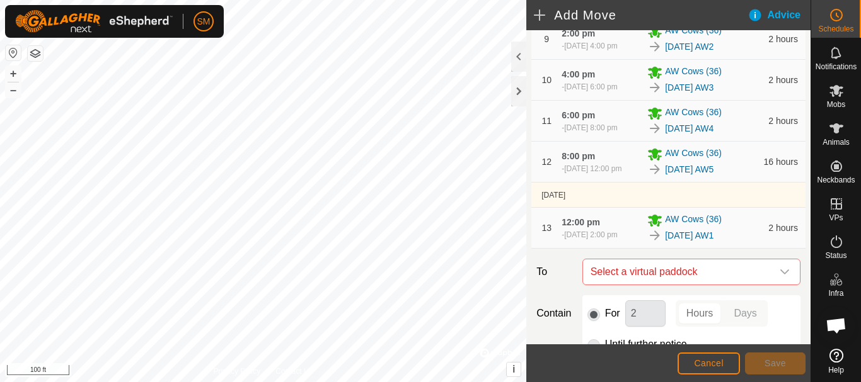
scroll to position [762, 0]
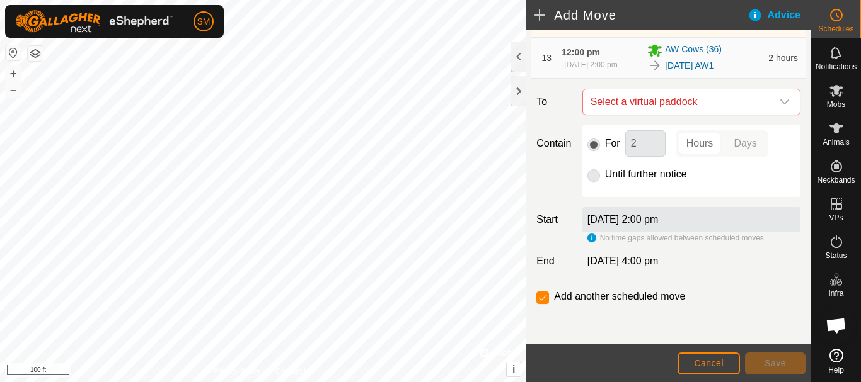
click at [779, 104] on icon "dropdown trigger" at bounding box center [784, 102] width 10 height 10
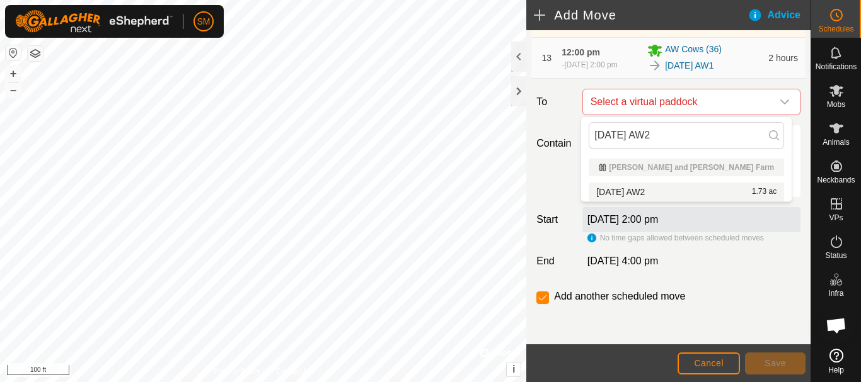
type input "[DATE] AW2"
click at [644, 188] on span "[DATE] AW2" at bounding box center [620, 192] width 49 height 9
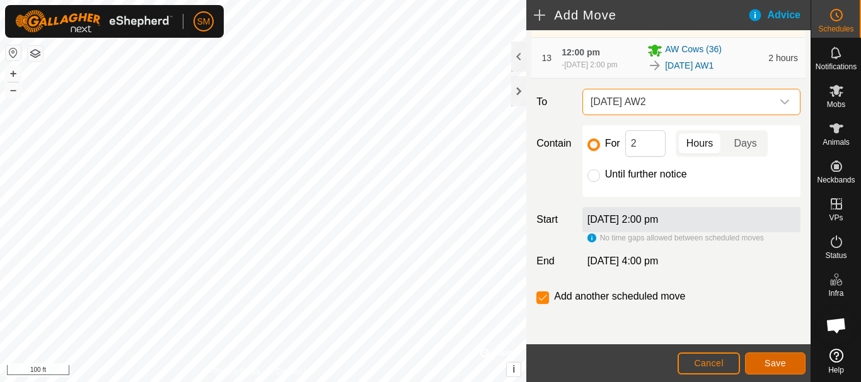
click at [779, 362] on span "Save" at bounding box center [774, 363] width 21 height 10
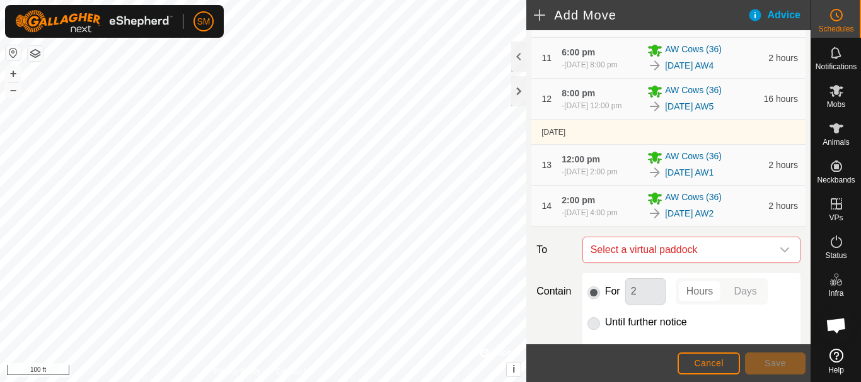
scroll to position [808, 0]
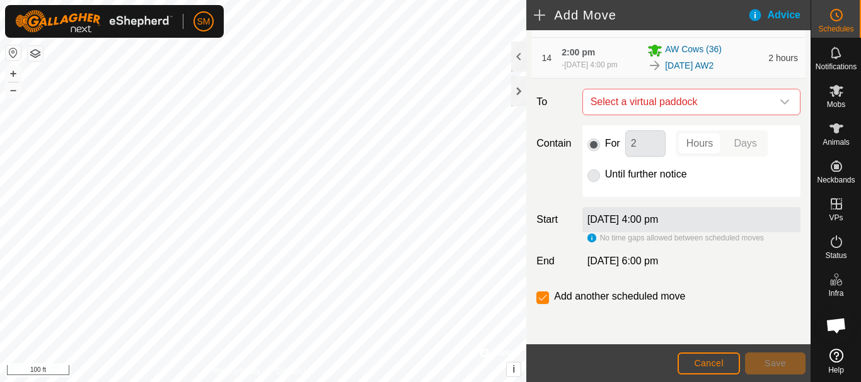
click at [779, 101] on icon "dropdown trigger" at bounding box center [784, 102] width 10 height 10
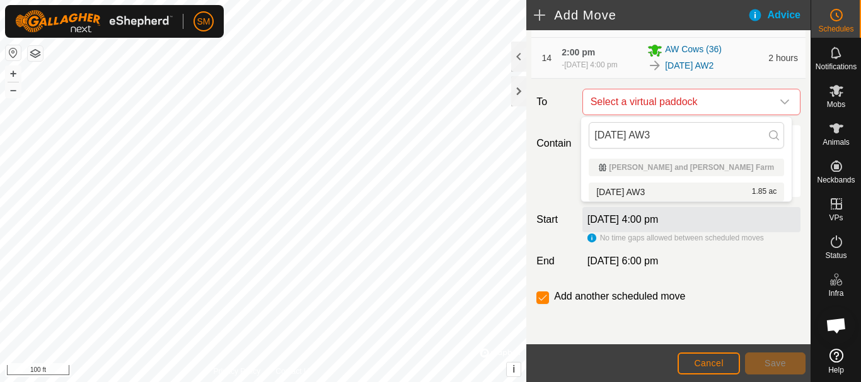
type input "[DATE] AW3"
click at [638, 191] on li "[DATE] AW3 1.85 ac" at bounding box center [685, 192] width 195 height 19
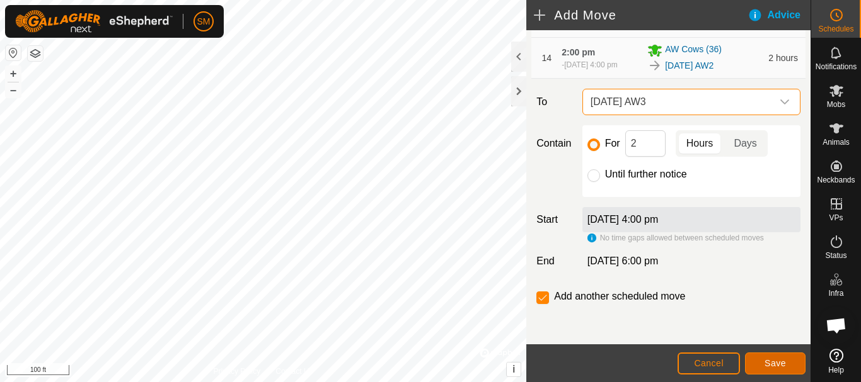
click at [777, 362] on span "Save" at bounding box center [774, 363] width 21 height 10
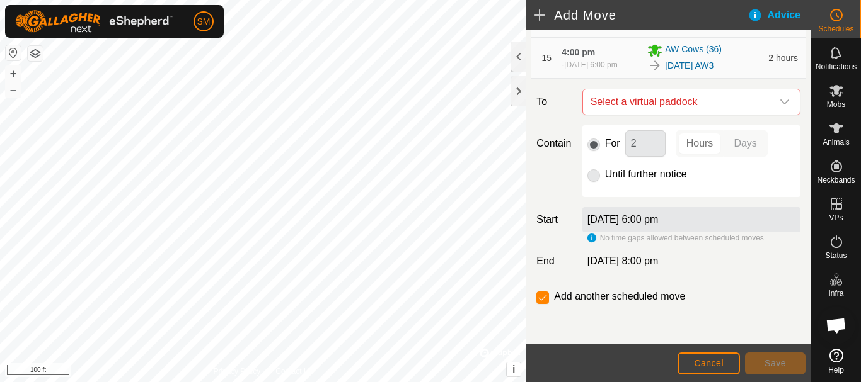
scroll to position [855, 0]
click at [779, 101] on icon "dropdown trigger" at bounding box center [784, 102] width 10 height 10
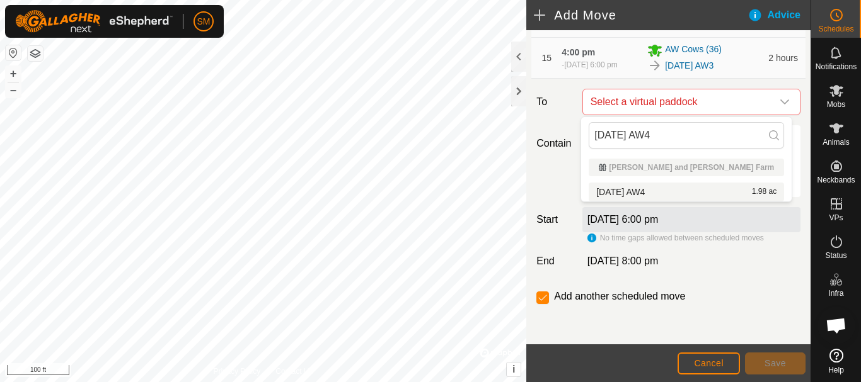
type input "[DATE] AW4"
click at [661, 195] on li "[DATE] AW4 1.98 ac" at bounding box center [685, 192] width 195 height 19
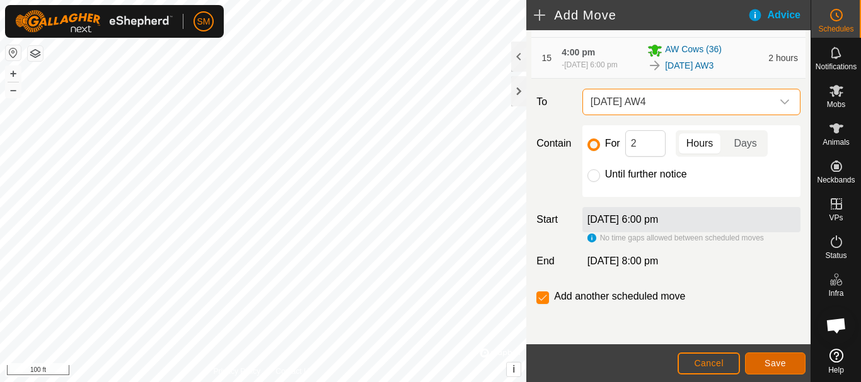
click at [770, 360] on span "Save" at bounding box center [774, 363] width 21 height 10
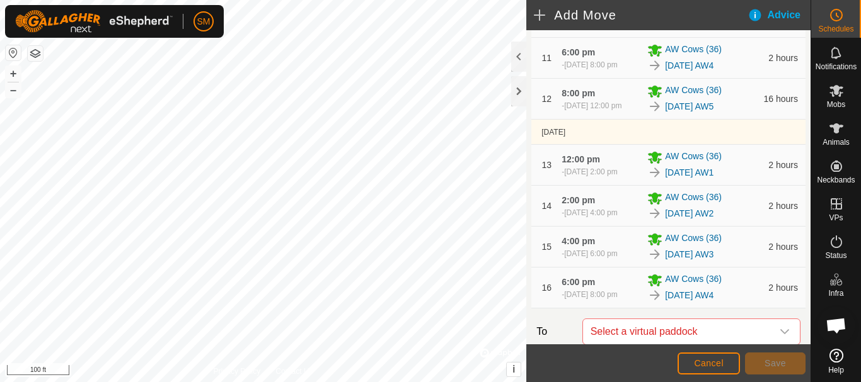
scroll to position [901, 0]
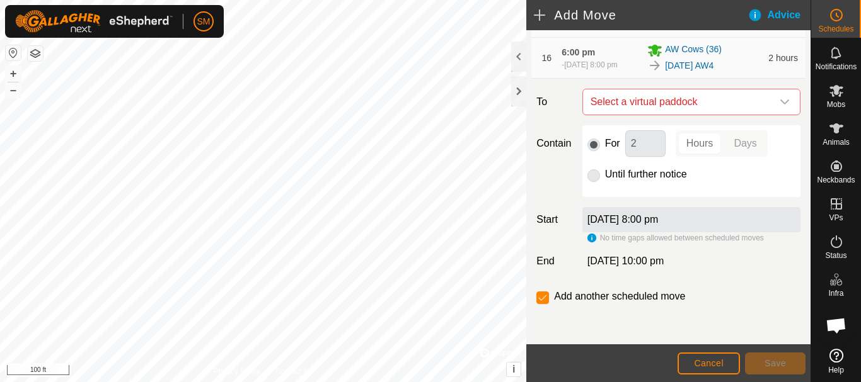
click at [779, 101] on icon "dropdown trigger" at bounding box center [784, 102] width 10 height 10
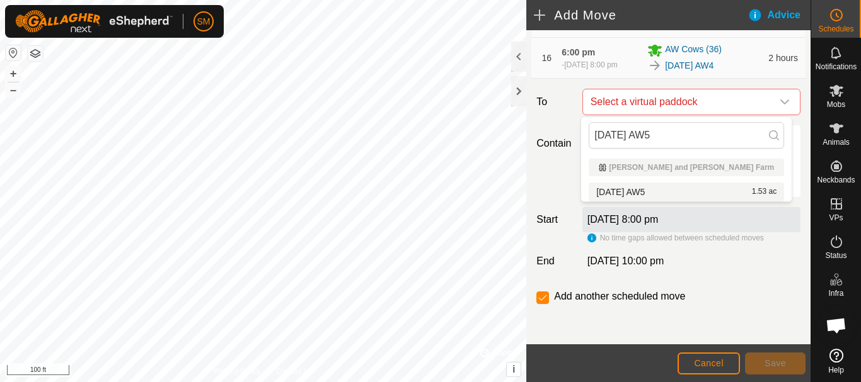
type input "[DATE] AW5"
click at [639, 191] on li "[DATE] AW5 1.53 ac" at bounding box center [685, 192] width 195 height 19
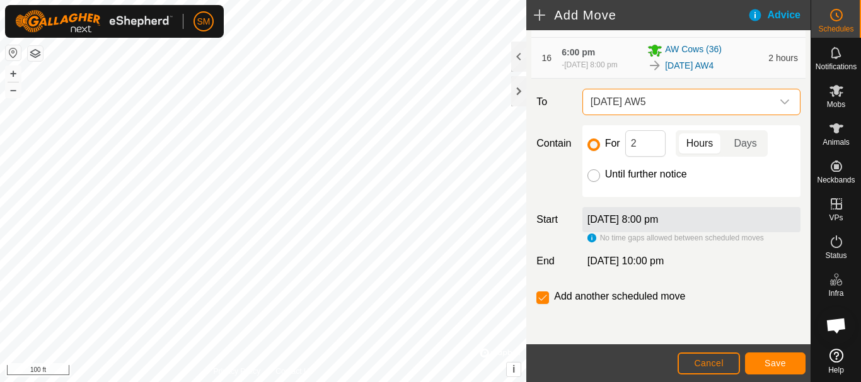
click at [592, 178] on input "Until further notice" at bounding box center [593, 175] width 13 height 13
radio input "true"
checkbox input "false"
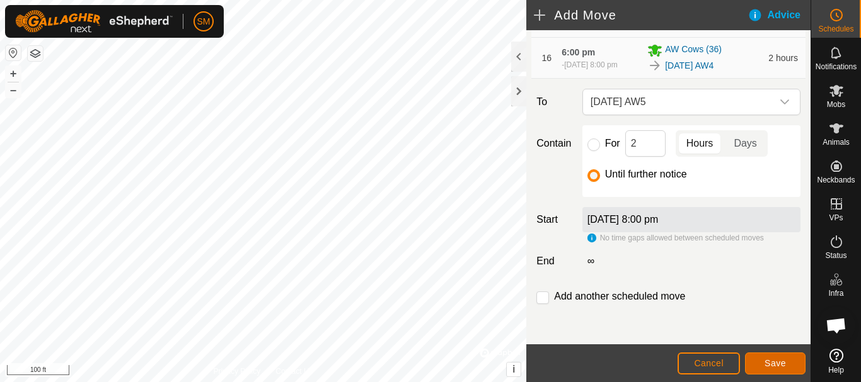
click at [780, 360] on span "Save" at bounding box center [774, 363] width 21 height 10
